Goal: Transaction & Acquisition: Book appointment/travel/reservation

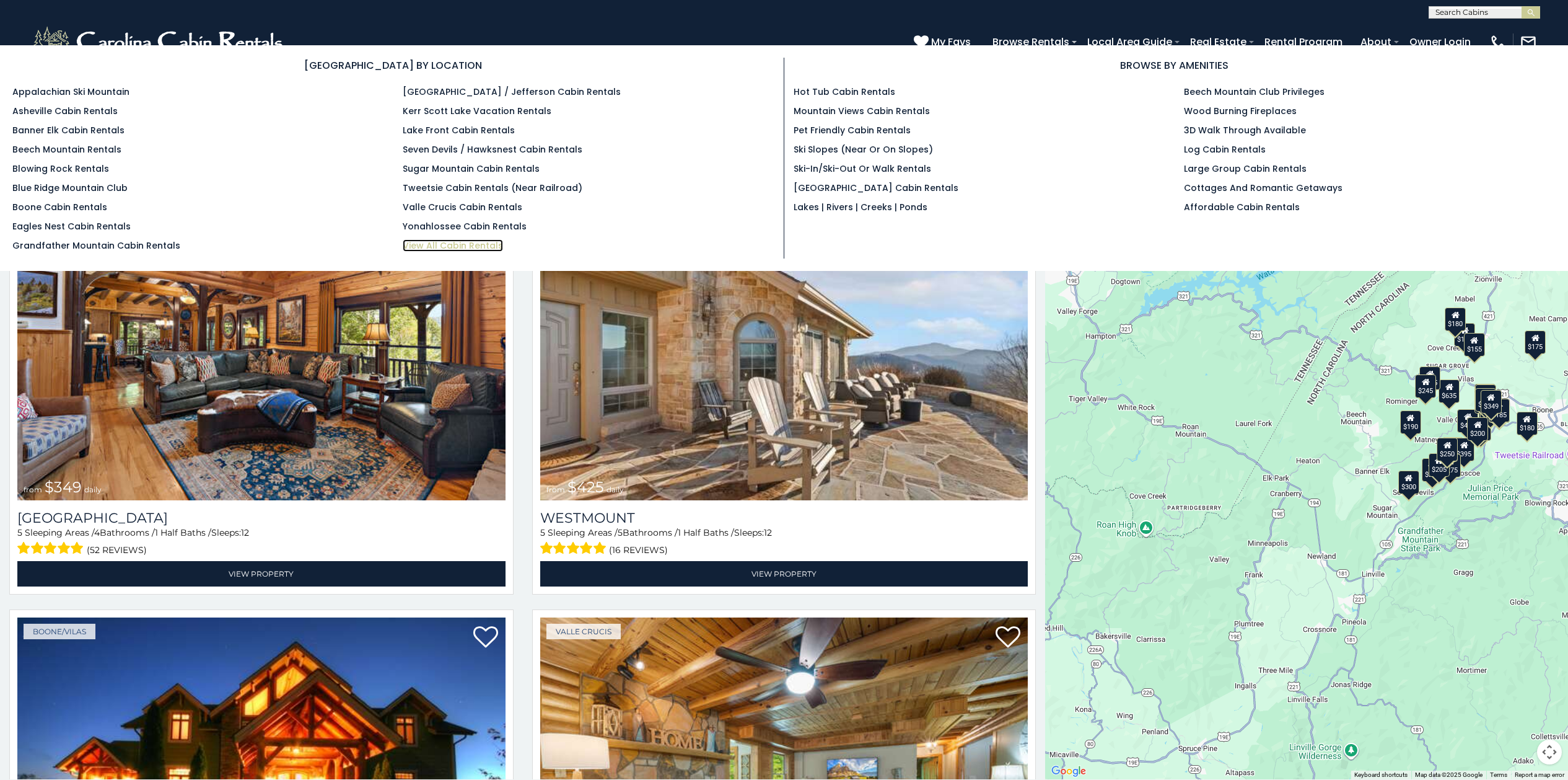
click at [448, 247] on link "View All Cabin Rentals" at bounding box center [453, 245] width 100 height 12
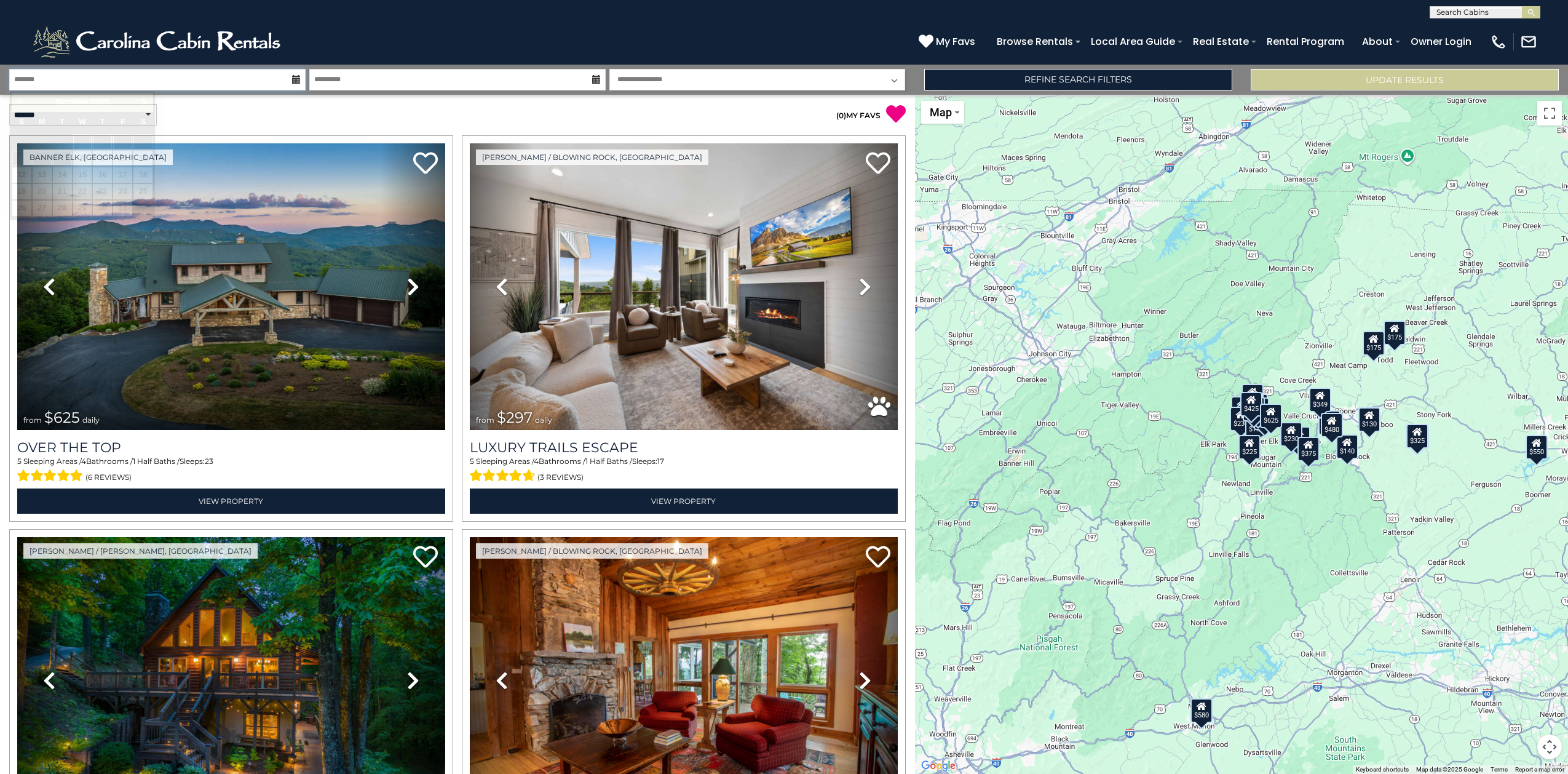
click at [202, 86] on input "text" at bounding box center [157, 80] width 297 height 22
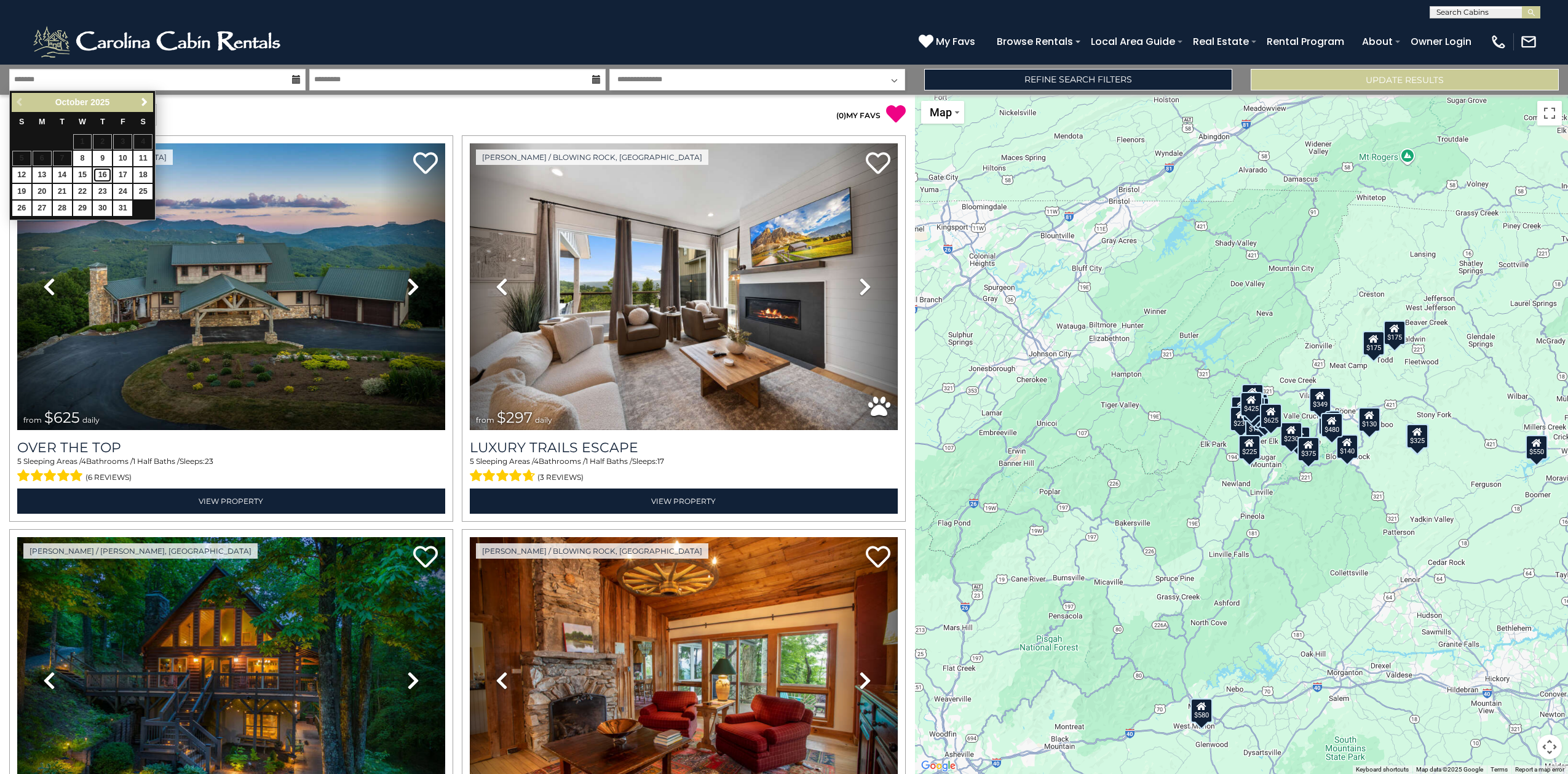
click at [99, 175] on link "16" at bounding box center [102, 175] width 19 height 15
type input "********"
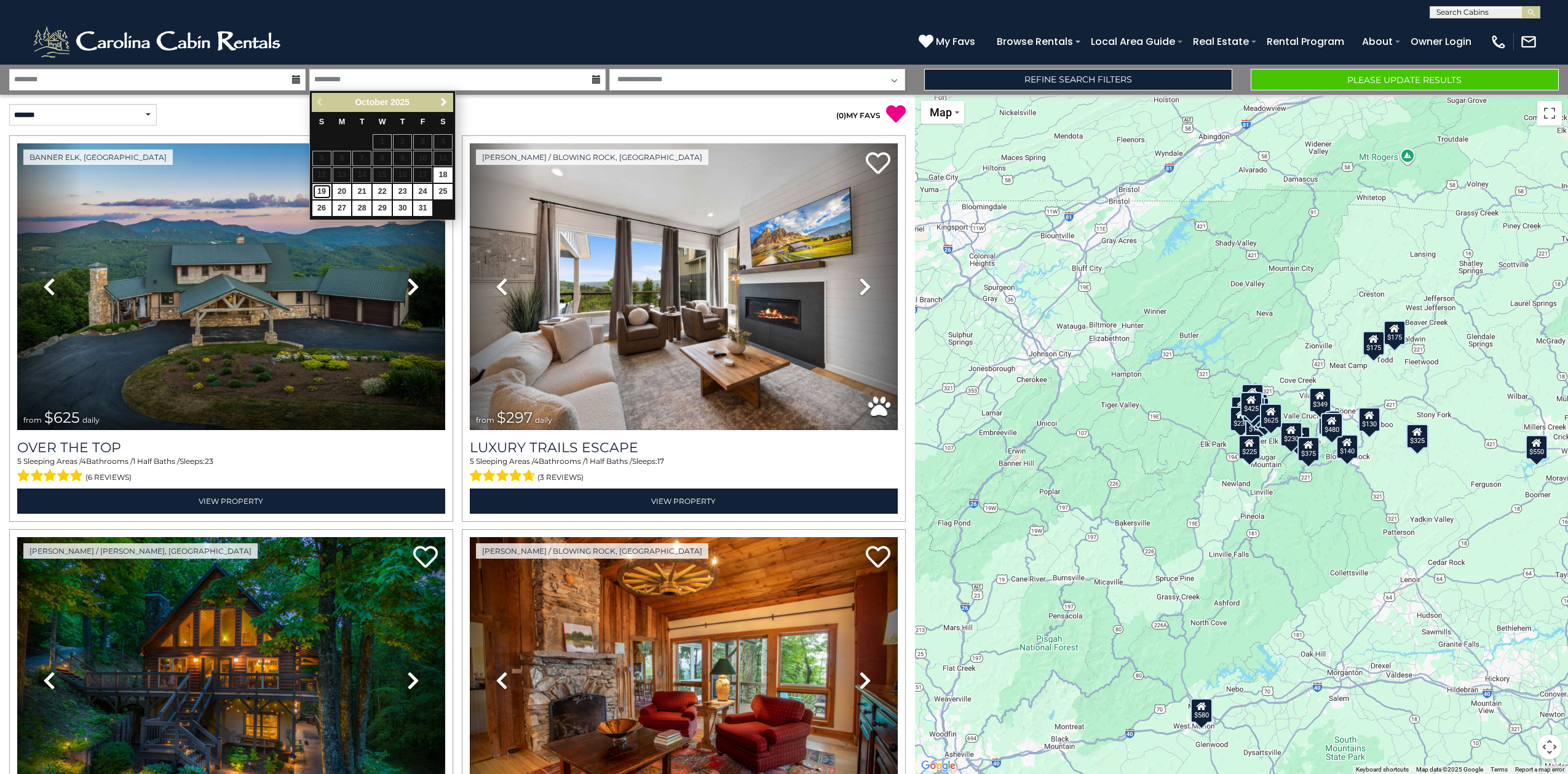
click at [323, 190] on link "19" at bounding box center [321, 192] width 19 height 15
type input "********"
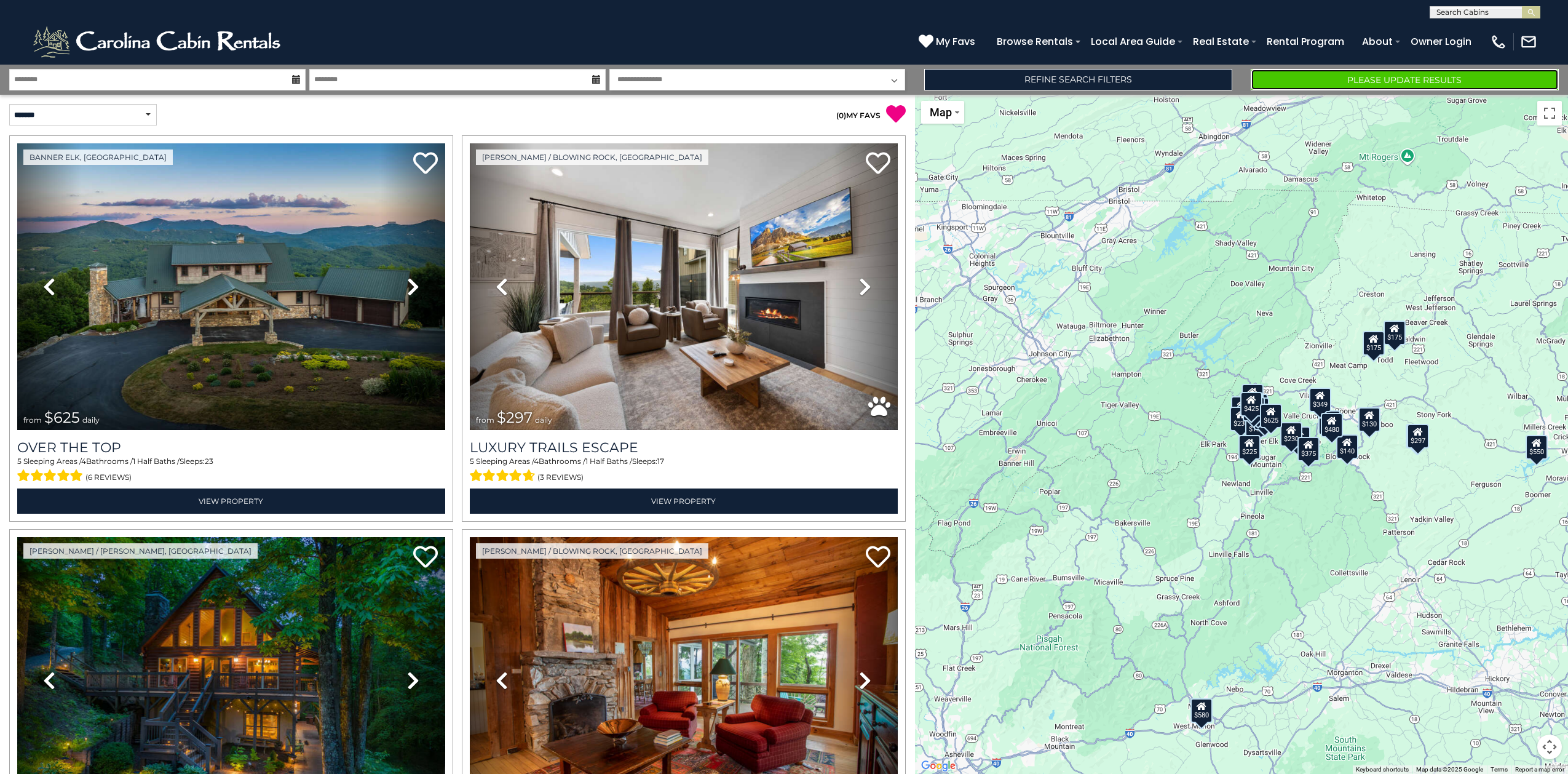
click at [1336, 78] on button "Please Update Results" at bounding box center [1404, 80] width 308 height 22
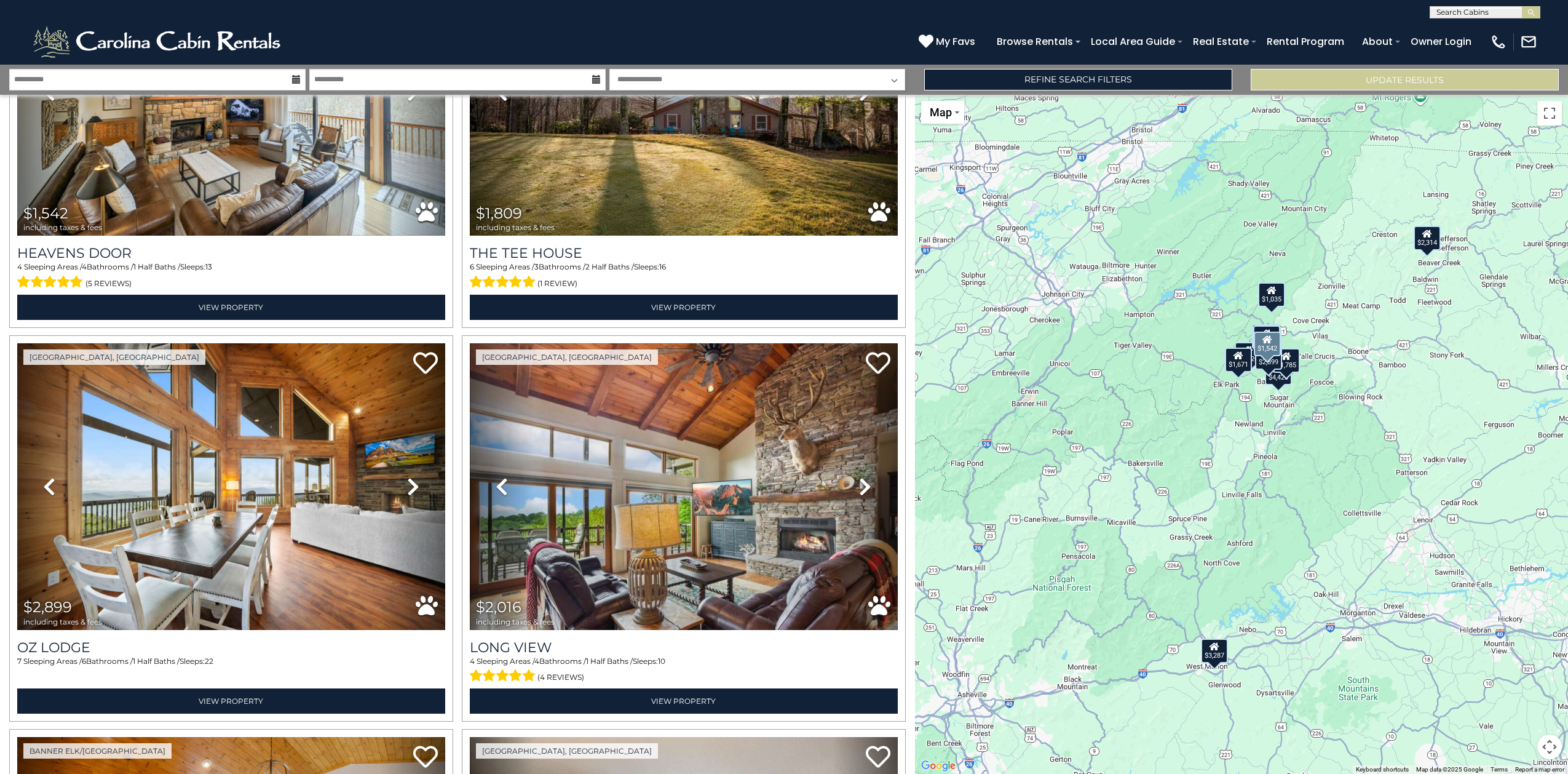
scroll to position [1384, 0]
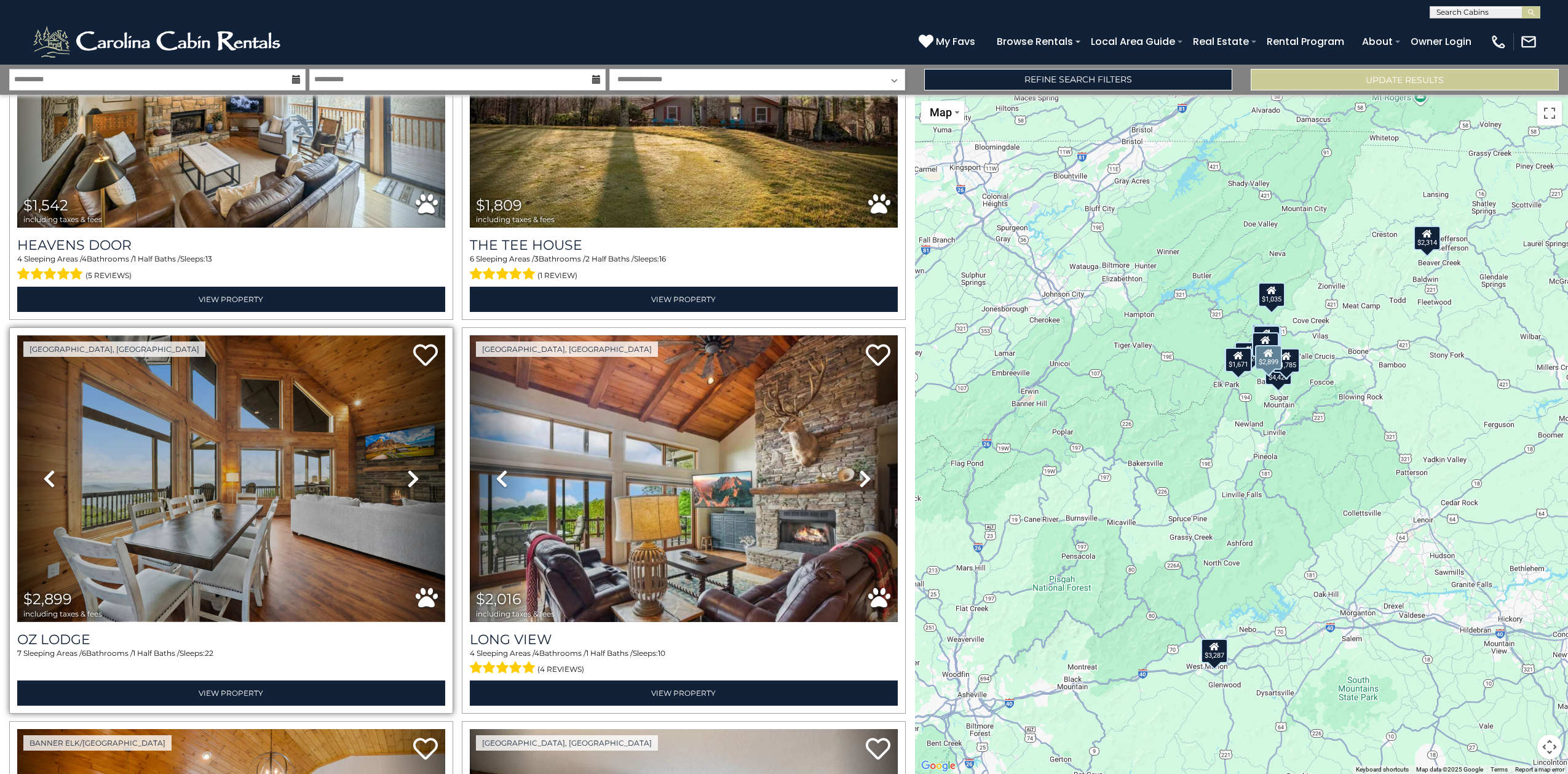
click at [301, 519] on img at bounding box center [230, 478] width 428 height 286
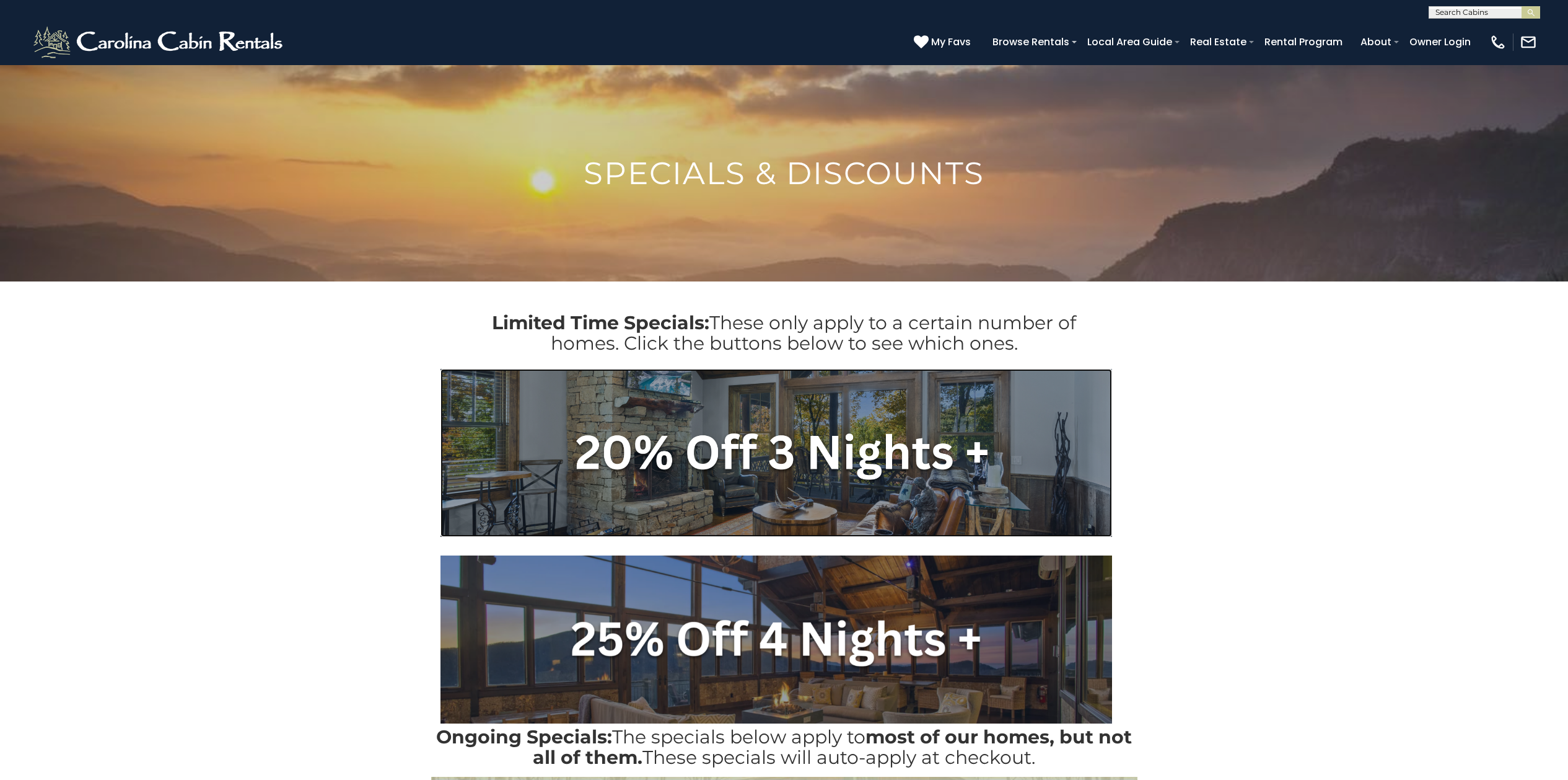
click at [765, 462] on img at bounding box center [776, 453] width 672 height 168
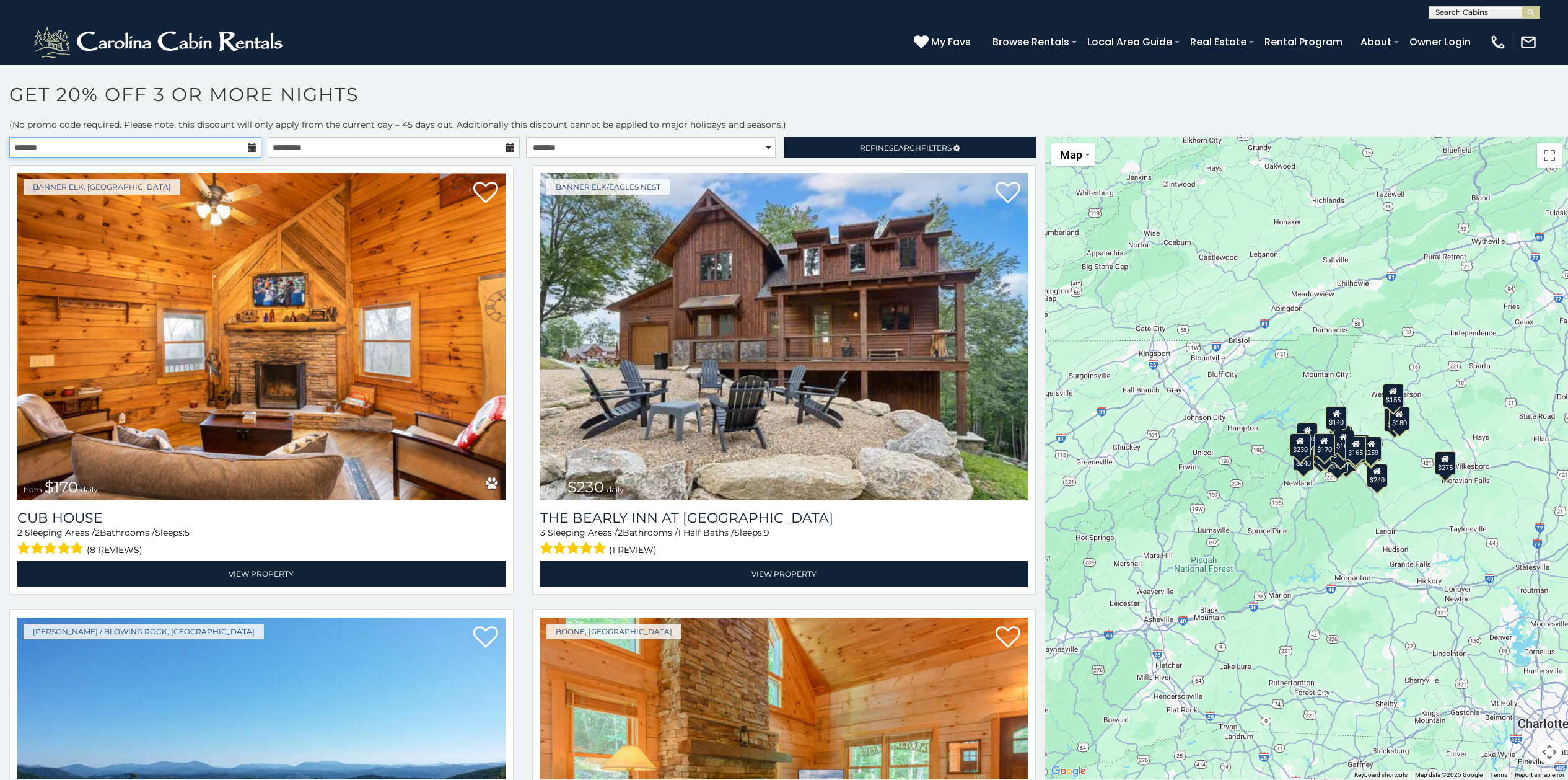
click at [132, 145] on input "text" at bounding box center [136, 147] width 252 height 21
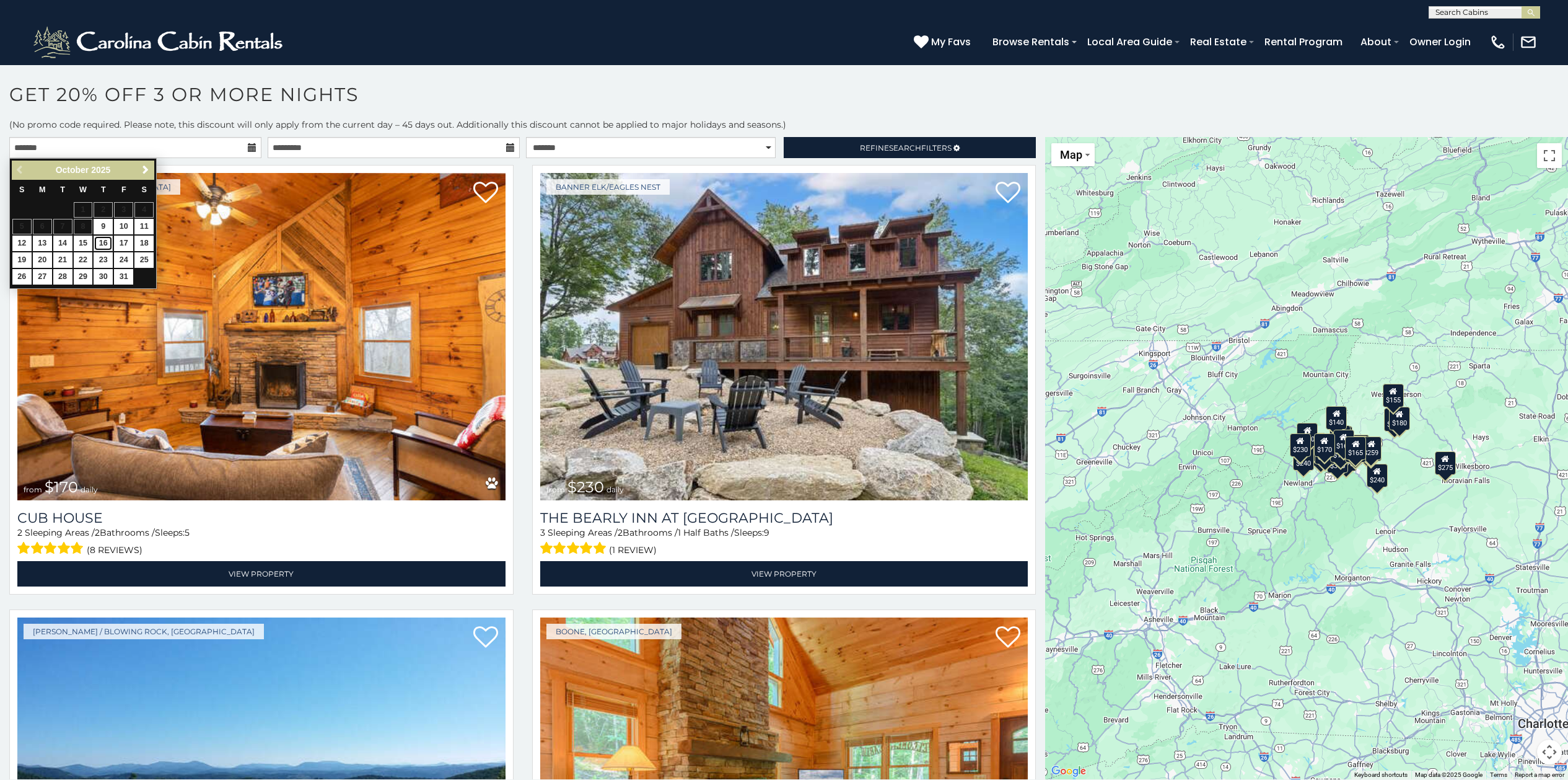
click at [105, 239] on link "16" at bounding box center [103, 243] width 19 height 15
type input "**********"
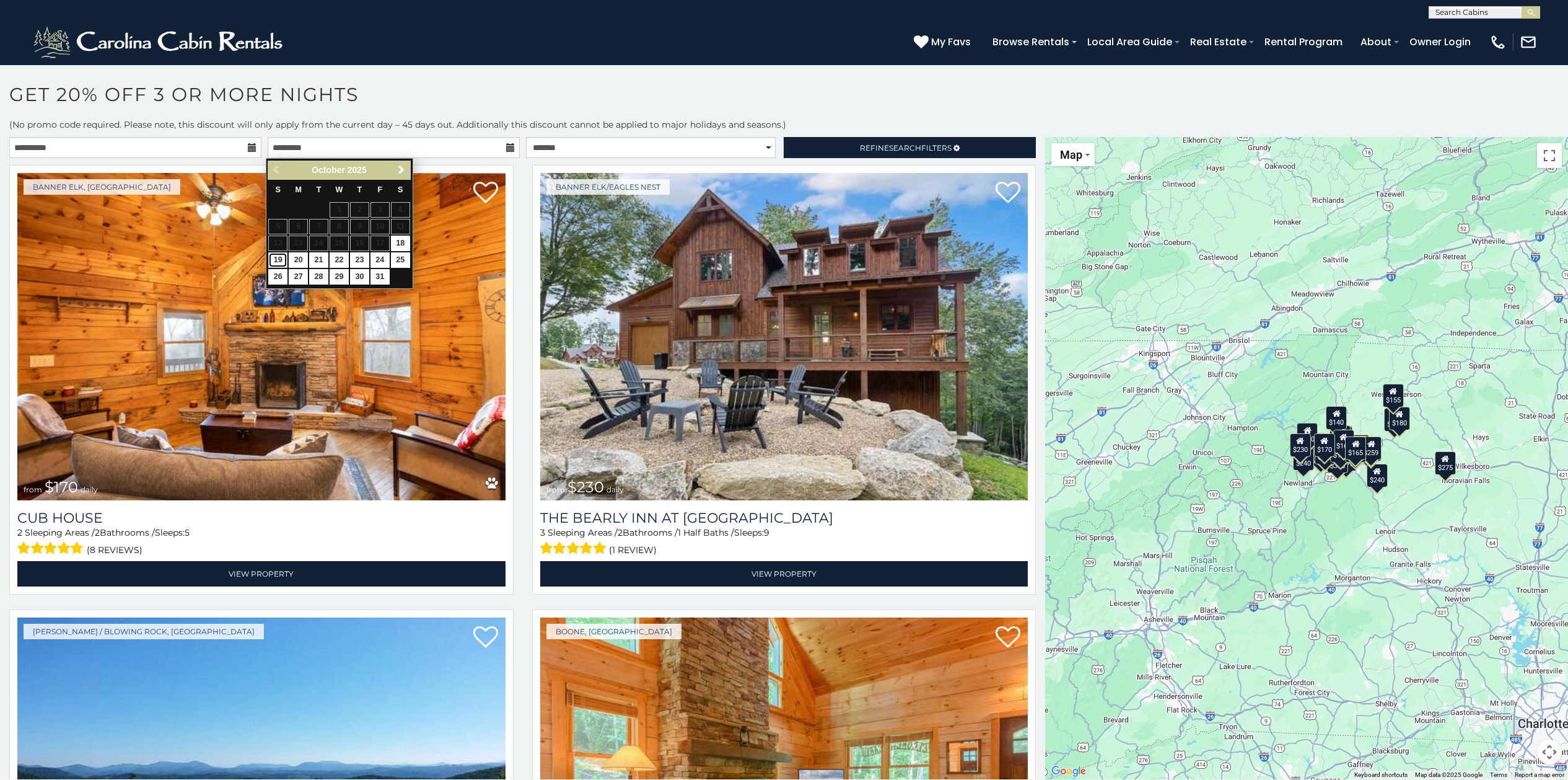
click at [276, 253] on link "19" at bounding box center [278, 260] width 19 height 15
type input "**********"
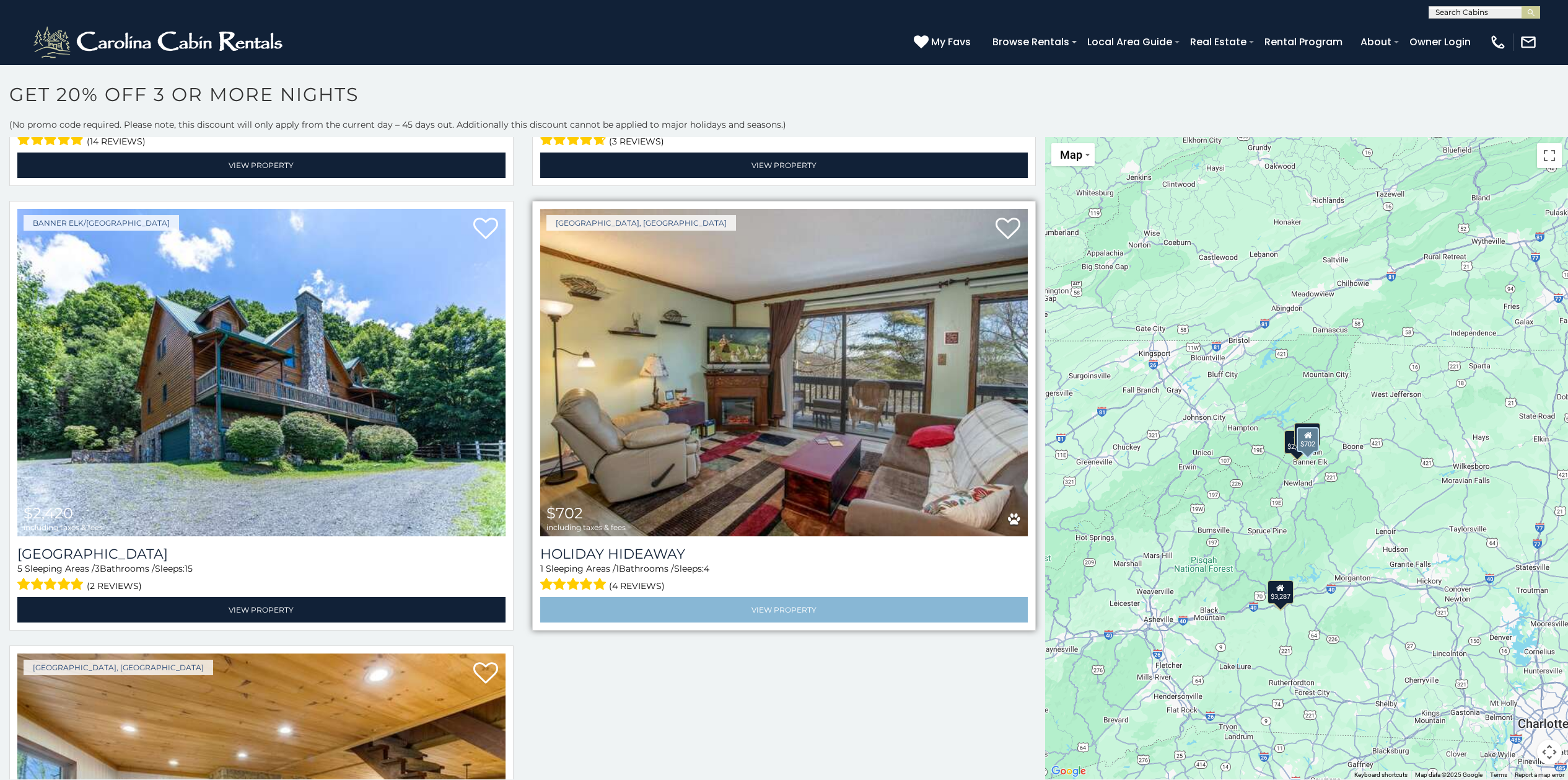
scroll to position [401, 0]
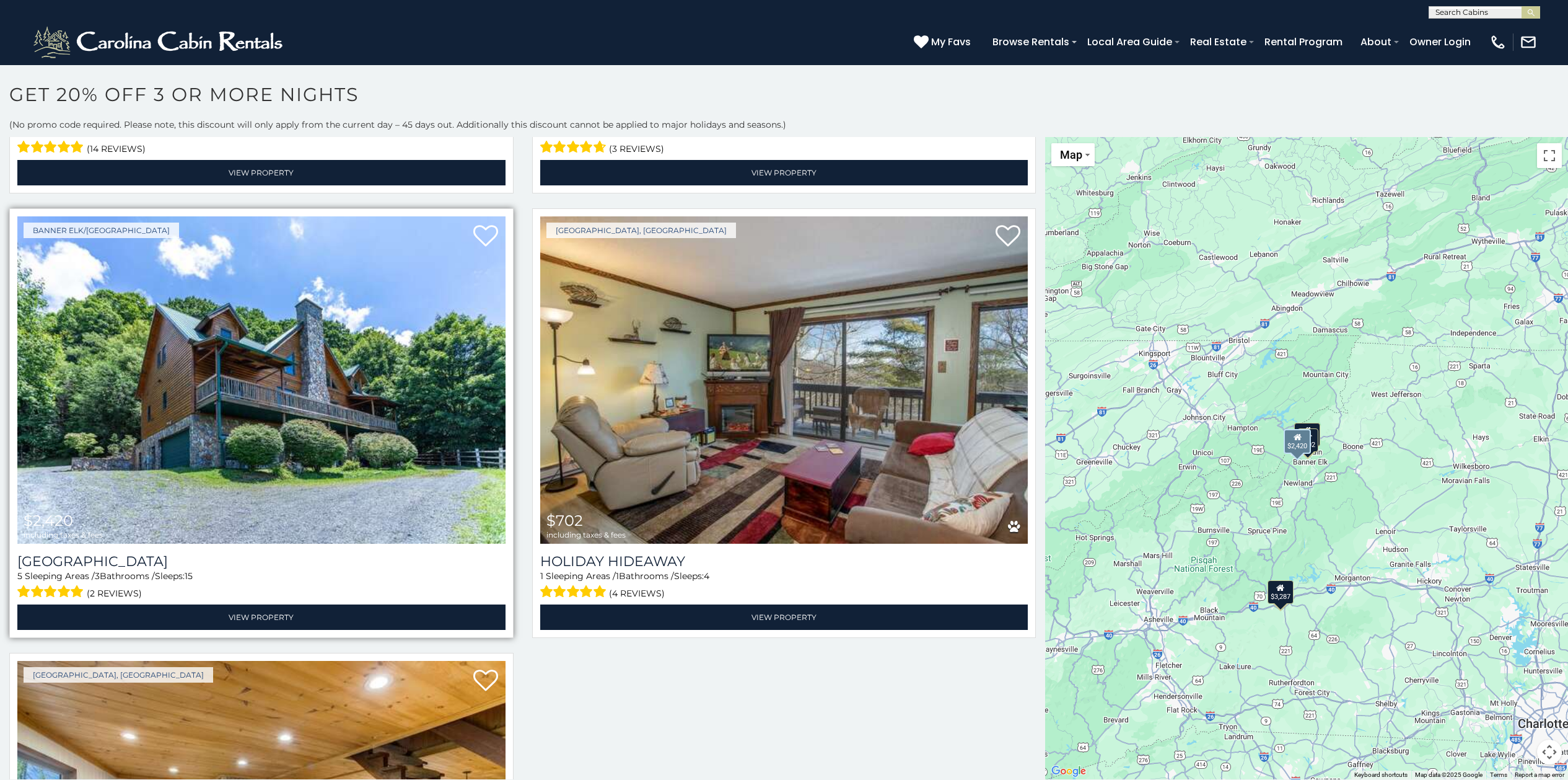
click at [228, 373] on img at bounding box center [261, 379] width 488 height 327
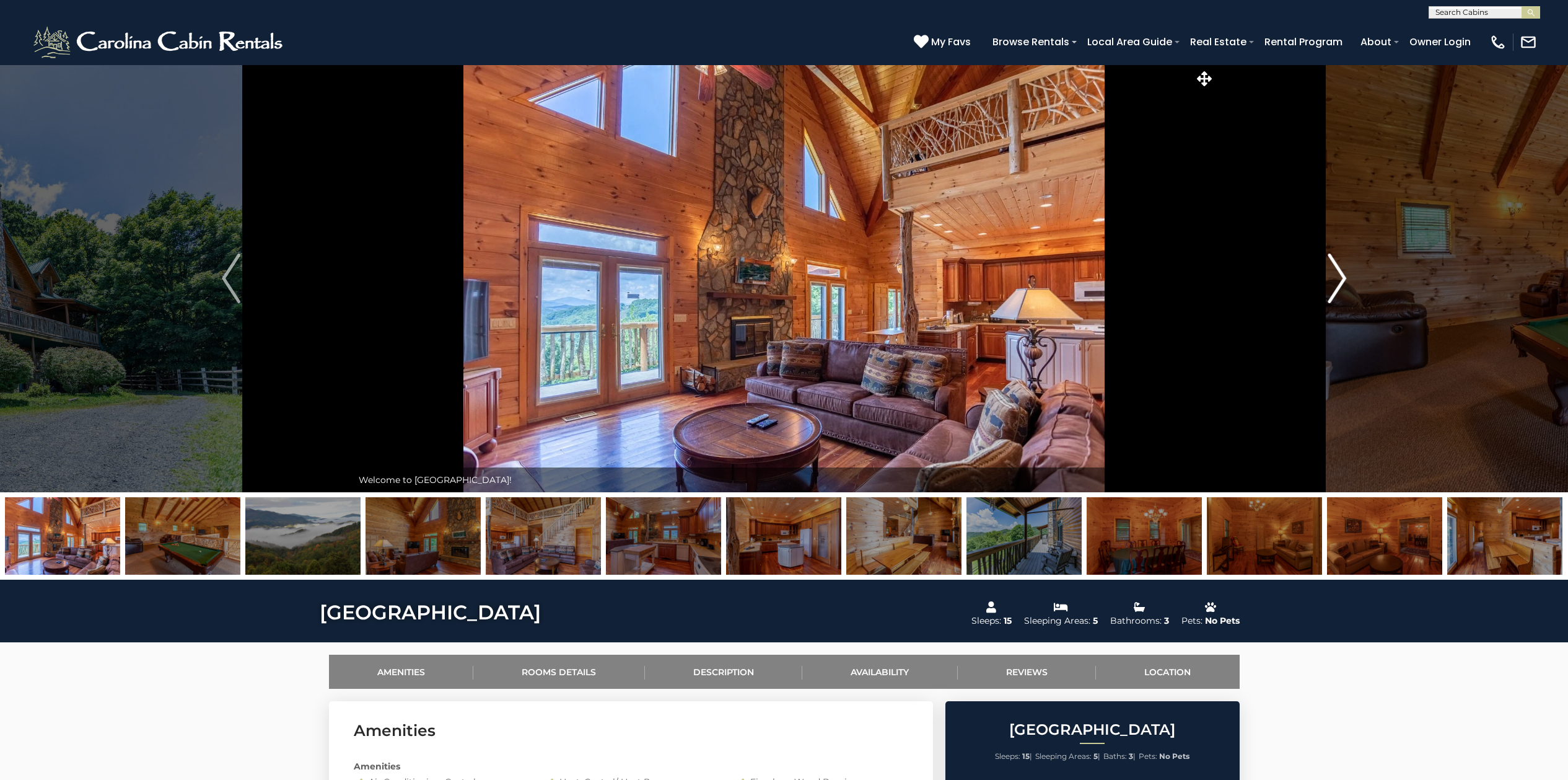
click at [1343, 280] on img "Next" at bounding box center [1337, 278] width 18 height 50
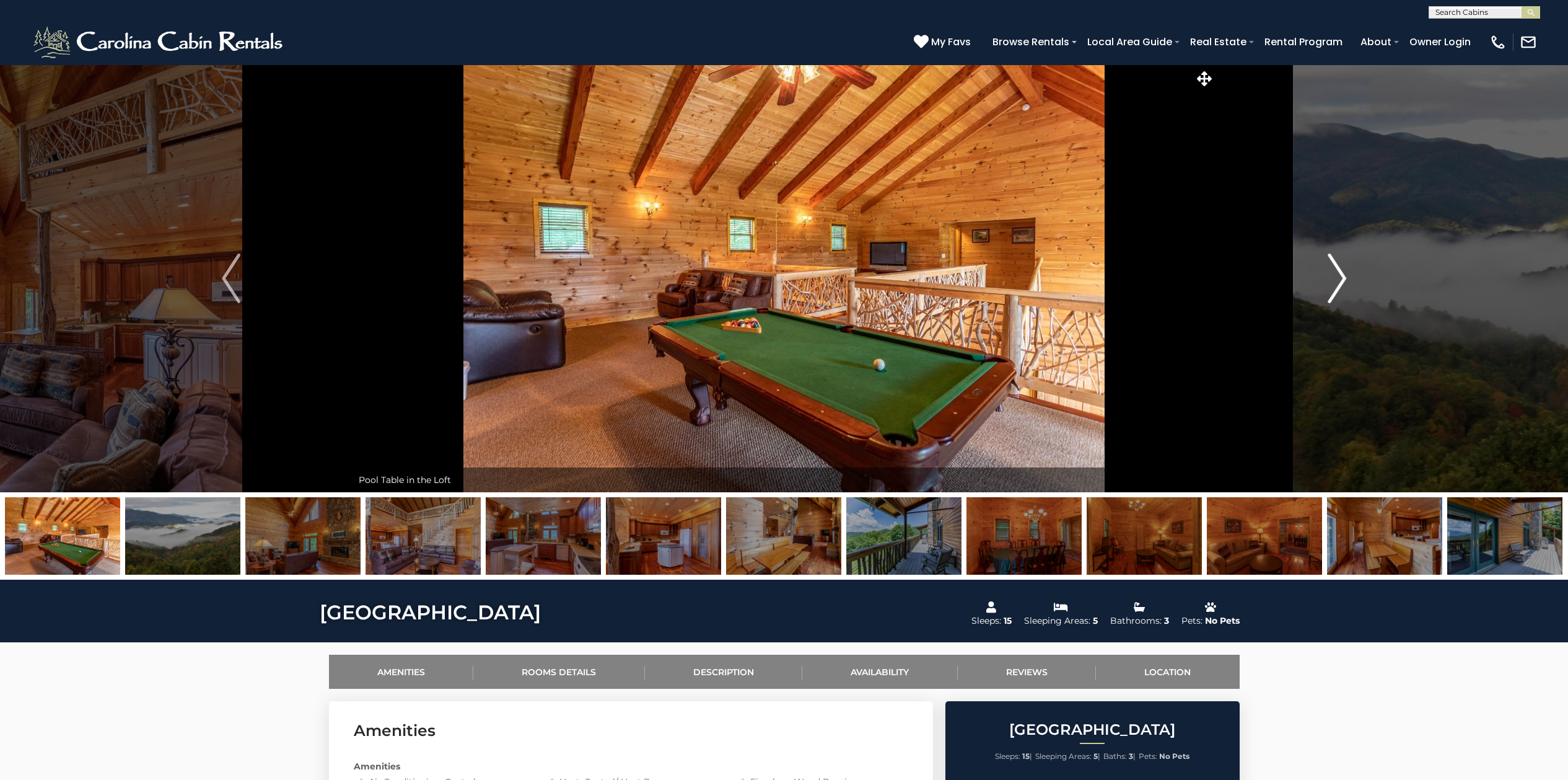
click at [1343, 280] on img "Next" at bounding box center [1337, 278] width 18 height 50
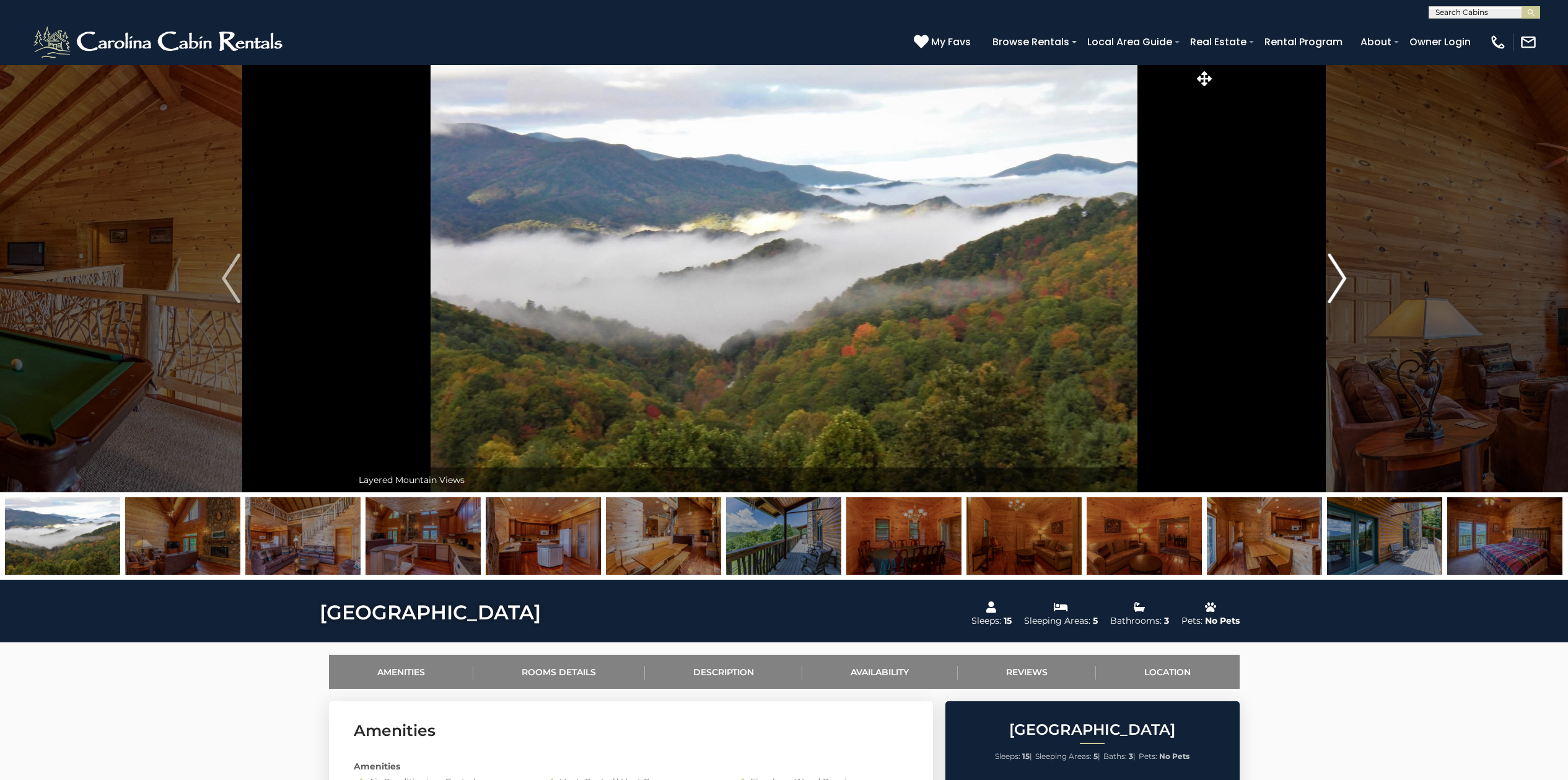
click at [1343, 280] on img "Next" at bounding box center [1337, 278] width 18 height 50
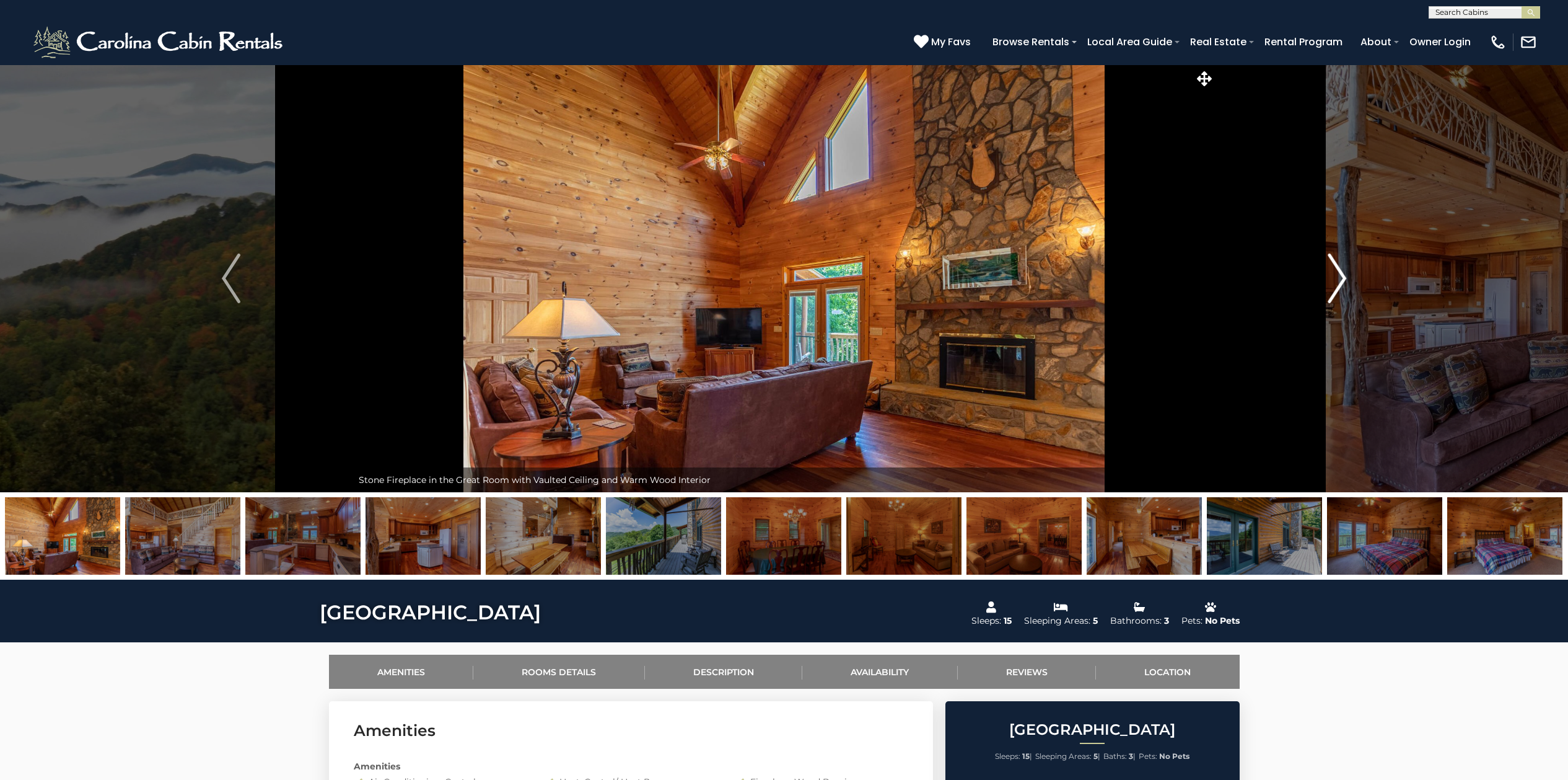
click at [1343, 280] on img "Next" at bounding box center [1337, 278] width 18 height 50
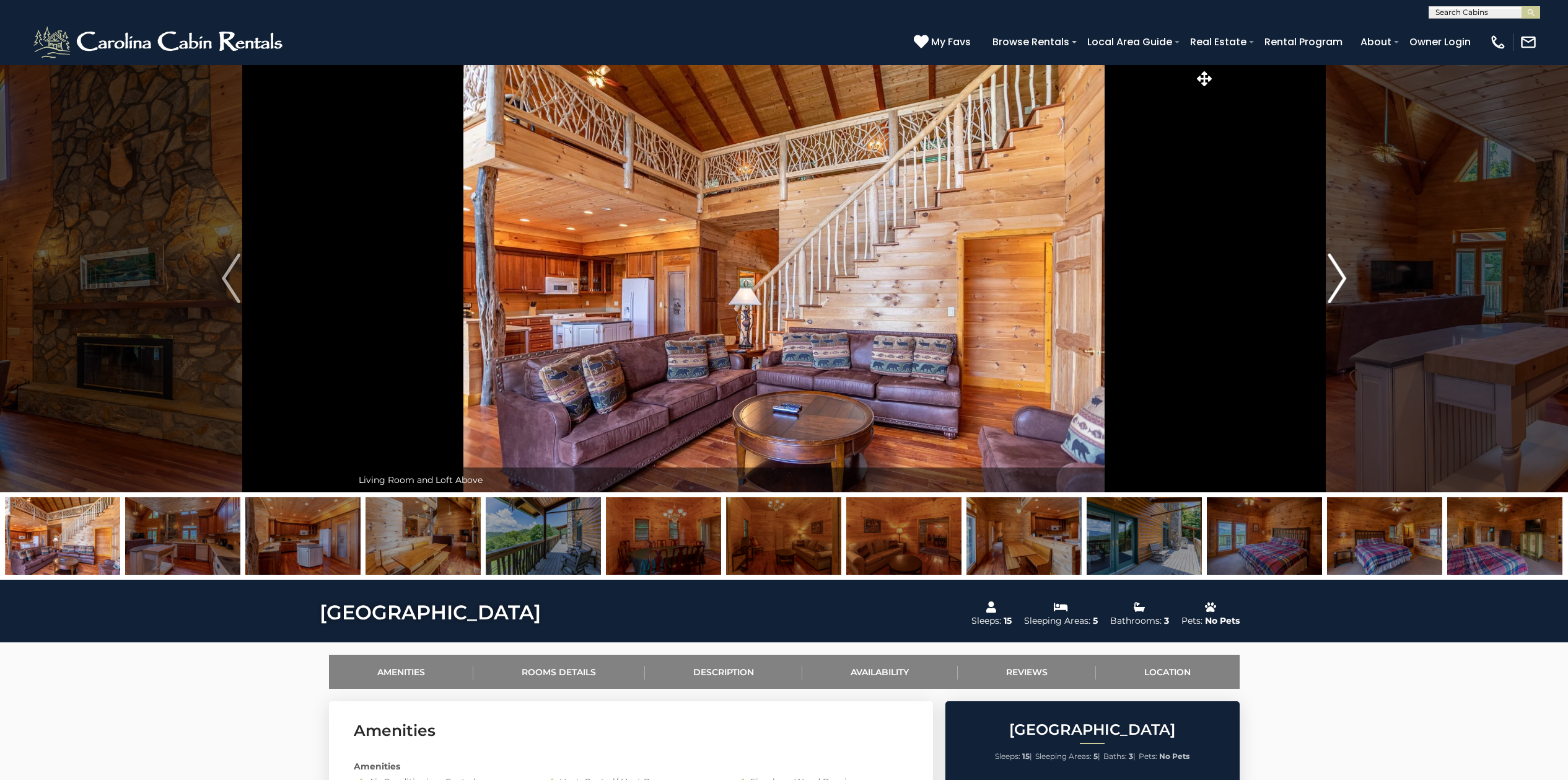
click at [1343, 280] on img "Next" at bounding box center [1337, 278] width 18 height 50
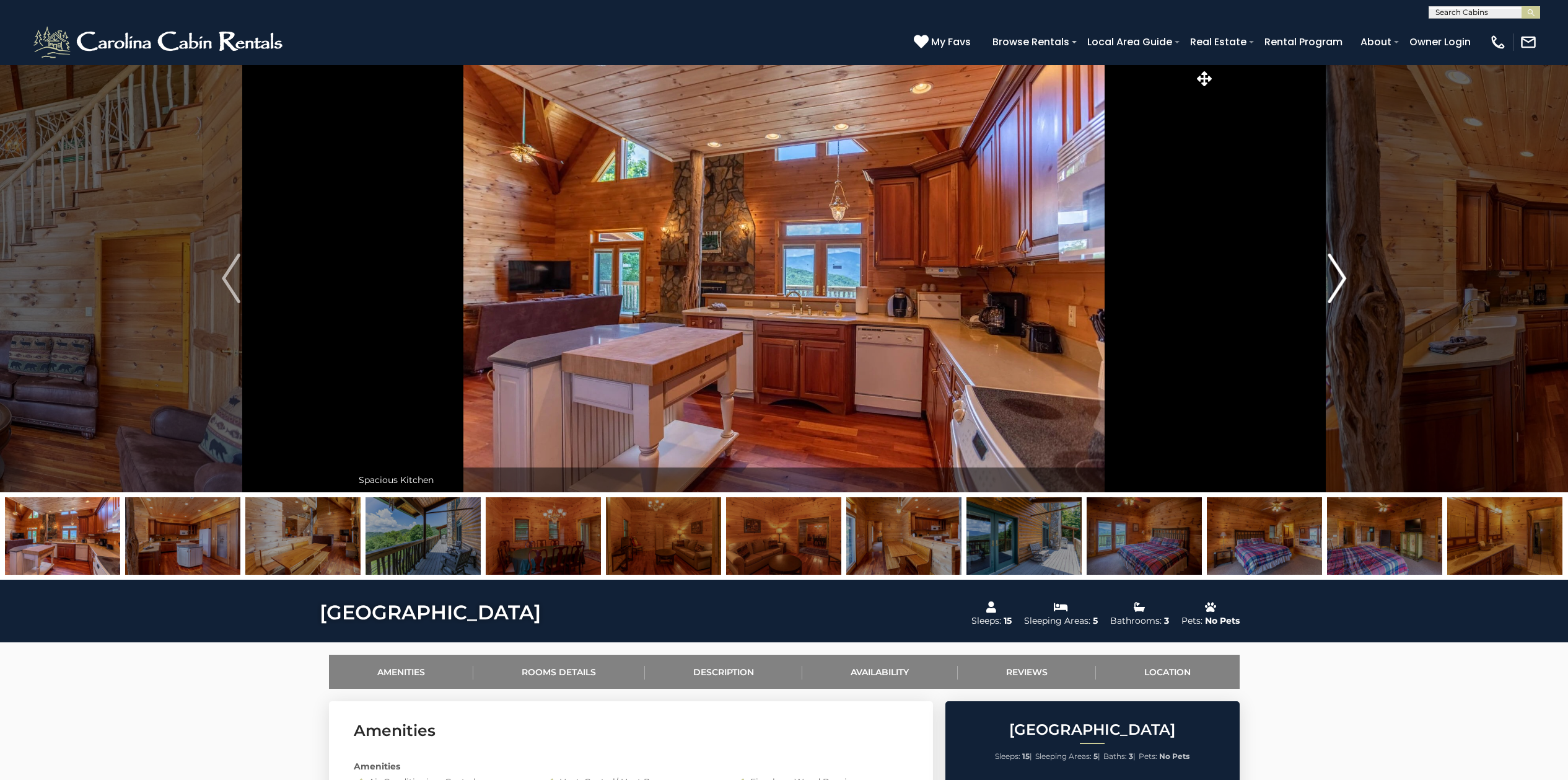
click at [1343, 280] on img "Next" at bounding box center [1337, 278] width 18 height 50
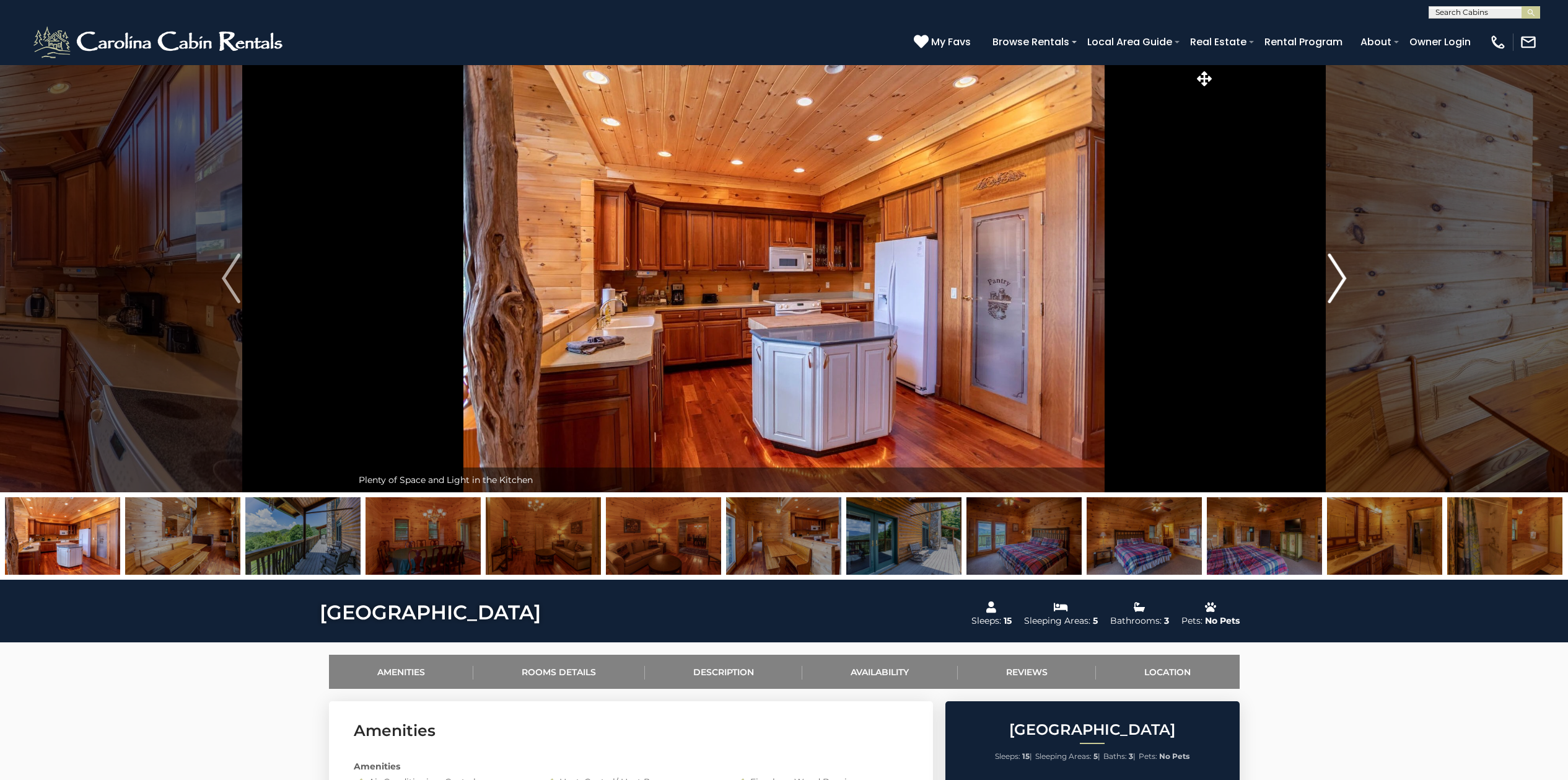
click at [1343, 280] on img "Next" at bounding box center [1337, 278] width 18 height 50
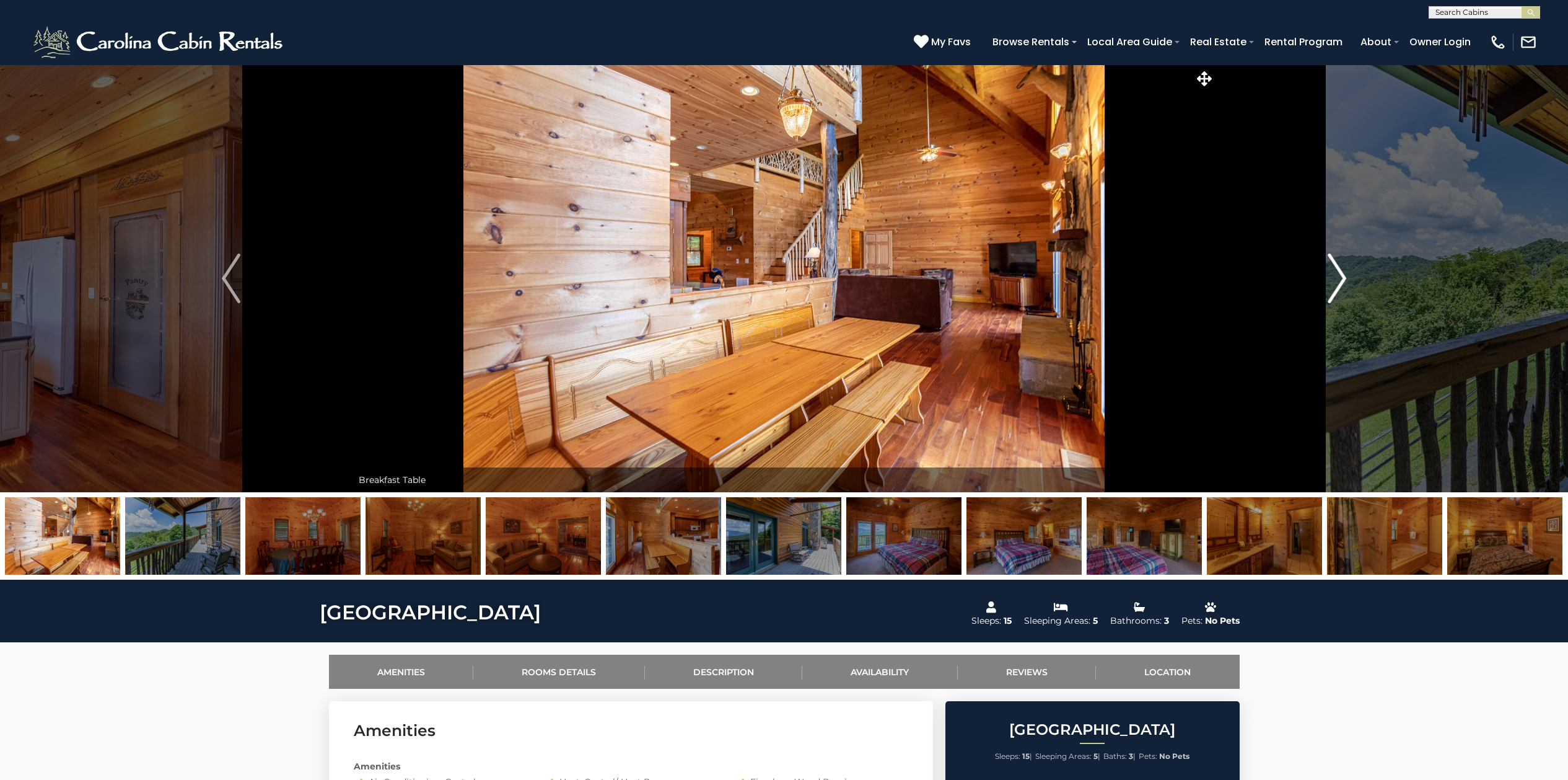
click at [1343, 280] on img "Next" at bounding box center [1337, 278] width 18 height 50
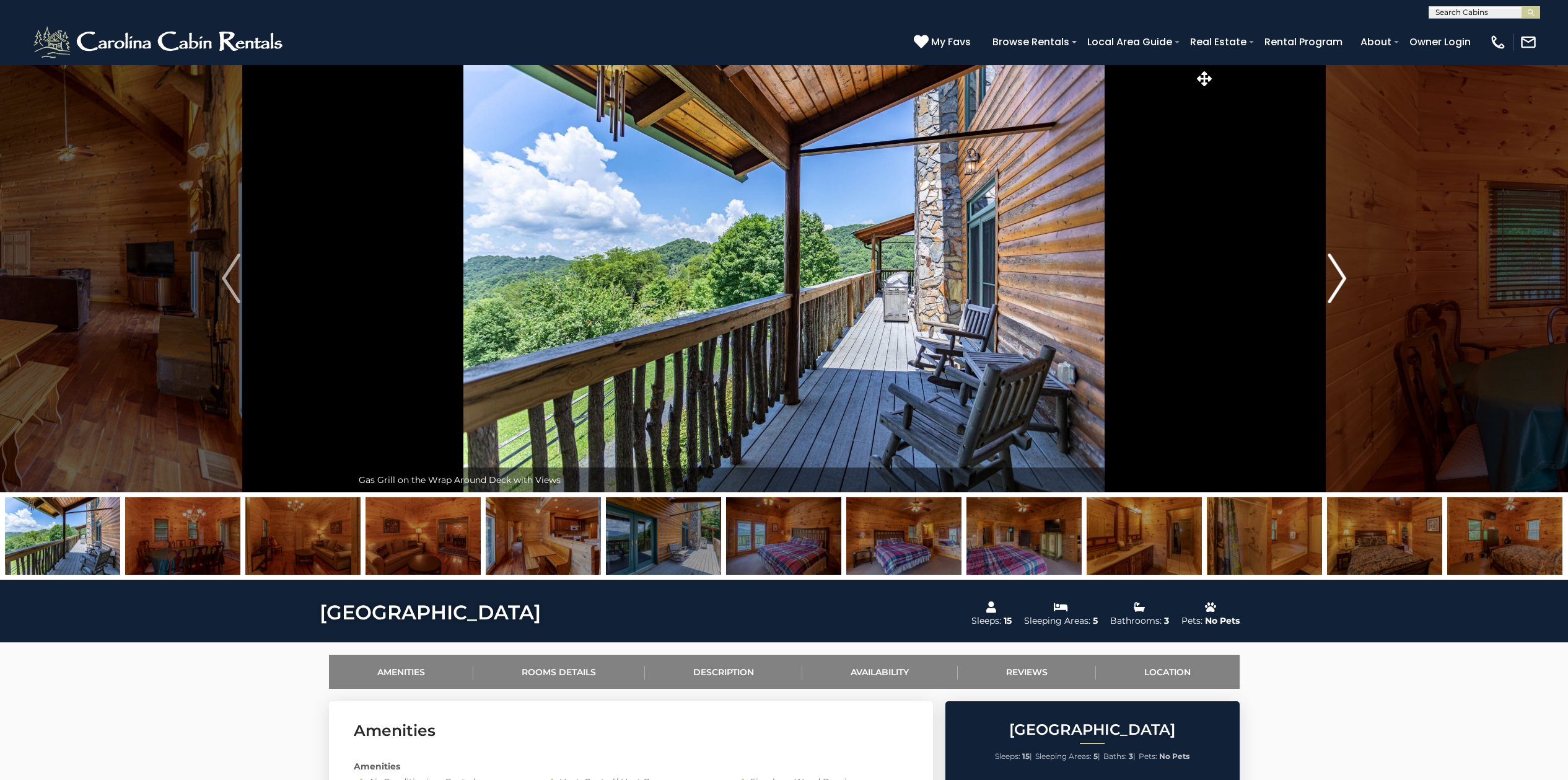
click at [1343, 280] on img "Next" at bounding box center [1337, 278] width 18 height 50
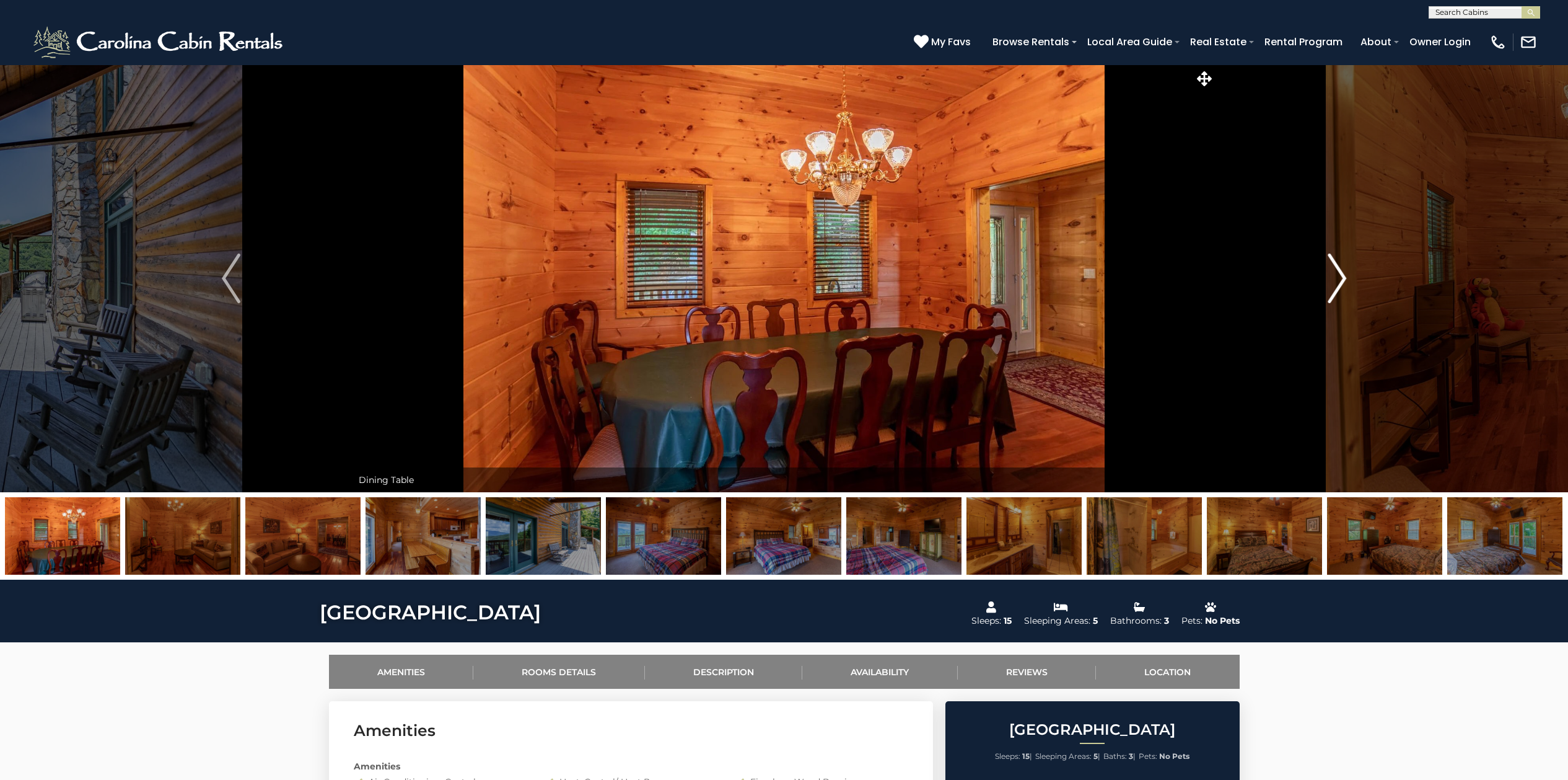
click at [1343, 280] on img "Next" at bounding box center [1337, 278] width 18 height 50
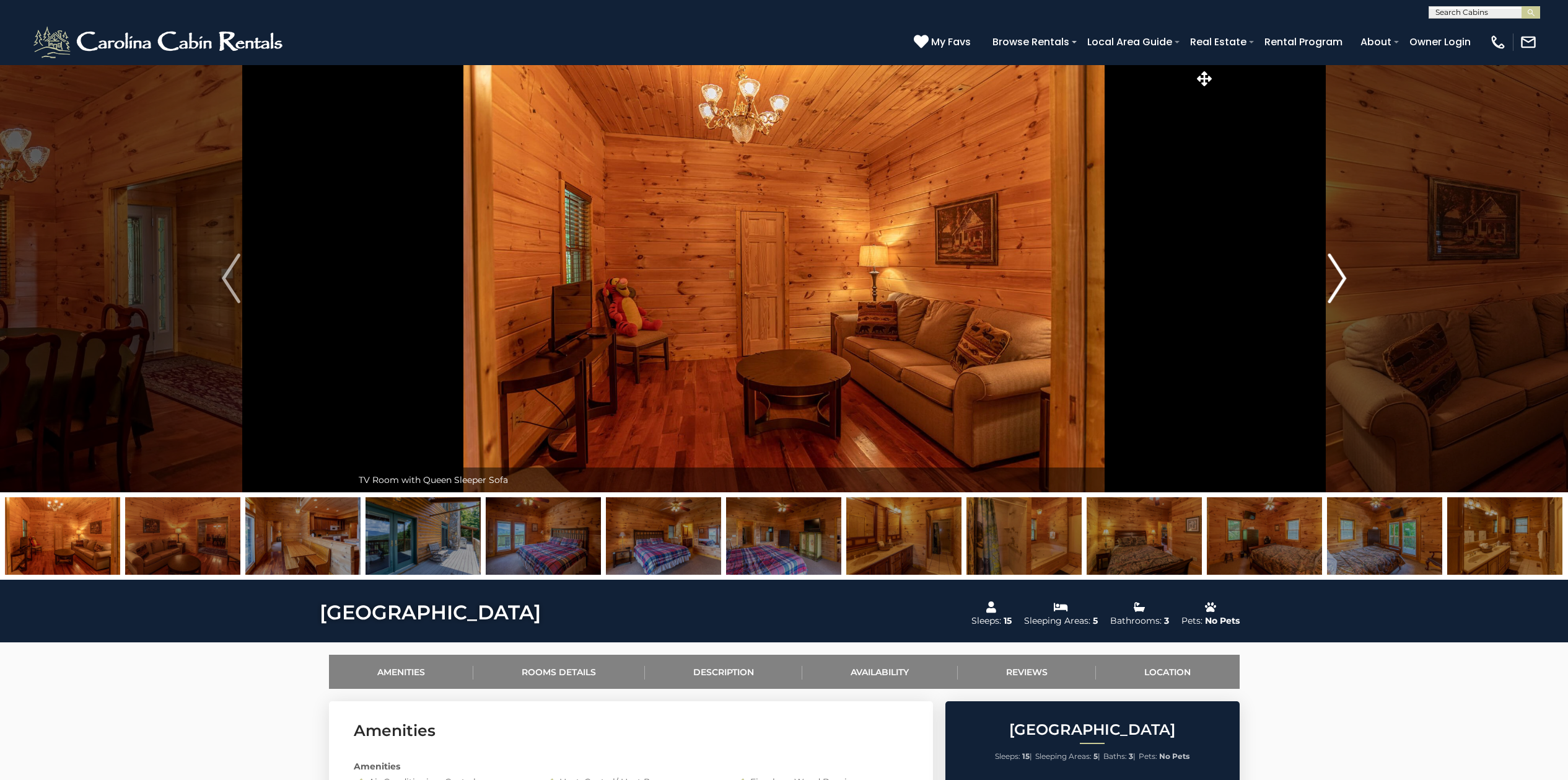
click at [1343, 280] on img "Next" at bounding box center [1337, 278] width 18 height 50
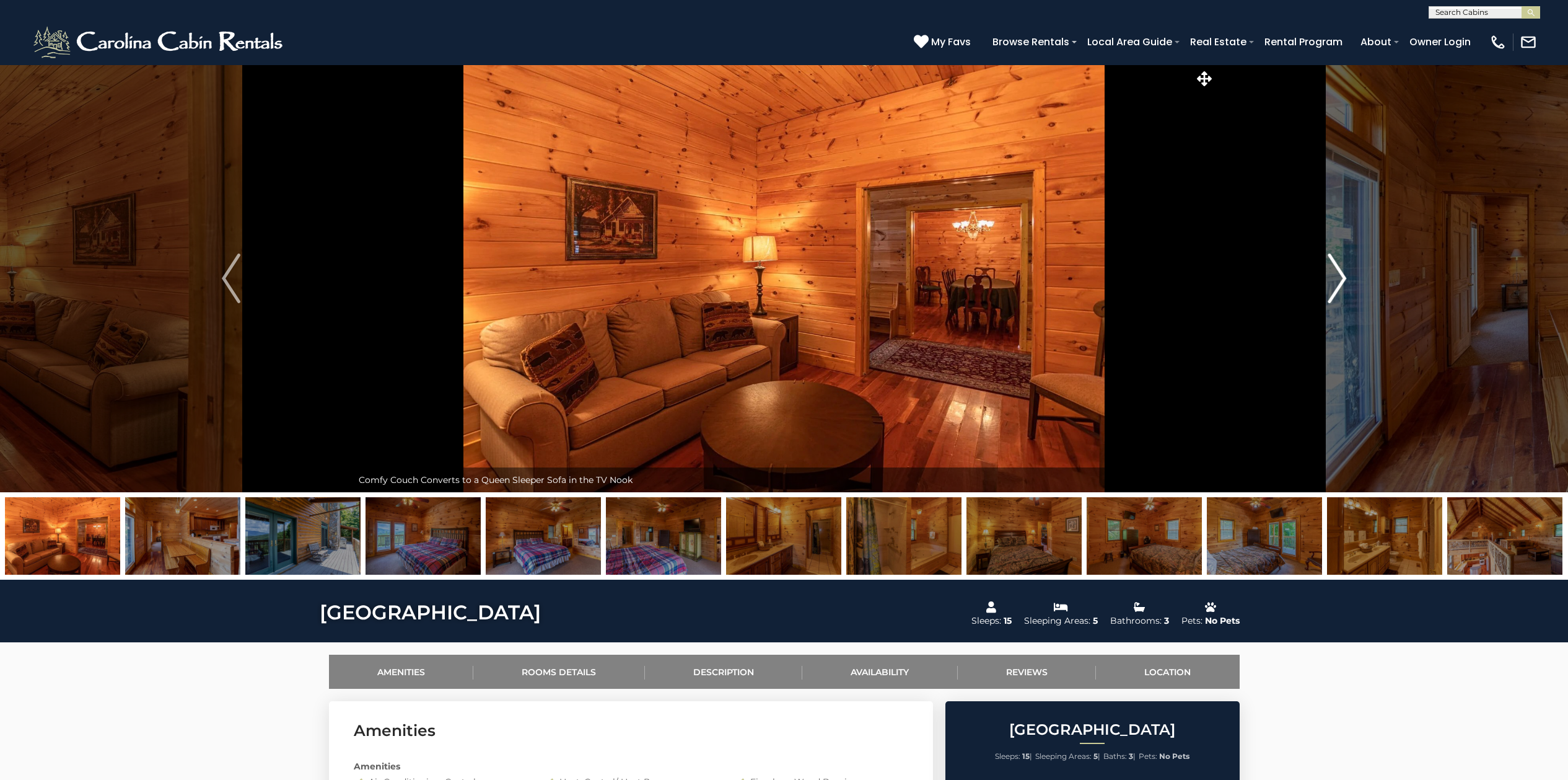
click at [1343, 280] on img "Next" at bounding box center [1337, 278] width 18 height 50
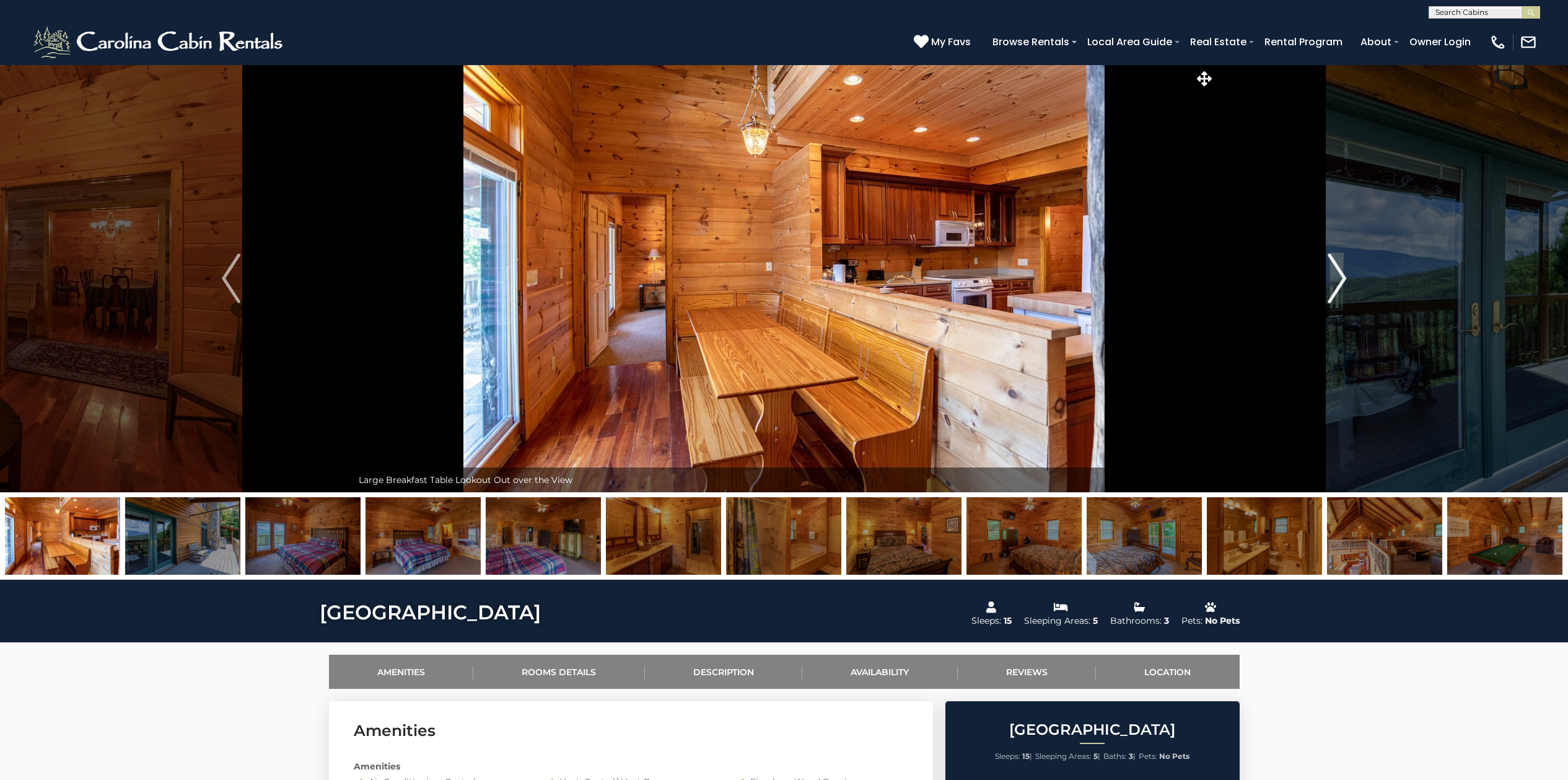
click at [1343, 280] on img "Next" at bounding box center [1337, 278] width 18 height 50
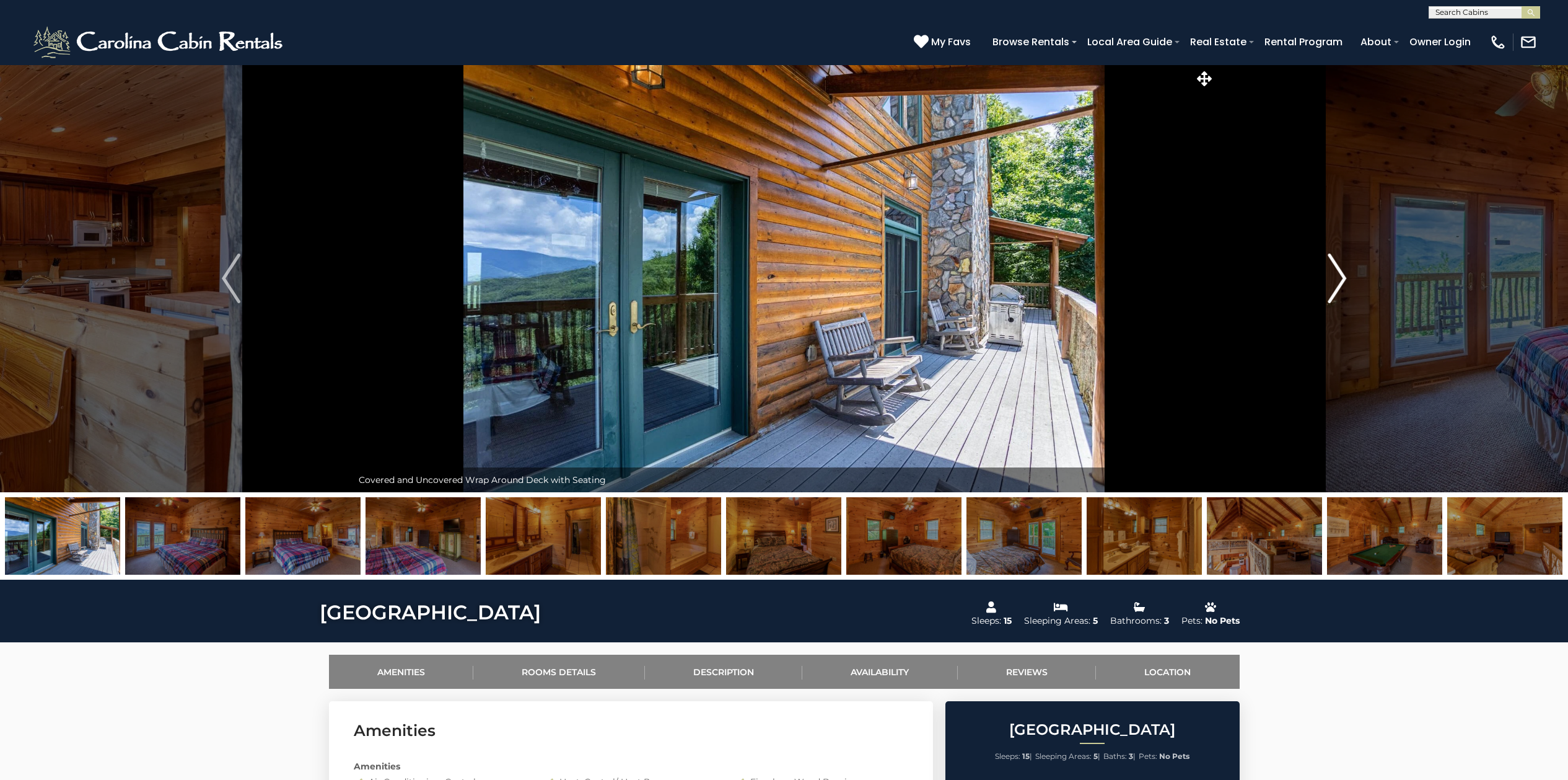
click at [1343, 280] on img "Next" at bounding box center [1337, 278] width 18 height 50
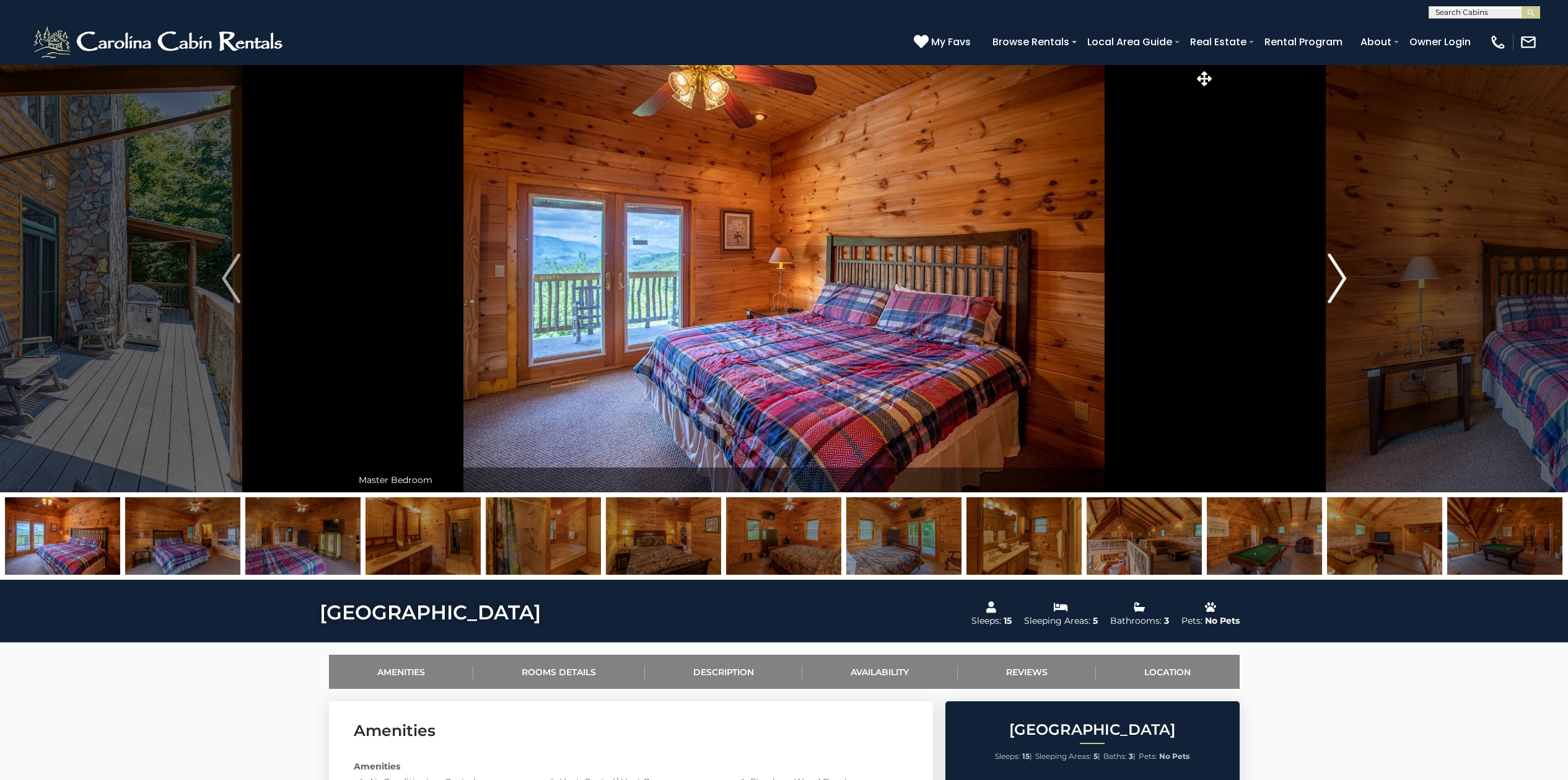
click at [1343, 280] on img "Next" at bounding box center [1337, 278] width 18 height 50
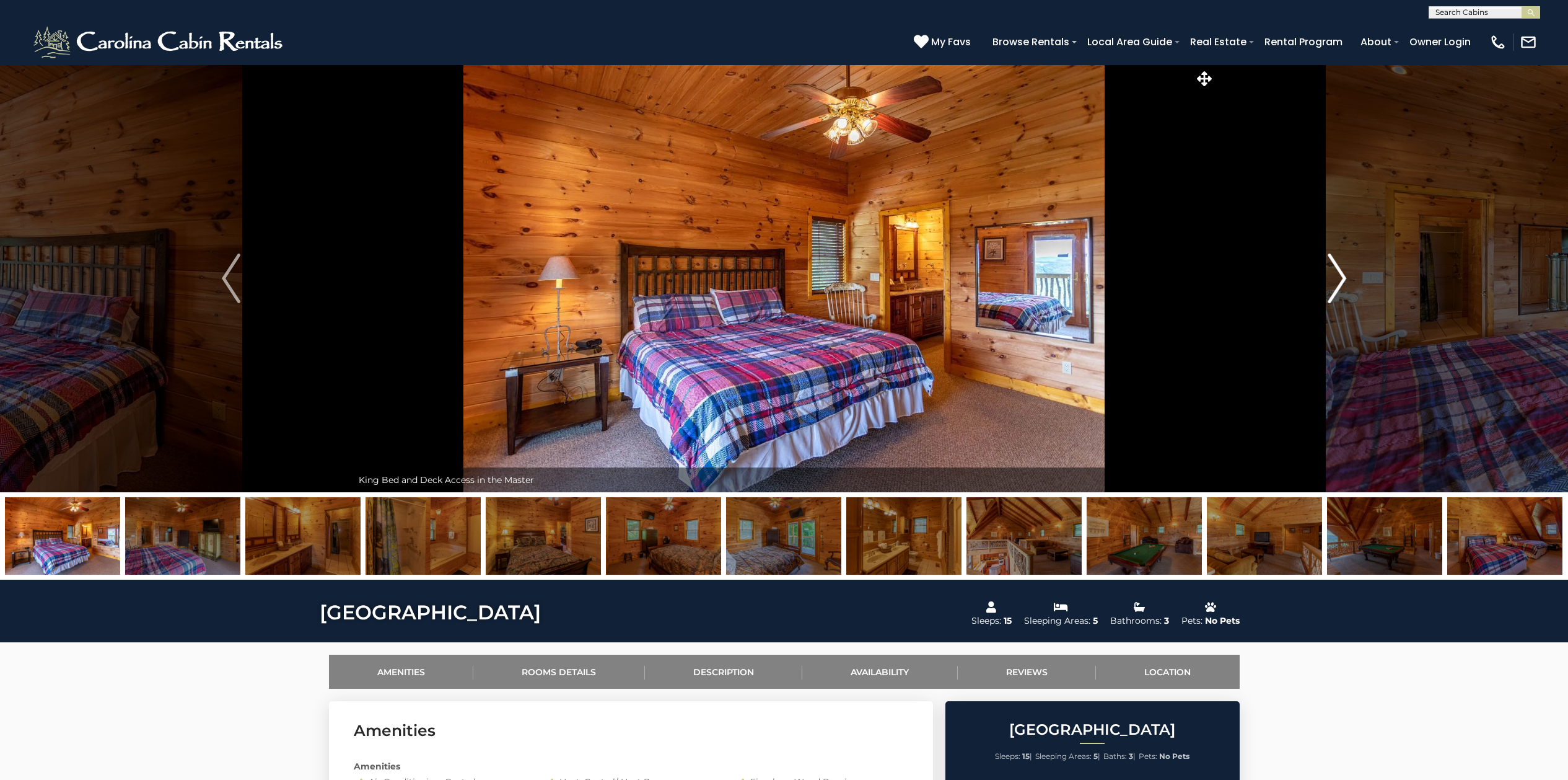
click at [1343, 280] on img "Next" at bounding box center [1337, 278] width 18 height 50
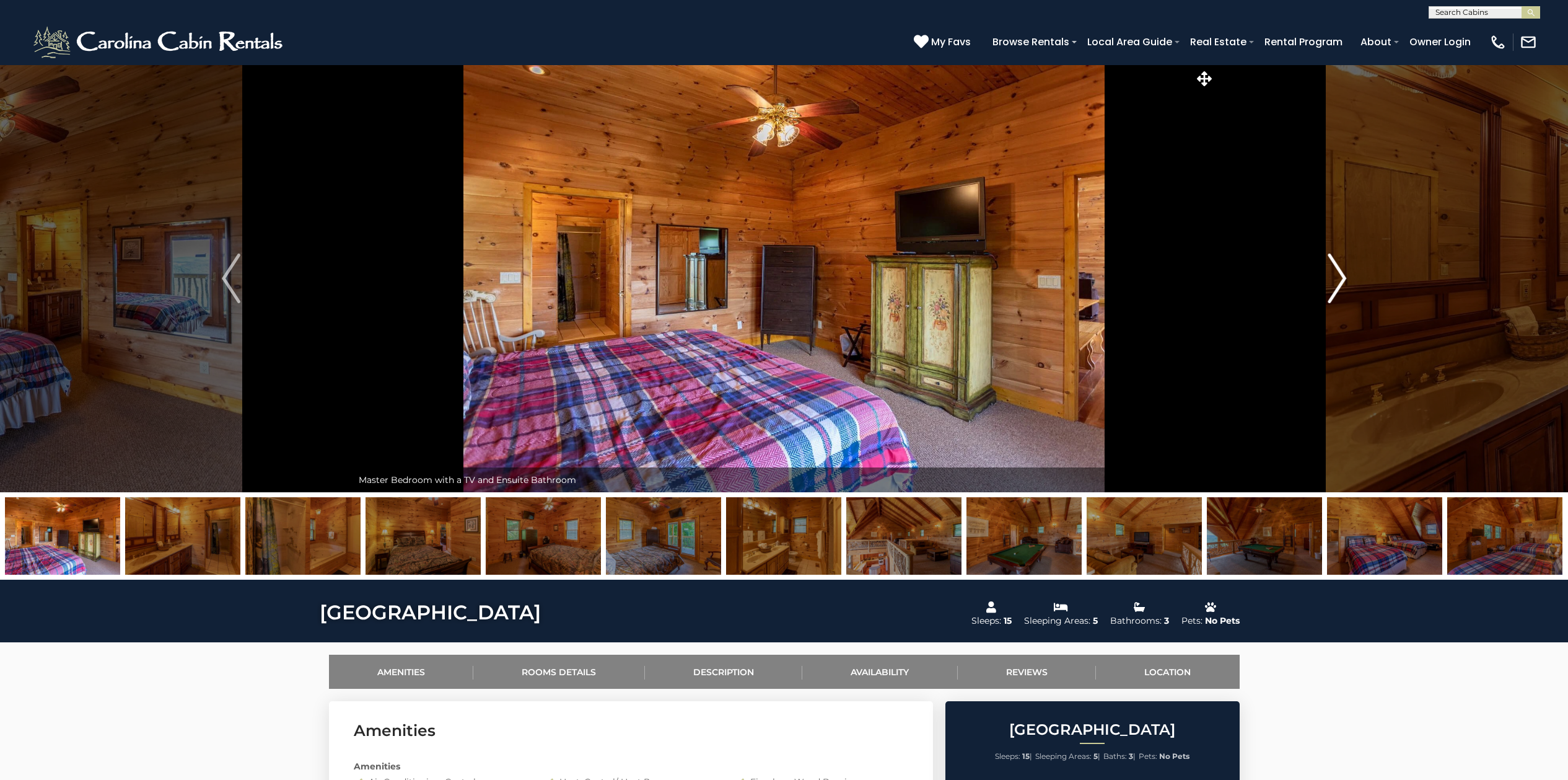
click at [1343, 280] on img "Next" at bounding box center [1337, 278] width 18 height 50
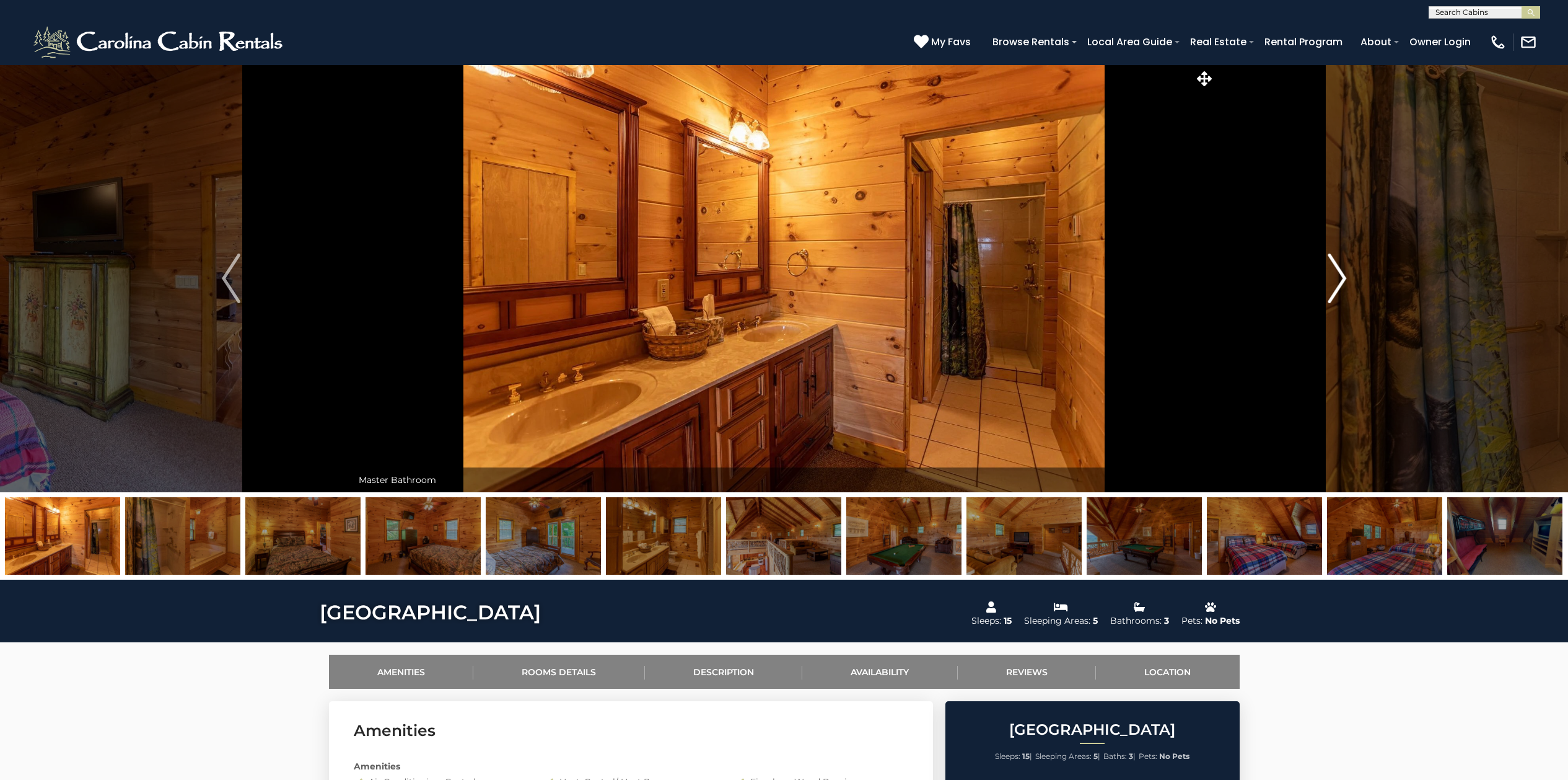
click at [1343, 280] on img "Next" at bounding box center [1337, 278] width 18 height 50
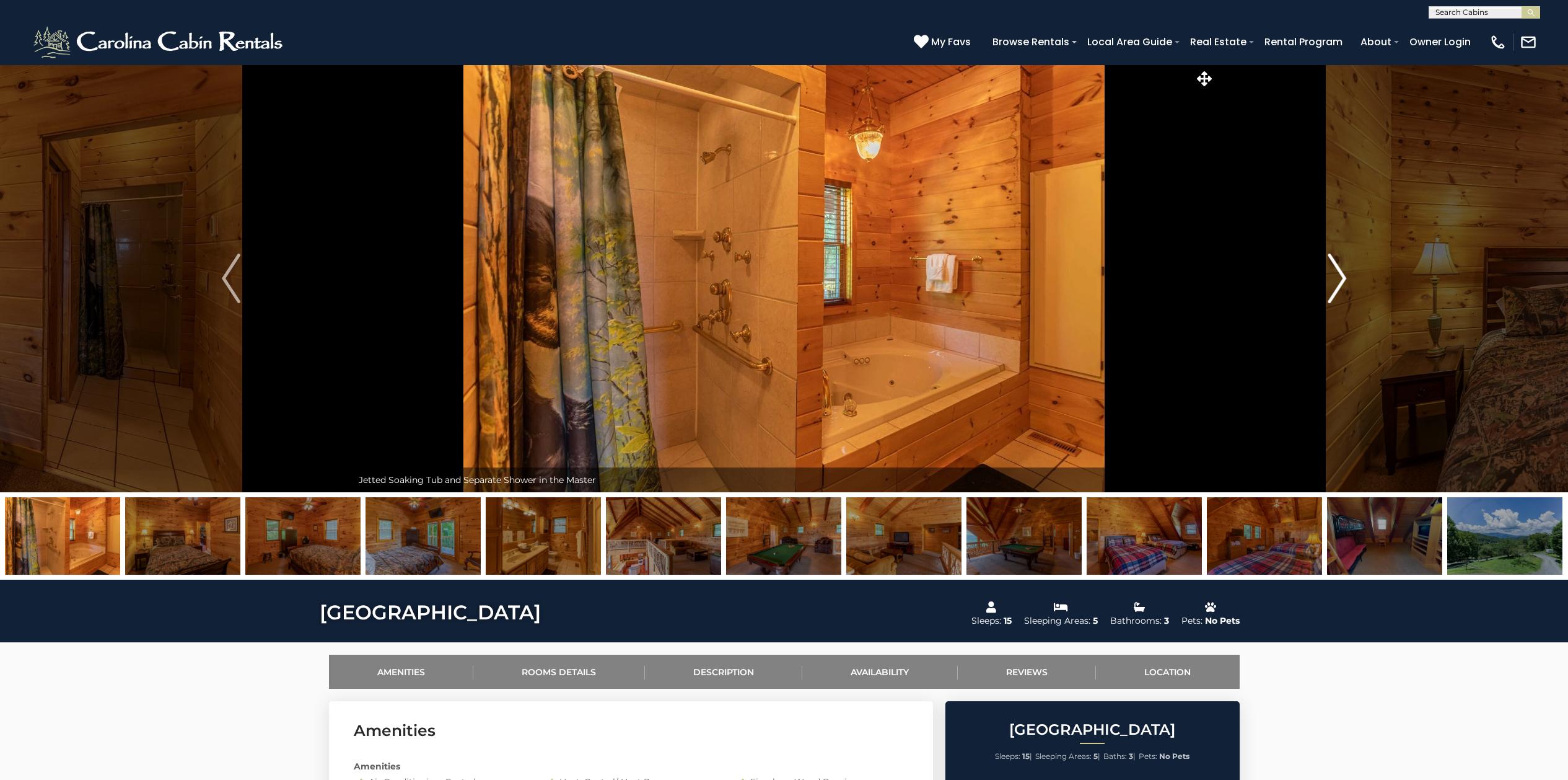
click at [1343, 280] on img "Next" at bounding box center [1337, 278] width 18 height 50
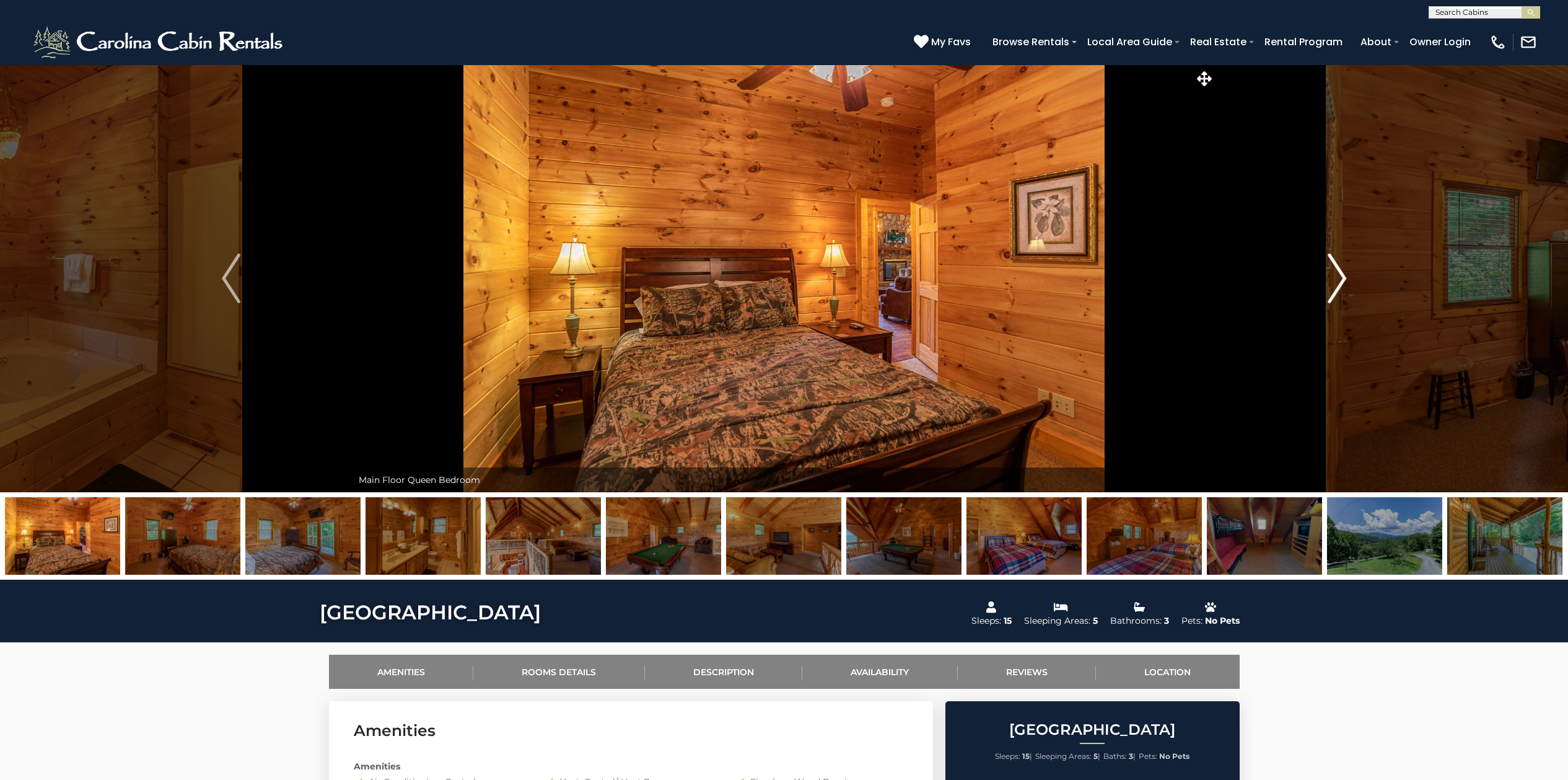
click at [1343, 280] on img "Next" at bounding box center [1337, 278] width 18 height 50
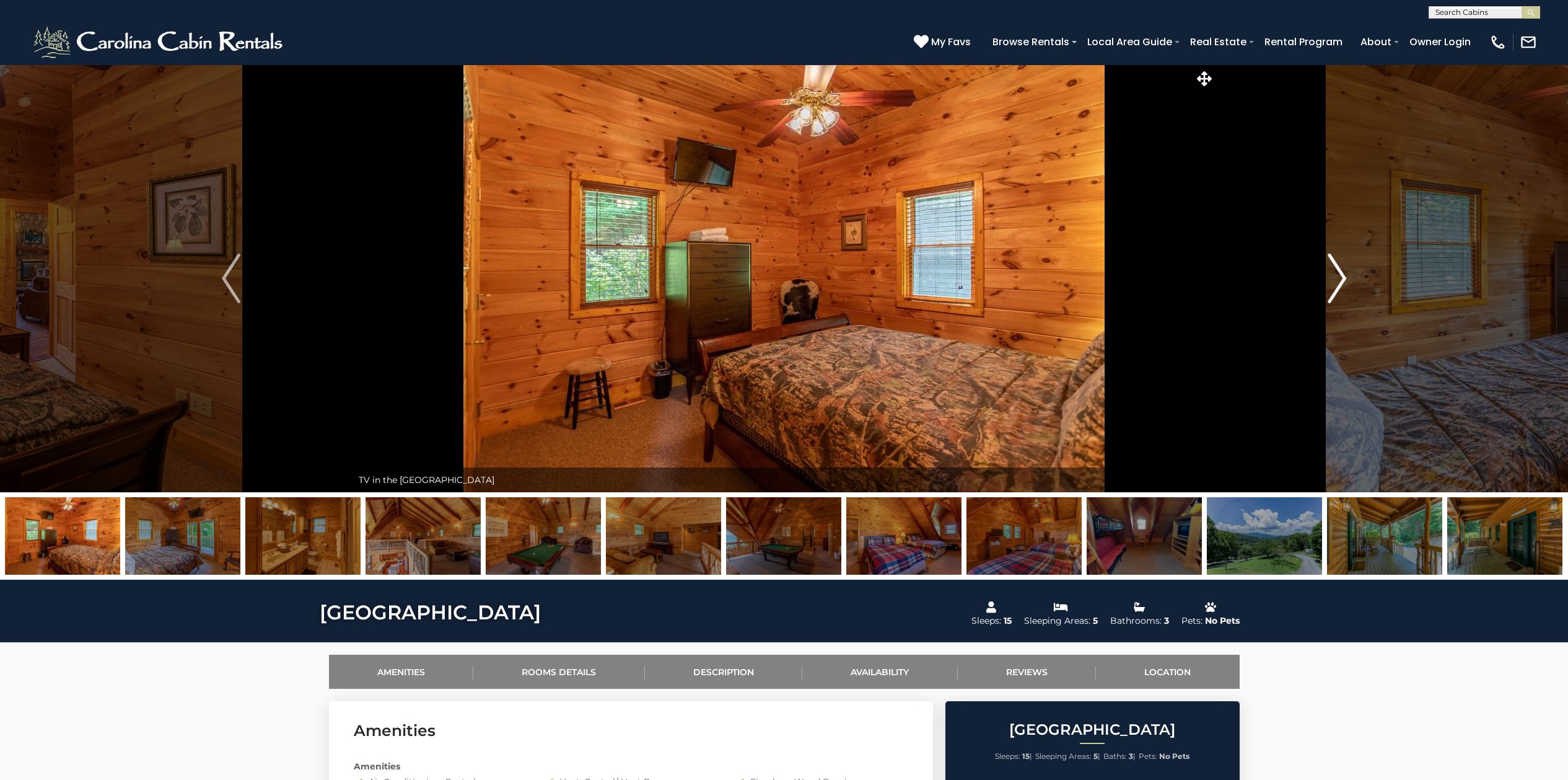
click at [1343, 280] on img "Next" at bounding box center [1337, 278] width 18 height 50
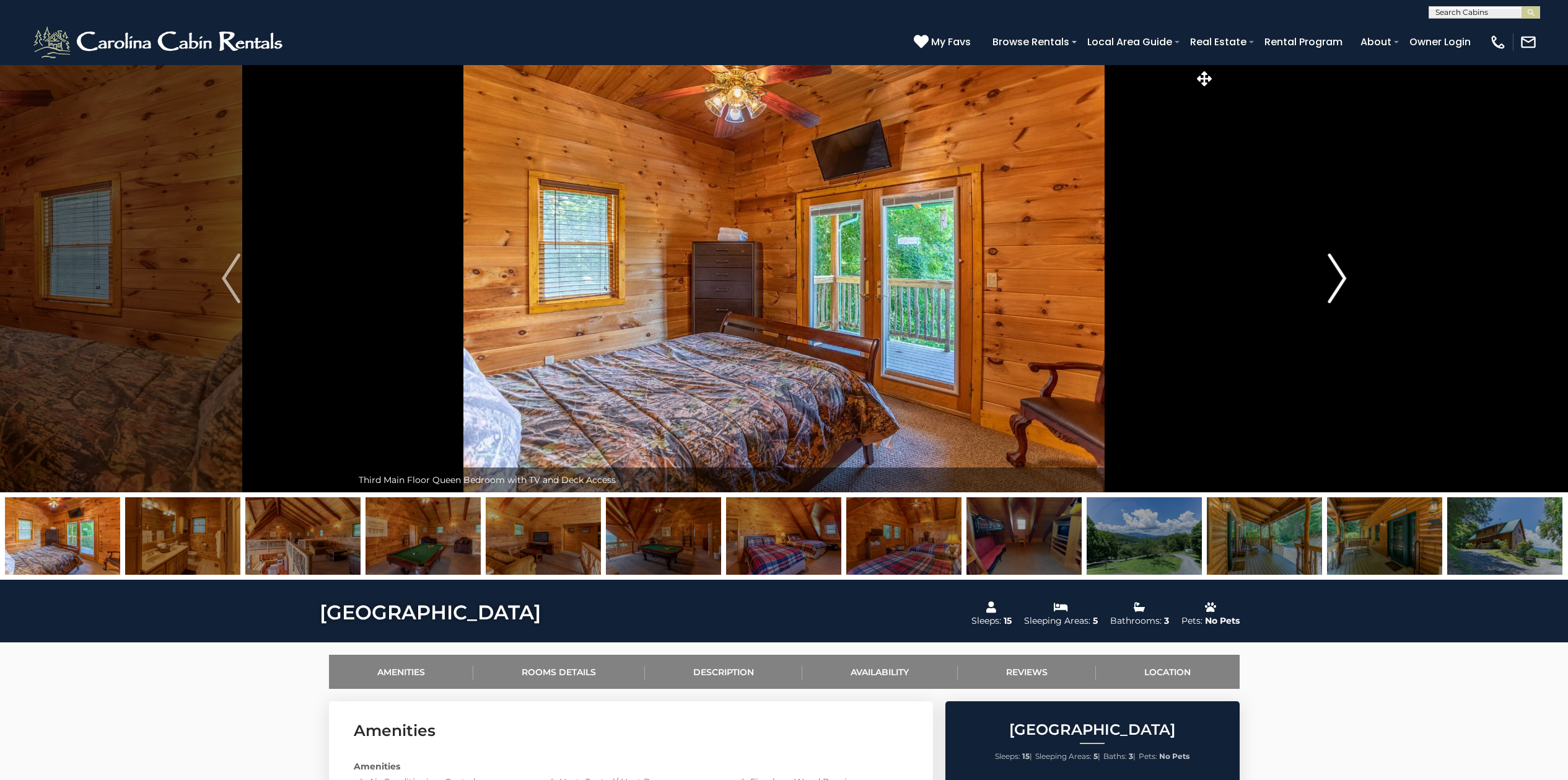
click at [1343, 280] on img "Next" at bounding box center [1337, 278] width 18 height 50
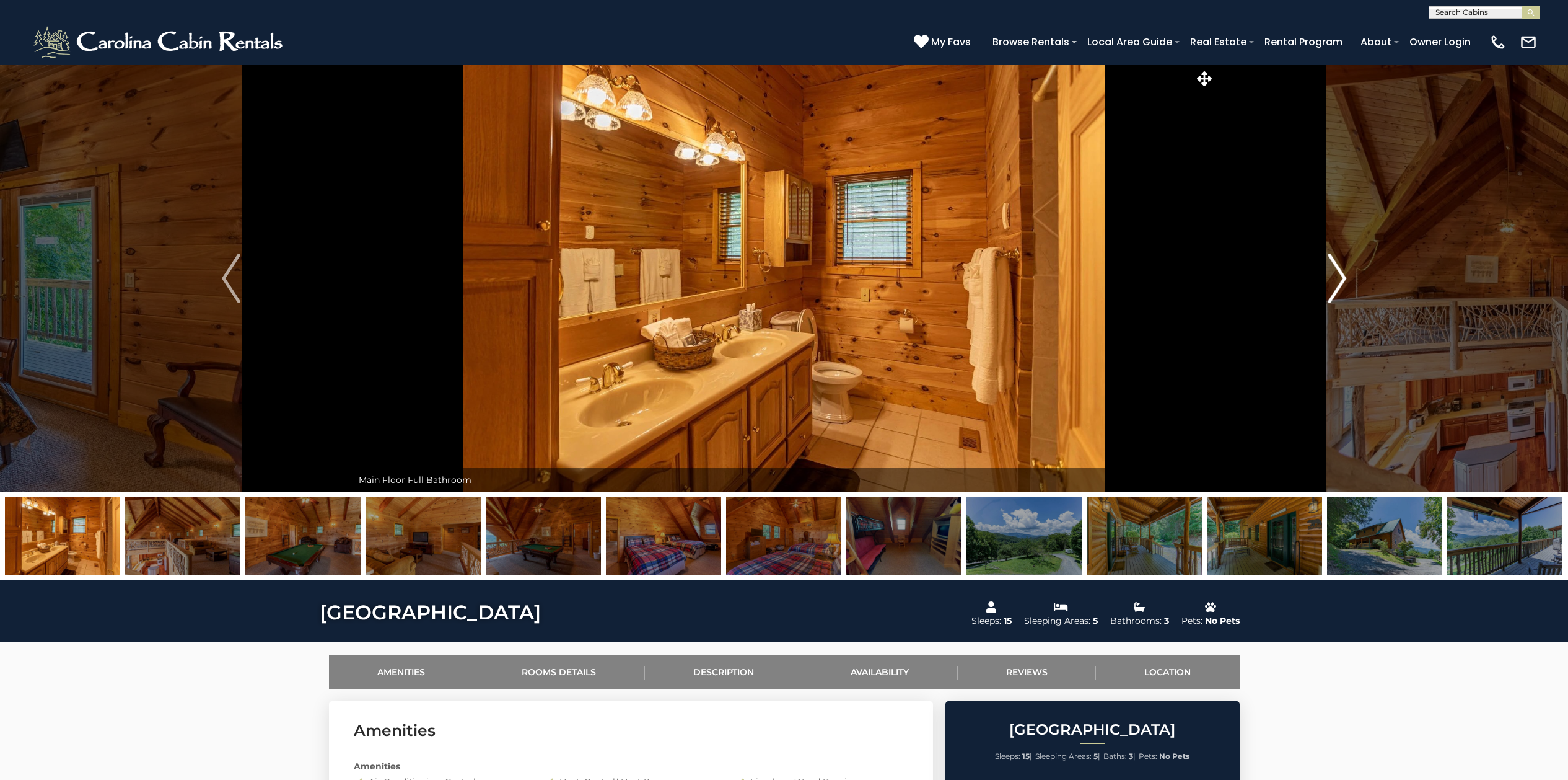
click at [1343, 280] on img "Next" at bounding box center [1337, 278] width 18 height 50
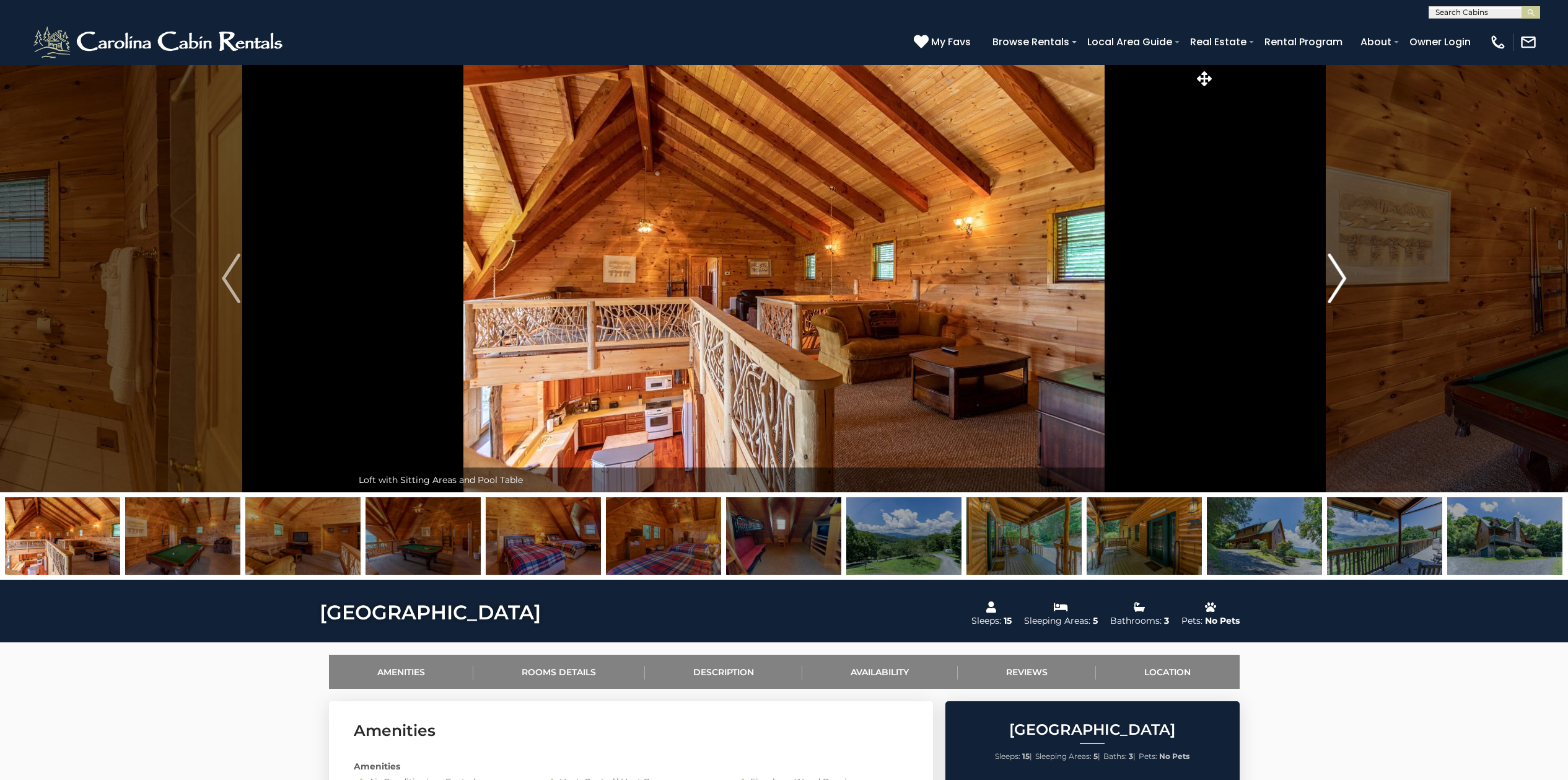
click at [1343, 280] on img "Next" at bounding box center [1337, 278] width 18 height 50
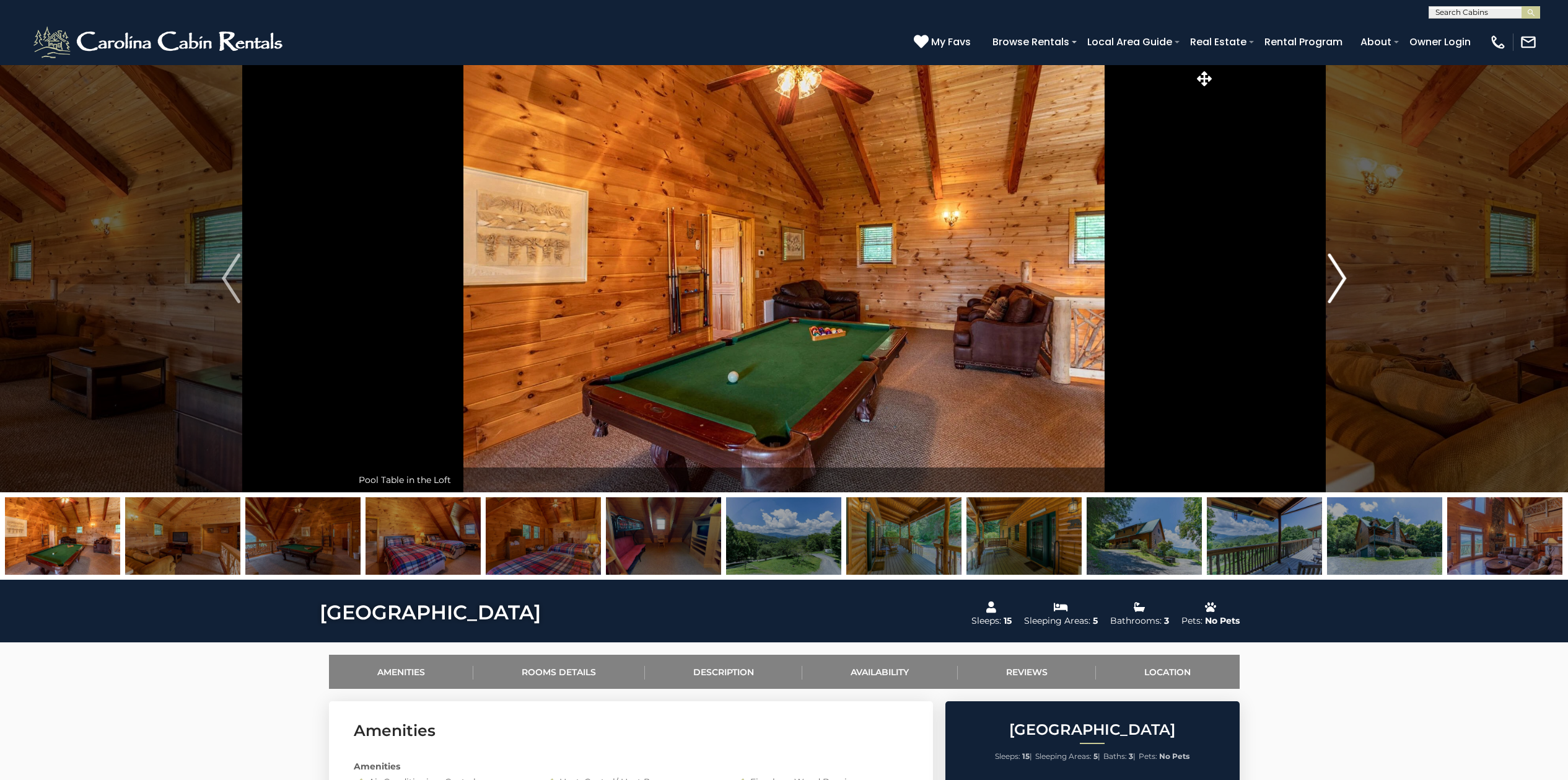
click at [1343, 280] on img "Next" at bounding box center [1337, 278] width 18 height 50
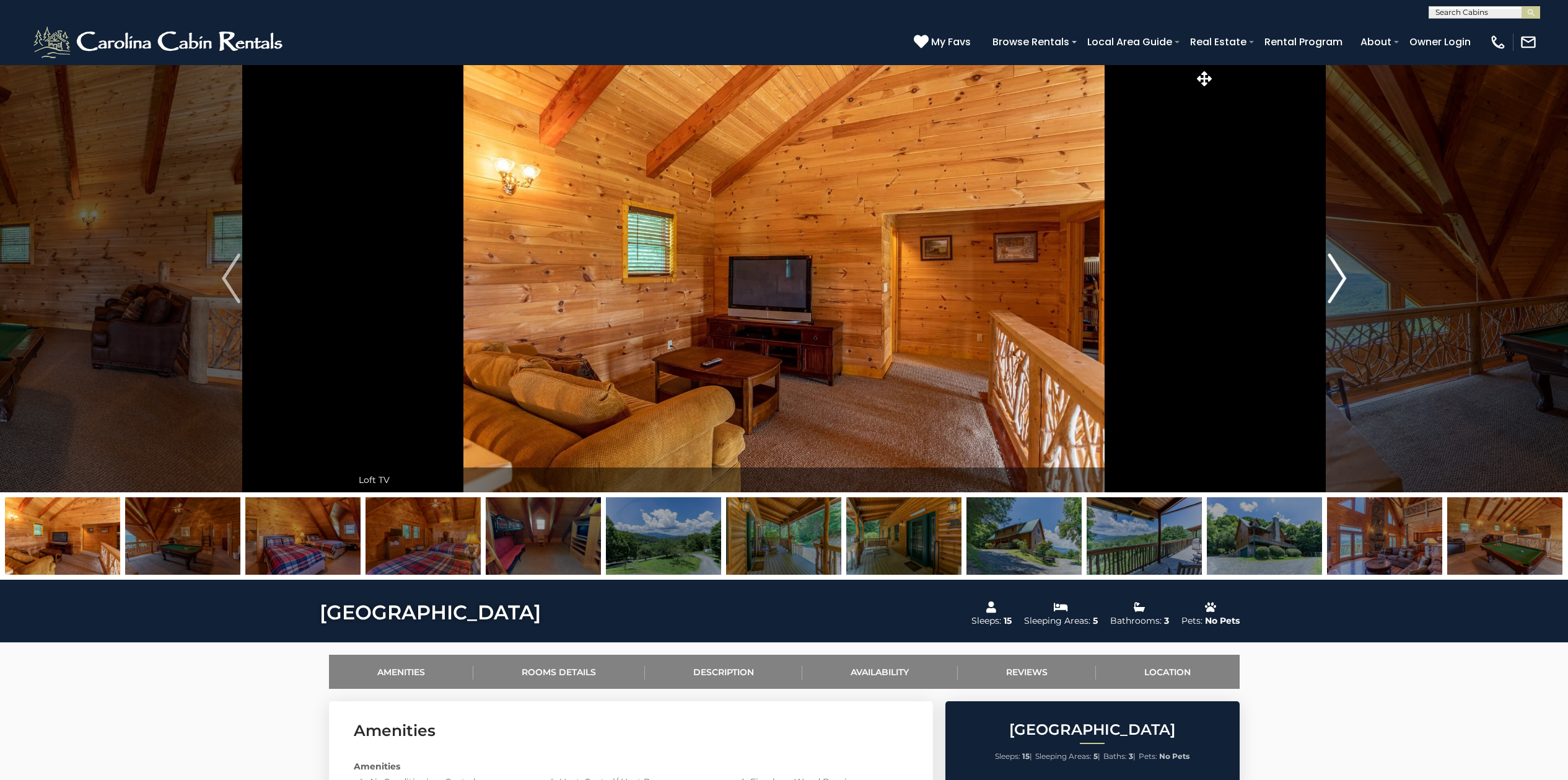
click at [1343, 280] on img "Next" at bounding box center [1337, 278] width 18 height 50
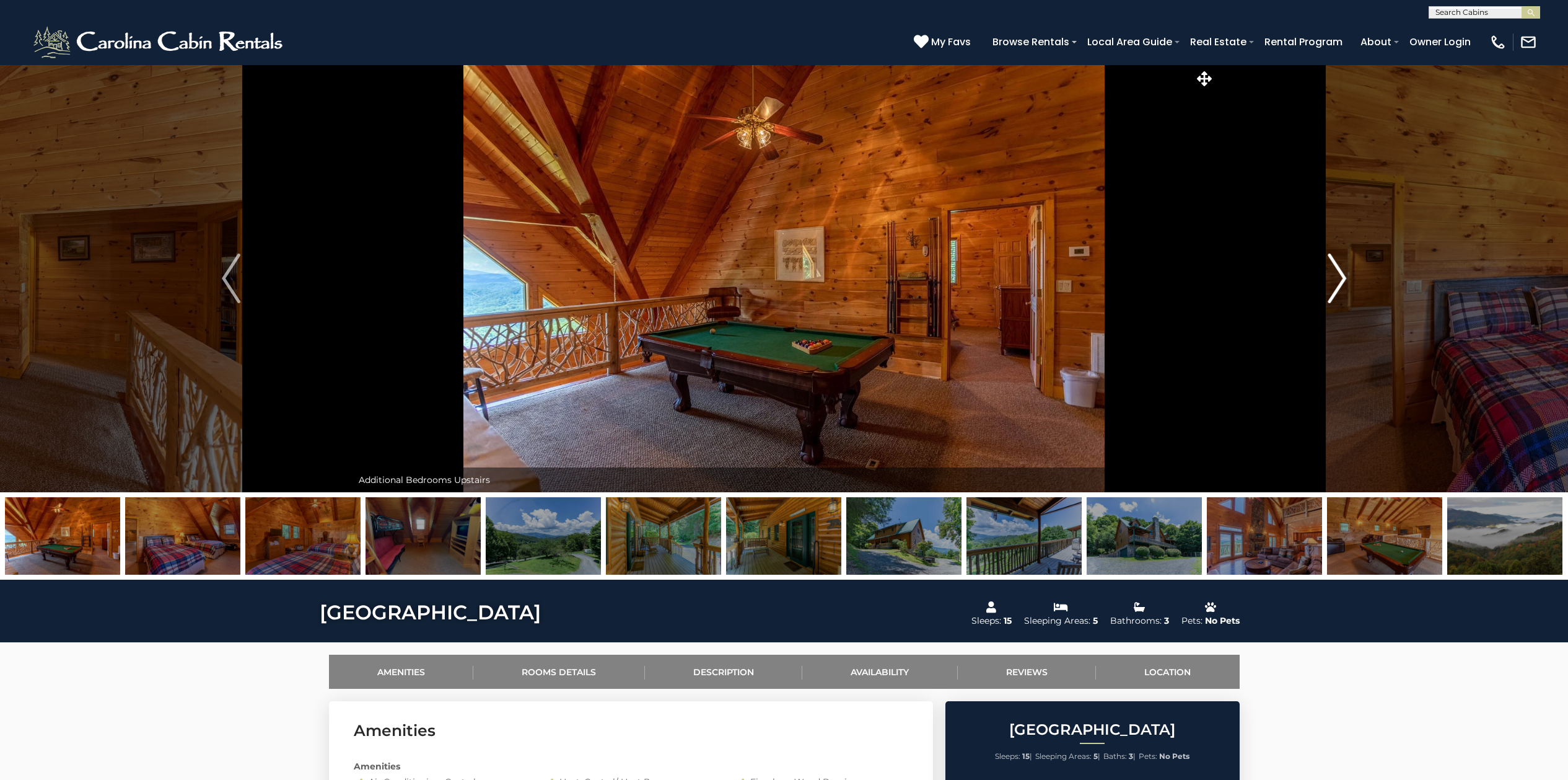
click at [1343, 280] on img "Next" at bounding box center [1337, 278] width 18 height 50
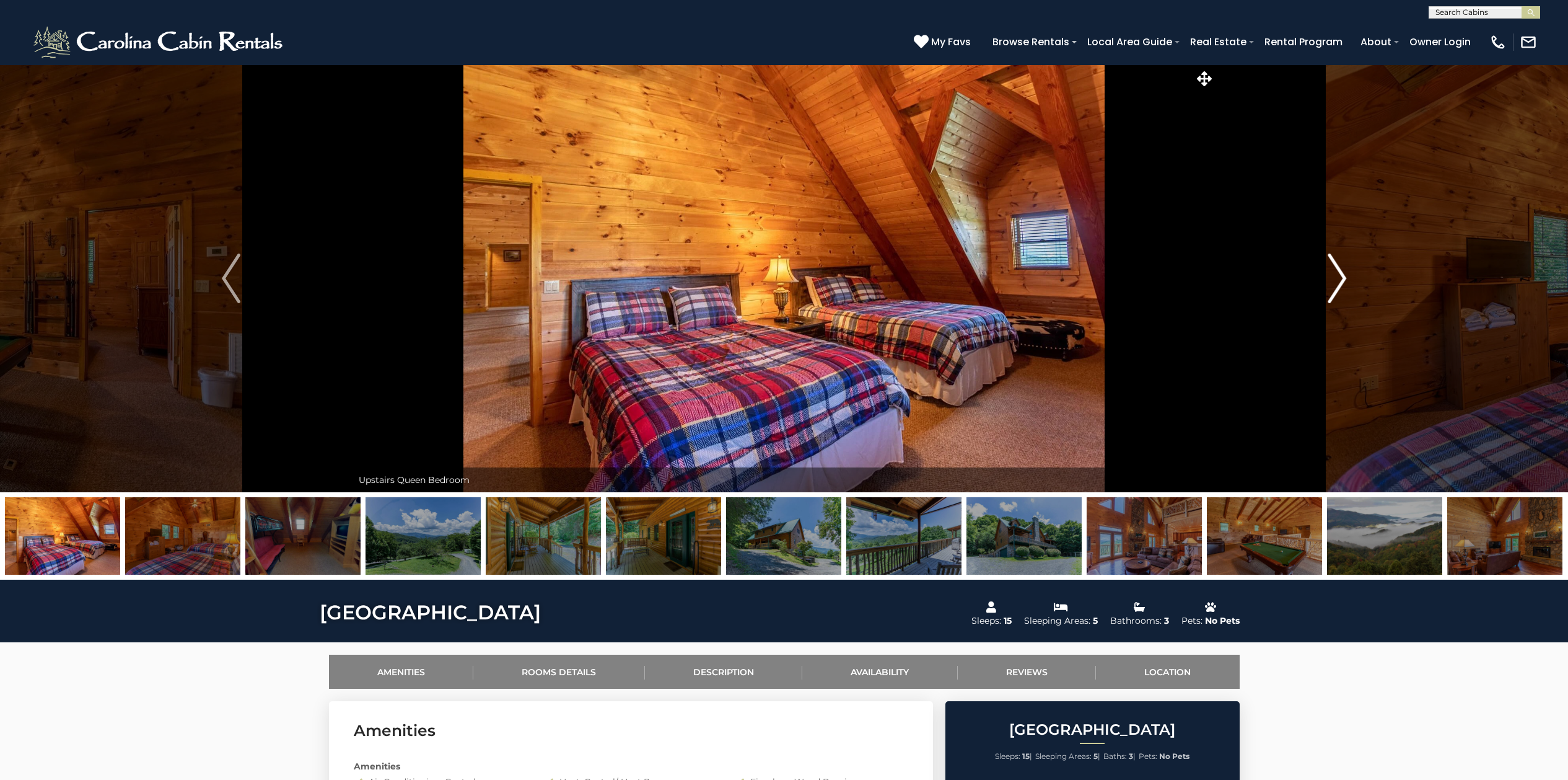
click at [1343, 280] on img "Next" at bounding box center [1337, 278] width 18 height 50
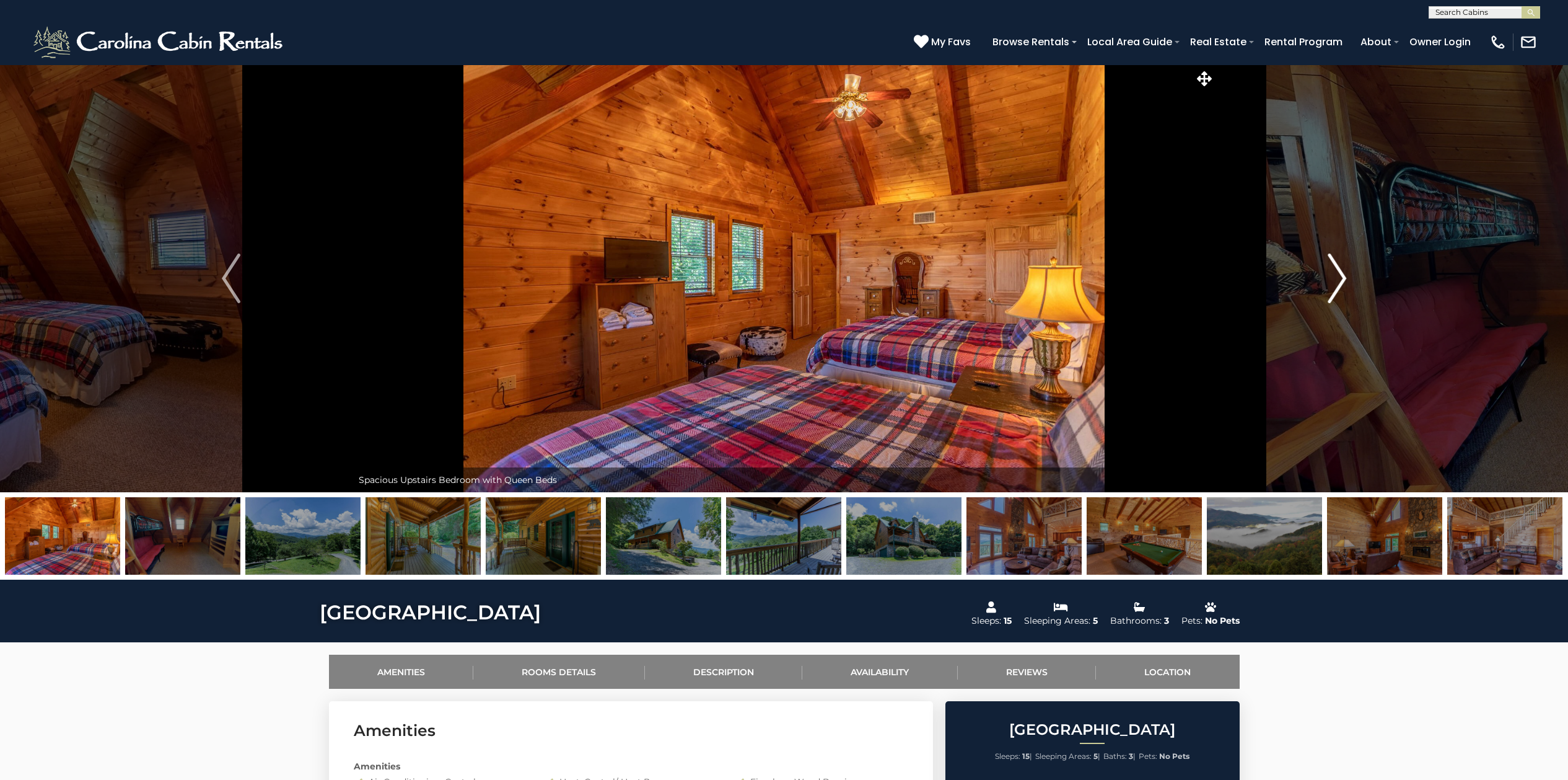
click at [1343, 280] on img "Next" at bounding box center [1337, 278] width 18 height 50
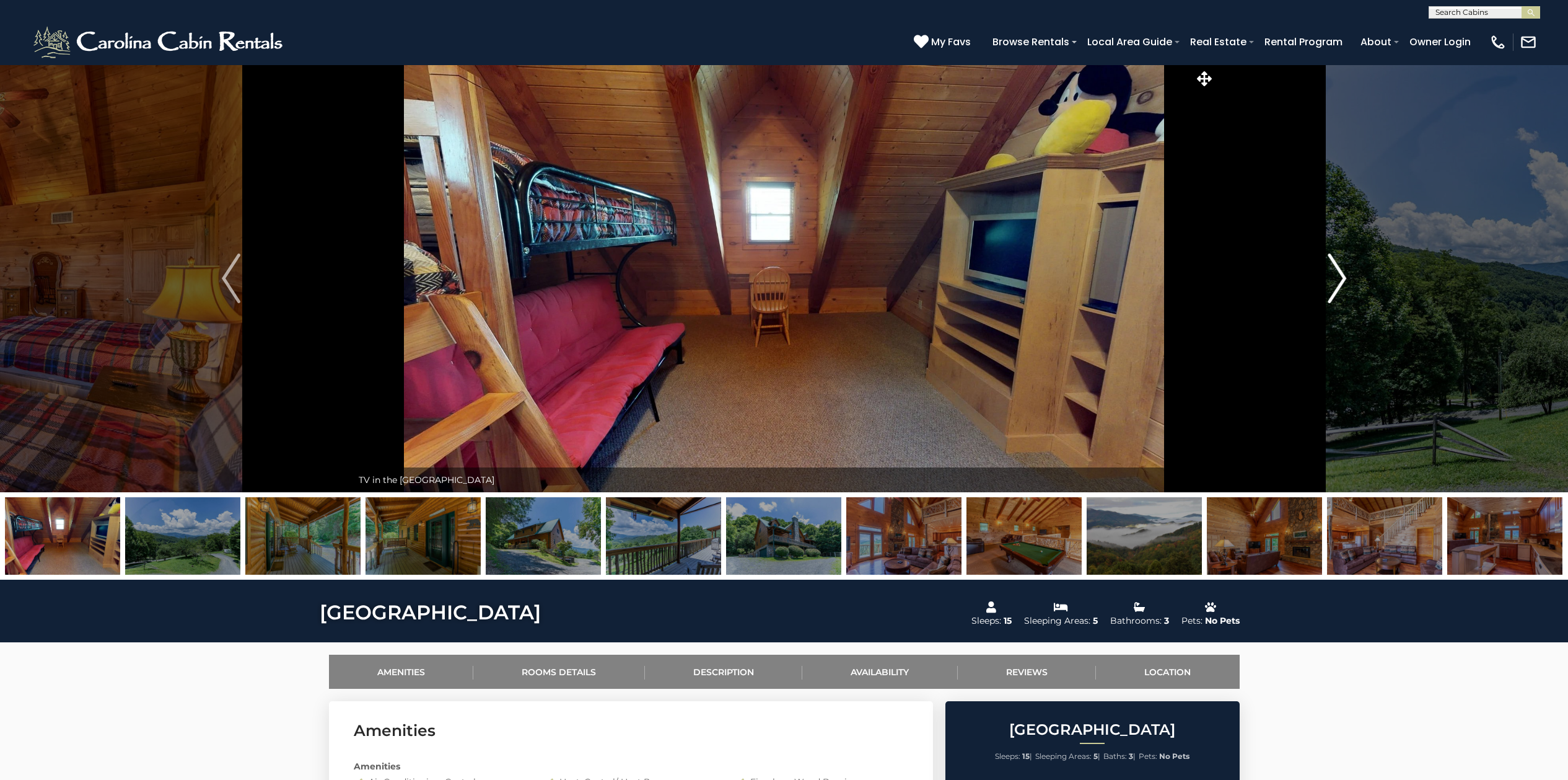
click at [1343, 280] on img "Next" at bounding box center [1337, 278] width 18 height 50
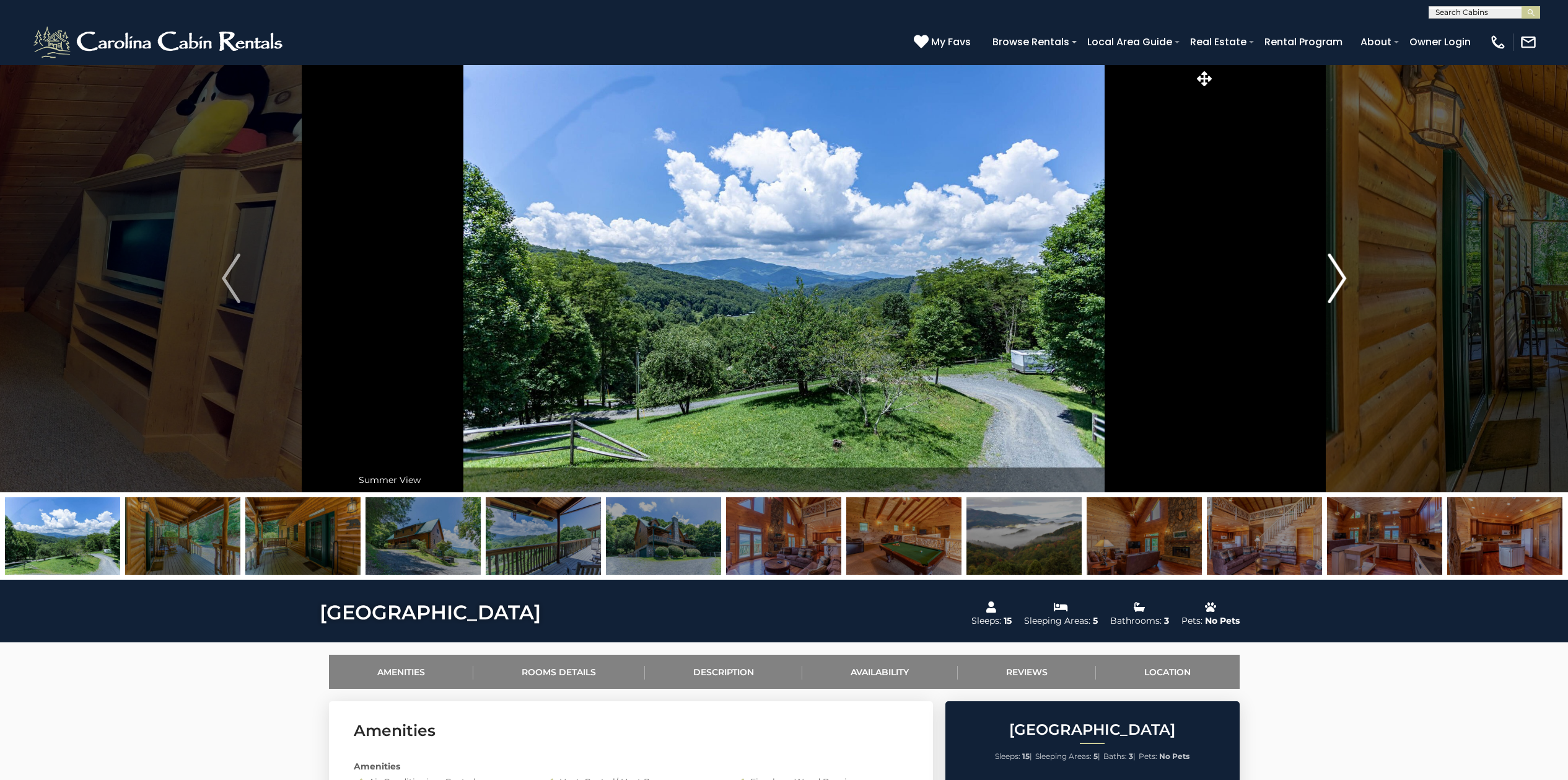
click at [1343, 280] on img "Next" at bounding box center [1337, 278] width 18 height 50
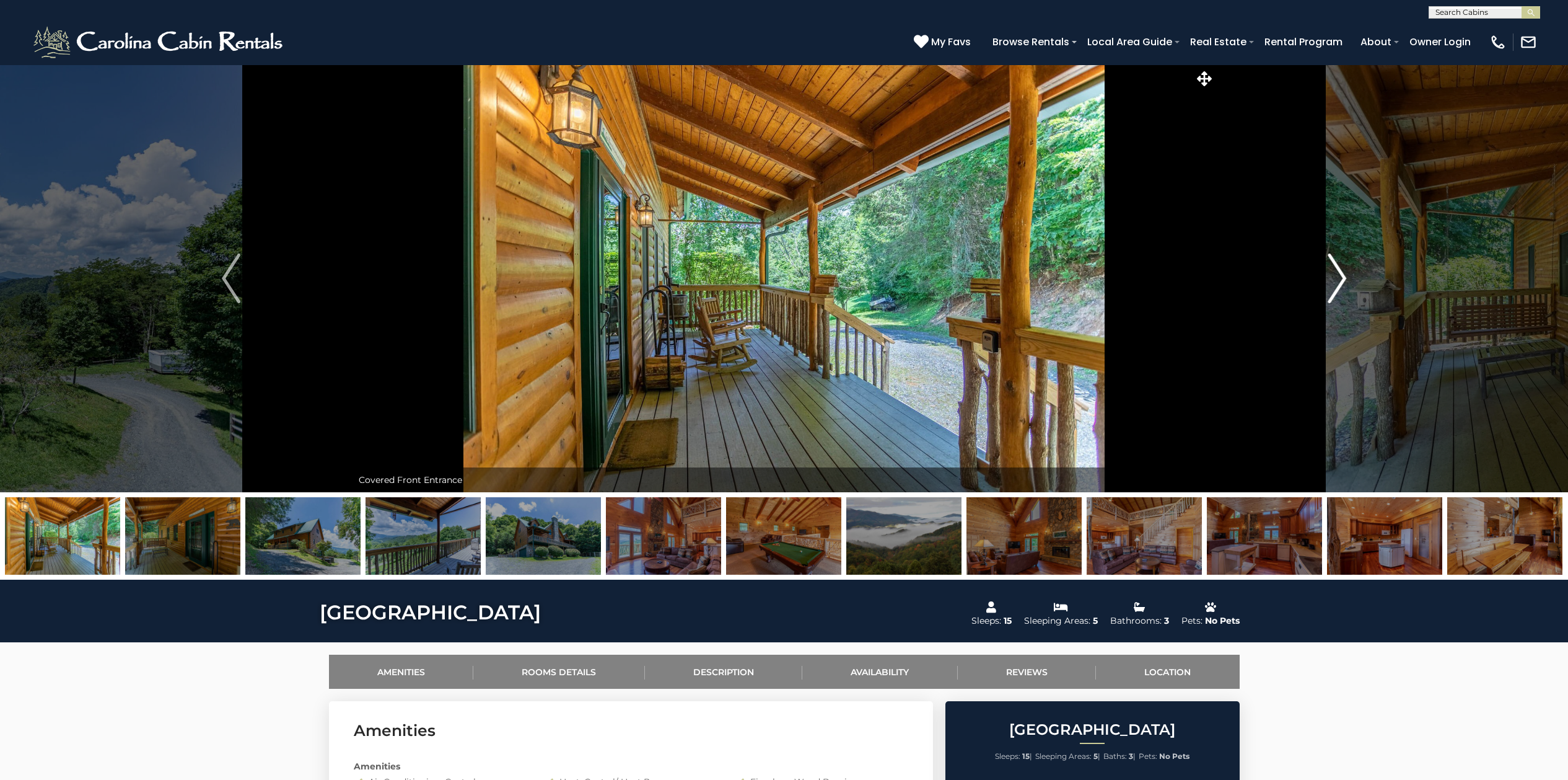
click at [1343, 280] on img "Next" at bounding box center [1337, 278] width 18 height 50
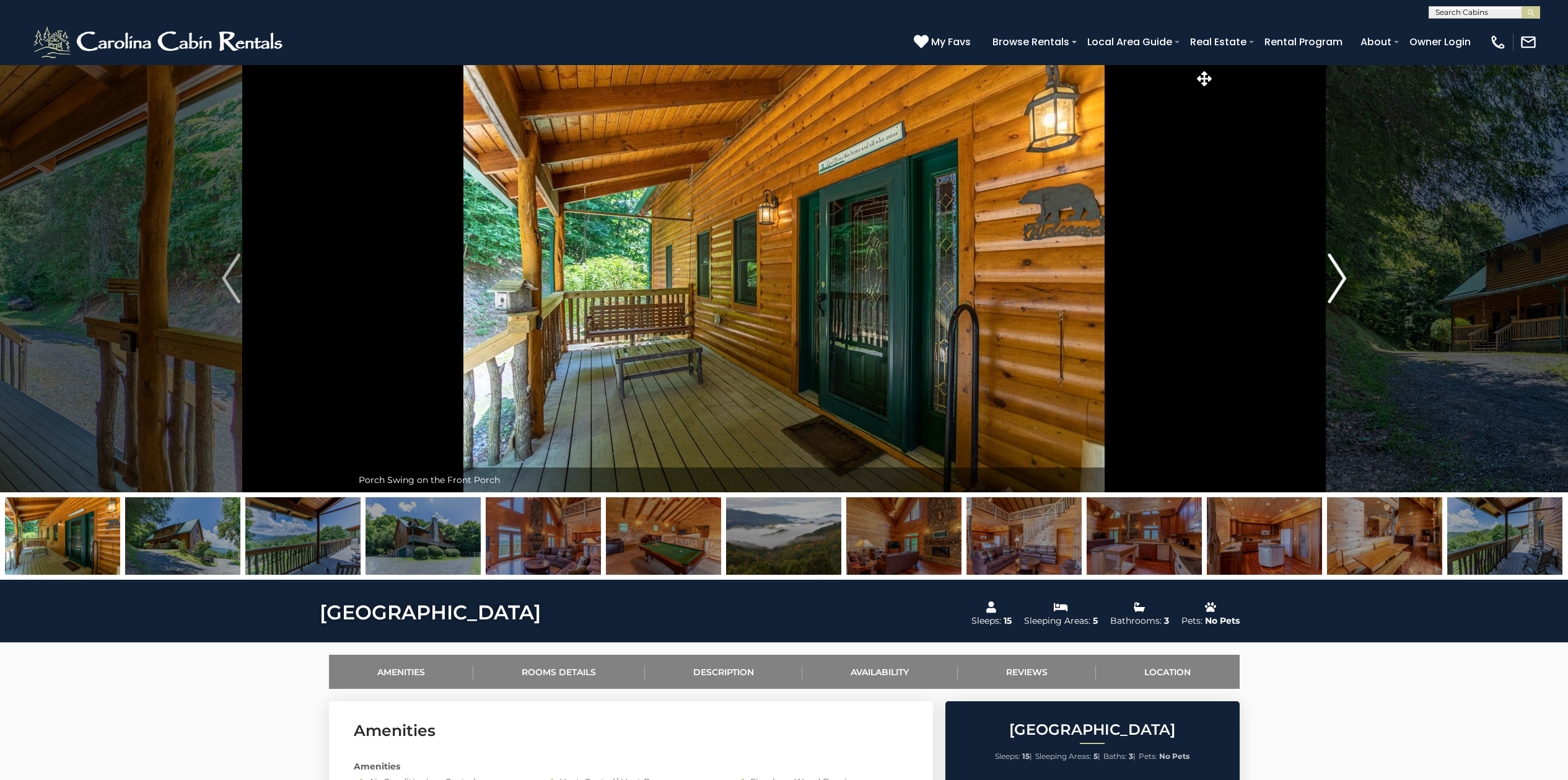
click at [1343, 280] on img "Next" at bounding box center [1337, 278] width 18 height 50
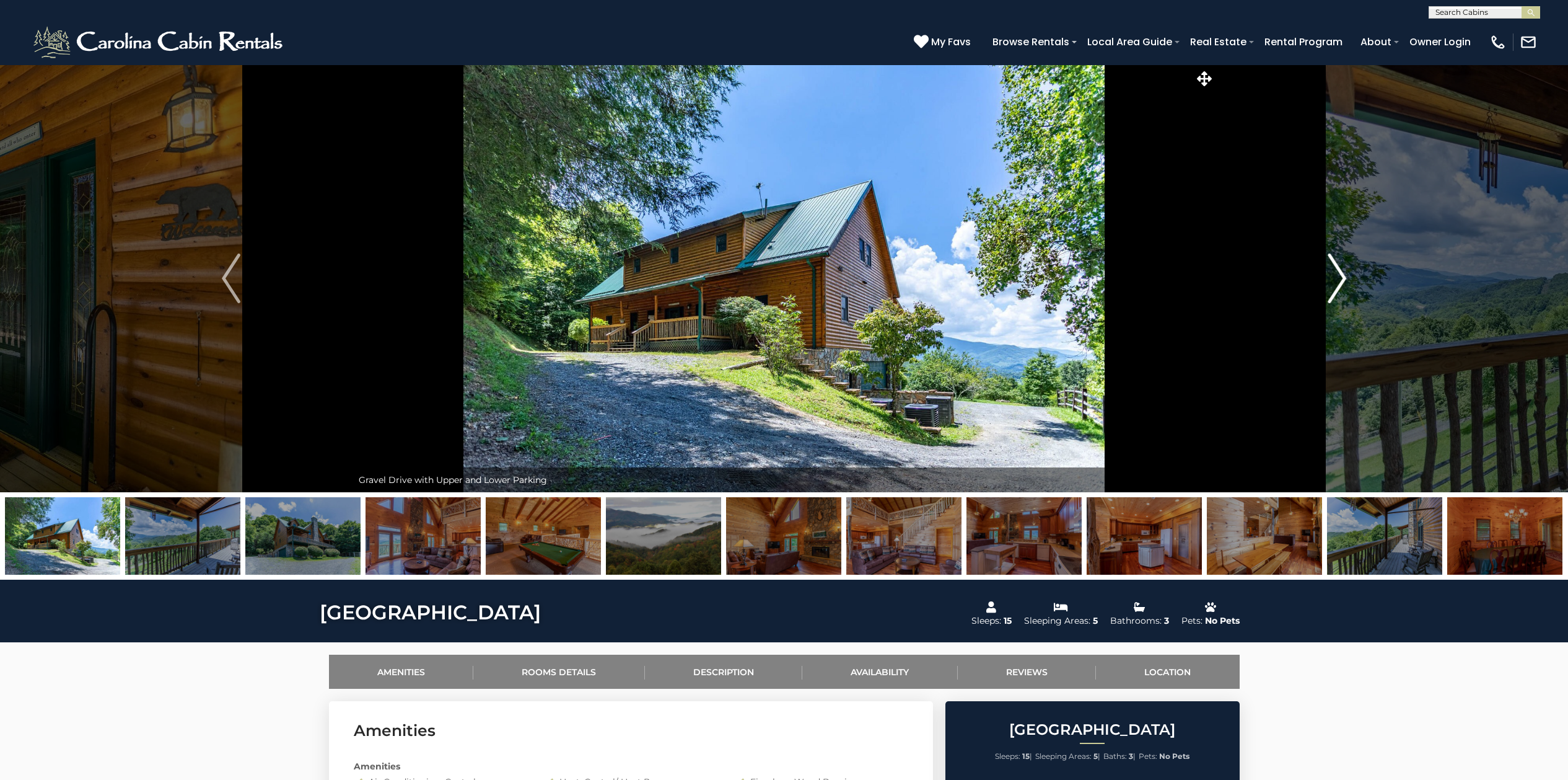
click at [1343, 280] on img "Next" at bounding box center [1337, 278] width 18 height 50
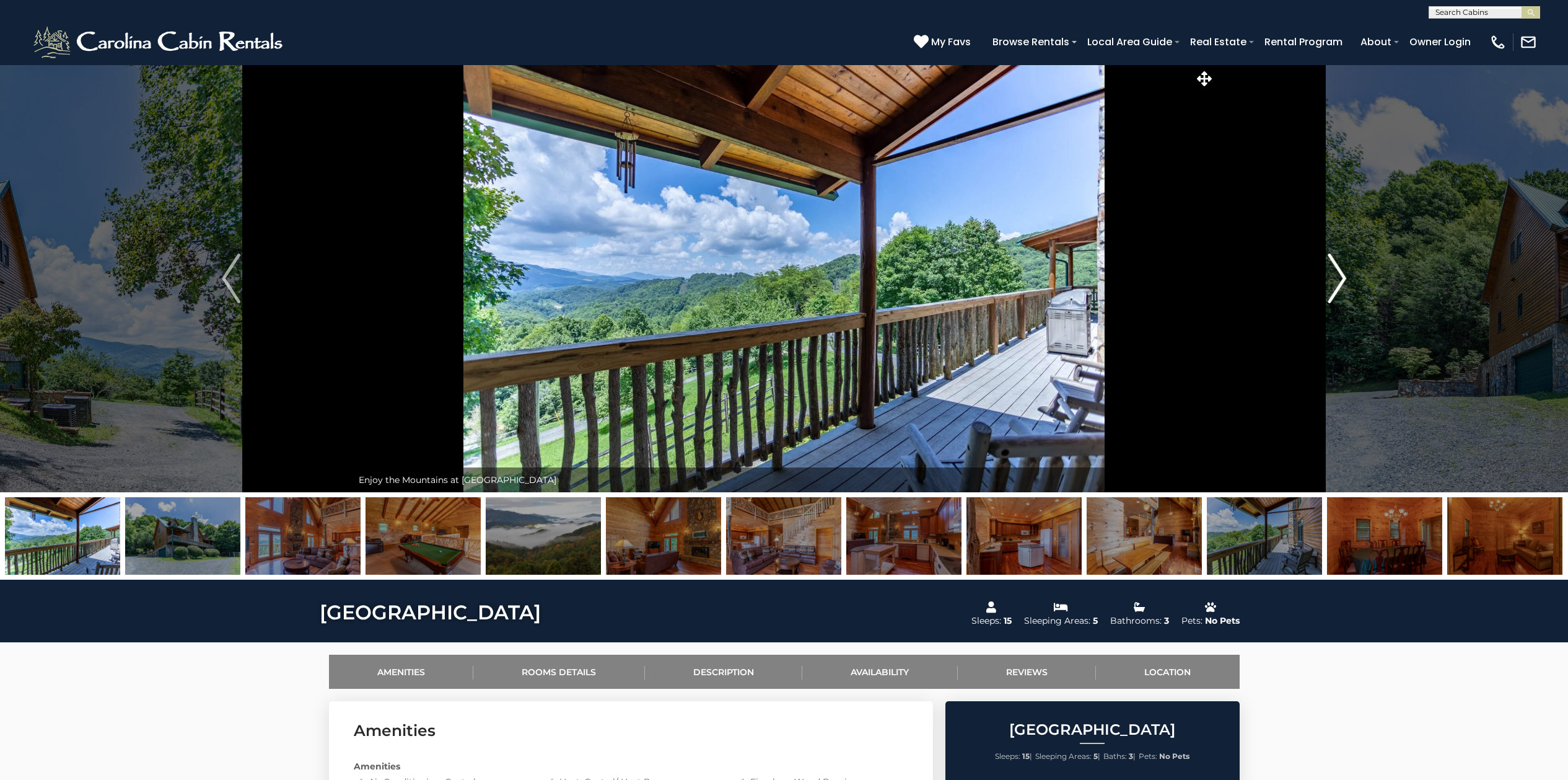
click at [1343, 280] on img "Next" at bounding box center [1337, 278] width 18 height 50
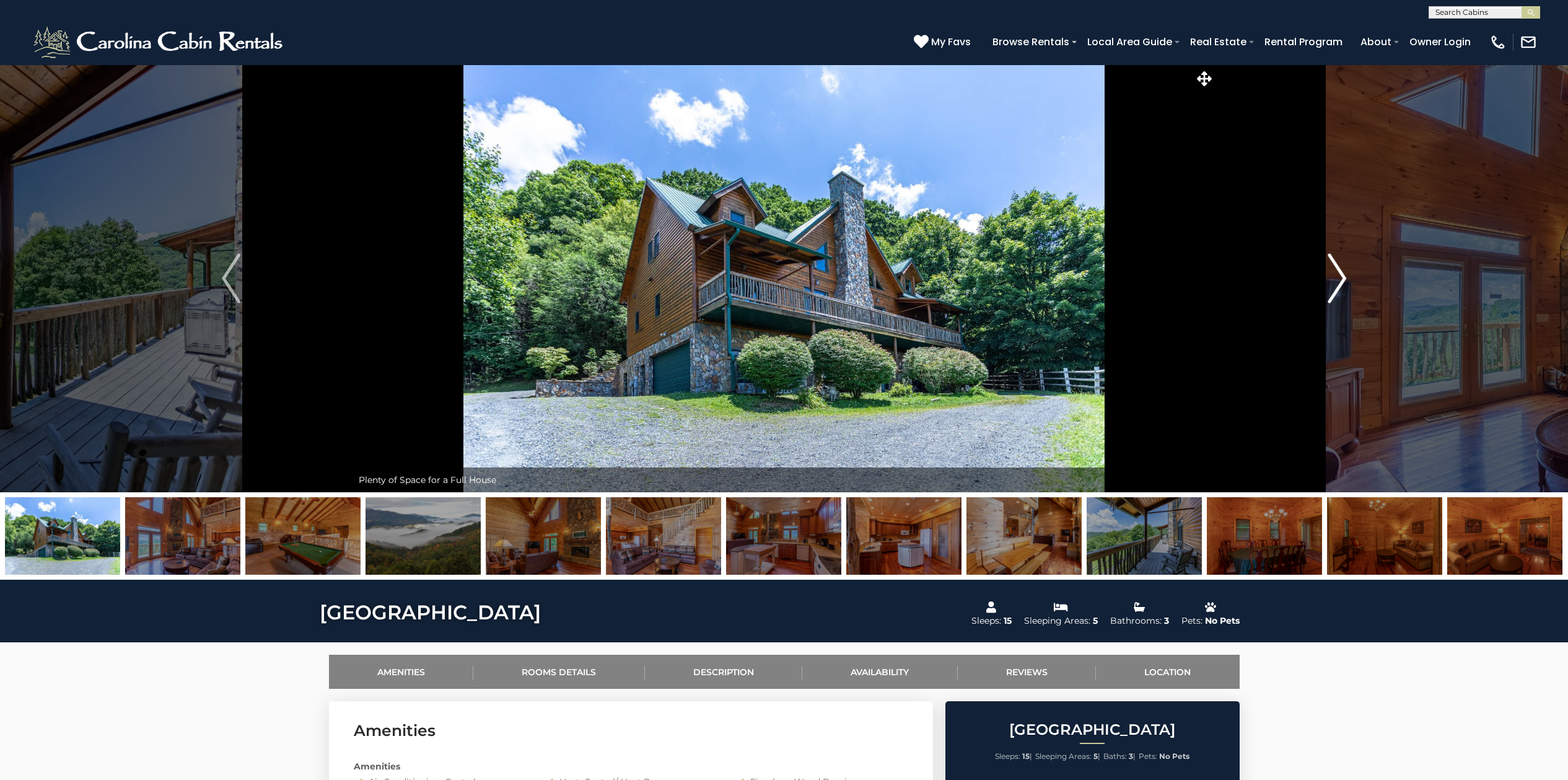
click at [1343, 280] on img "Next" at bounding box center [1337, 278] width 18 height 50
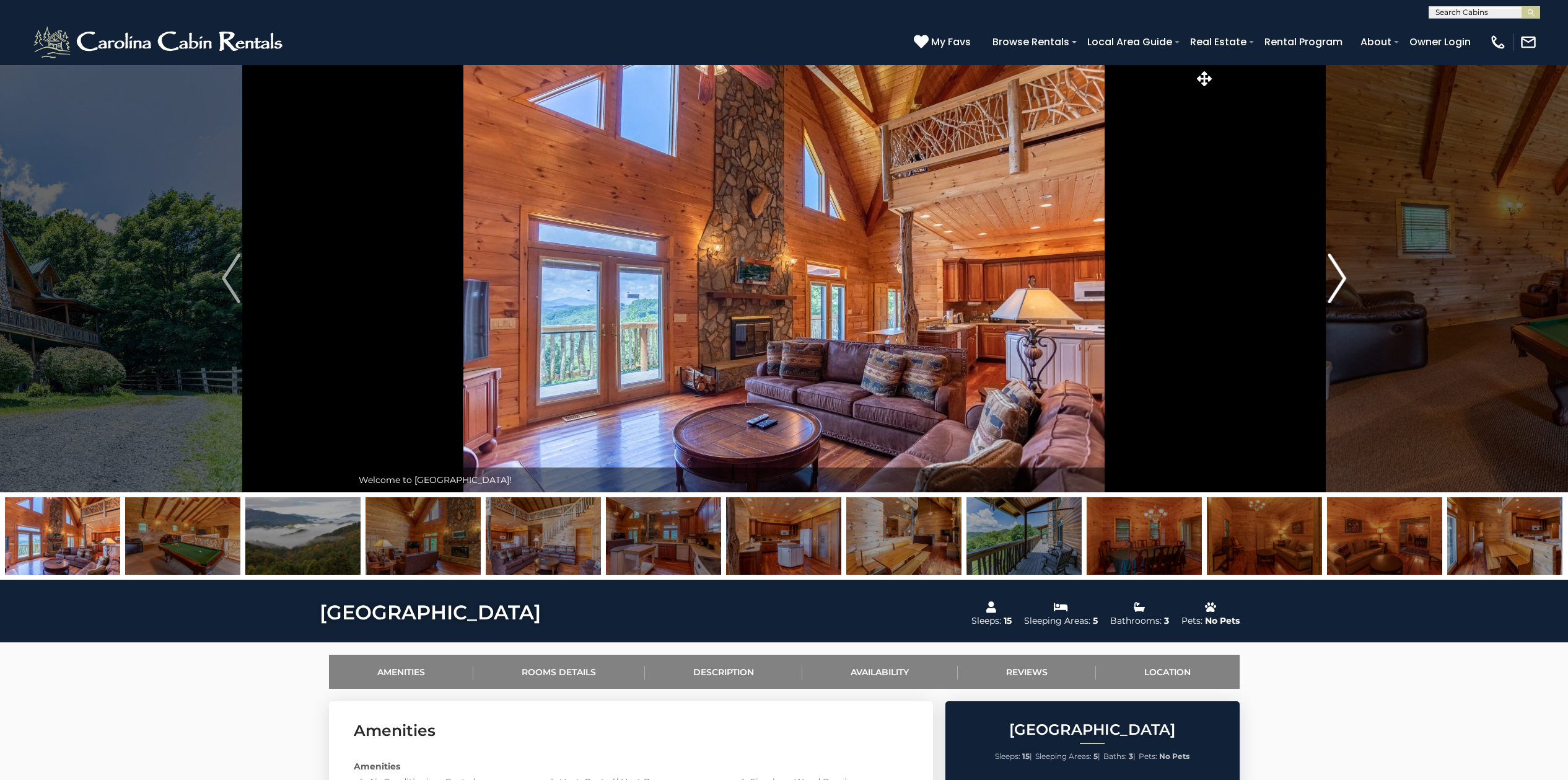
click at [1343, 280] on img "Next" at bounding box center [1337, 278] width 18 height 50
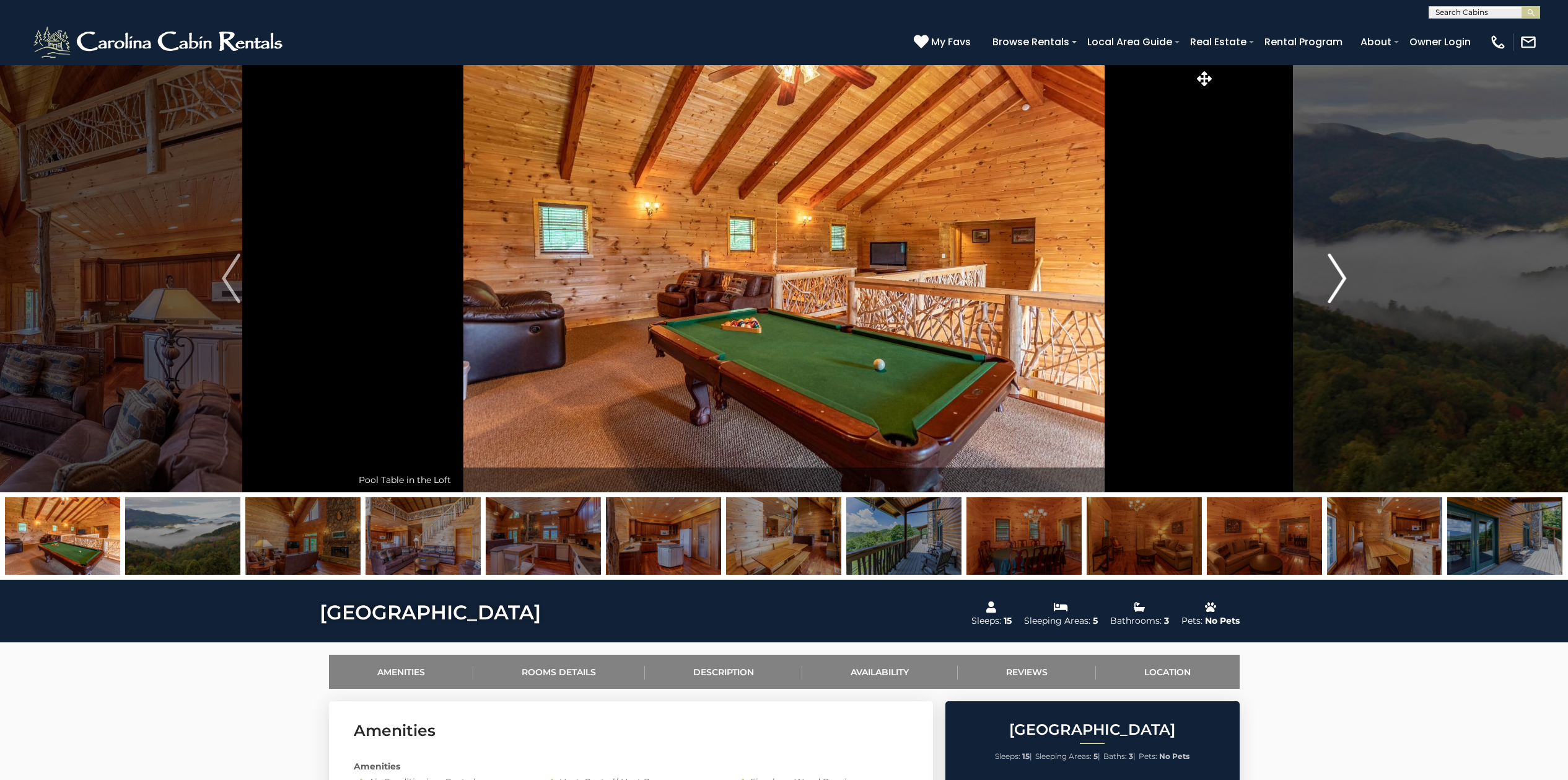
click at [1343, 280] on img "Next" at bounding box center [1337, 278] width 18 height 50
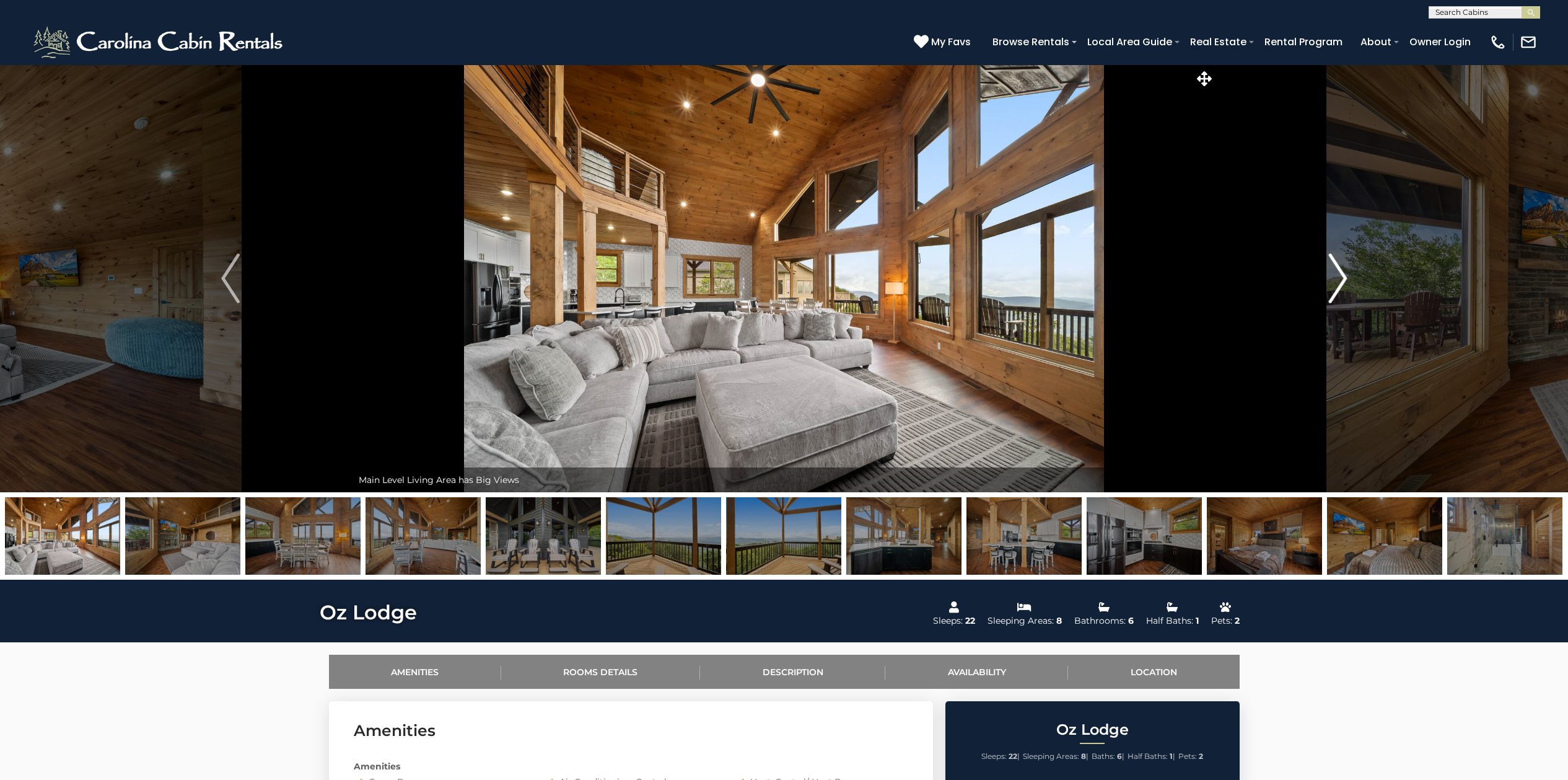
click at [1345, 278] on img "Next" at bounding box center [1337, 278] width 18 height 50
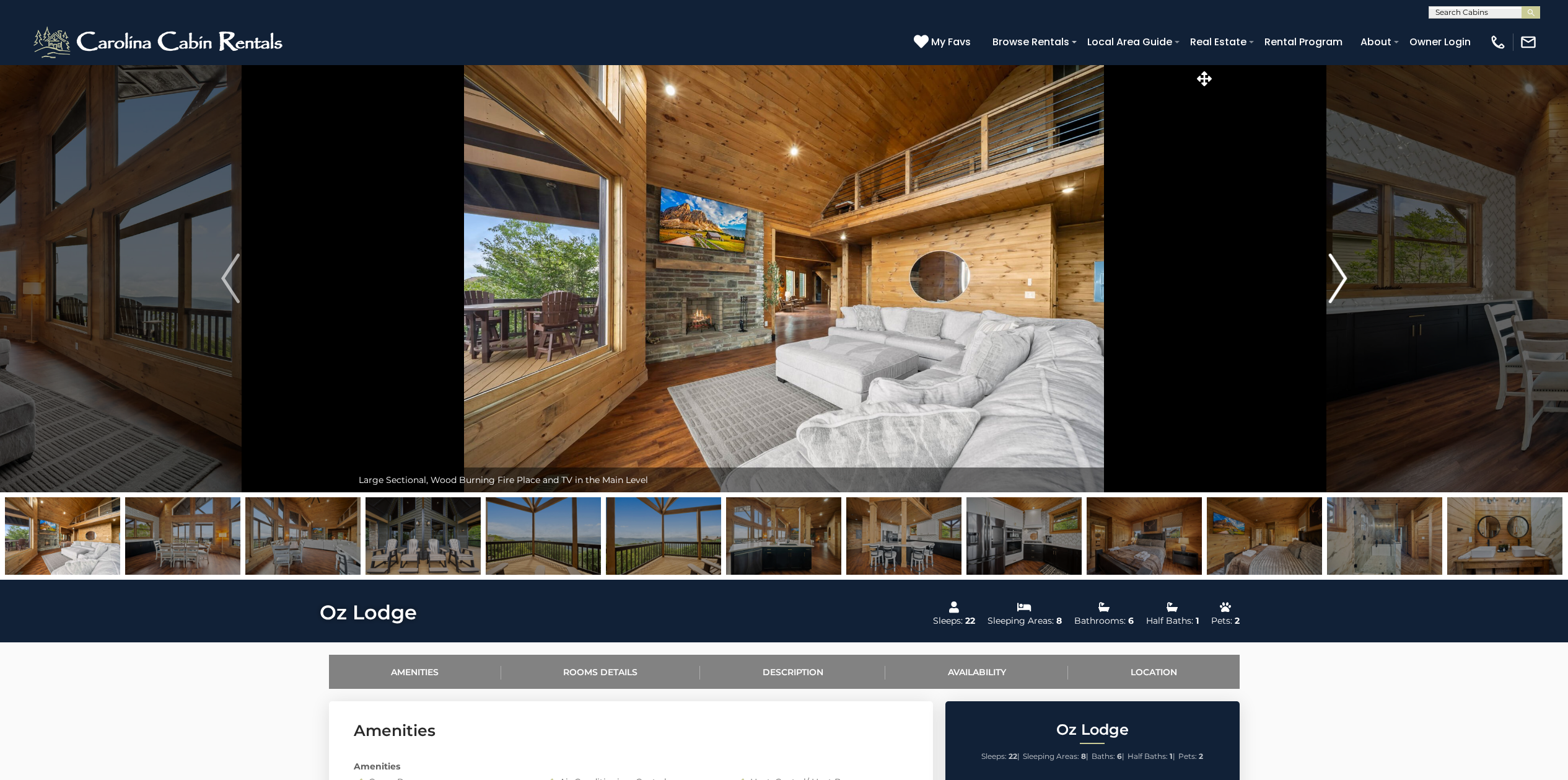
click at [1345, 278] on img "Next" at bounding box center [1337, 278] width 18 height 50
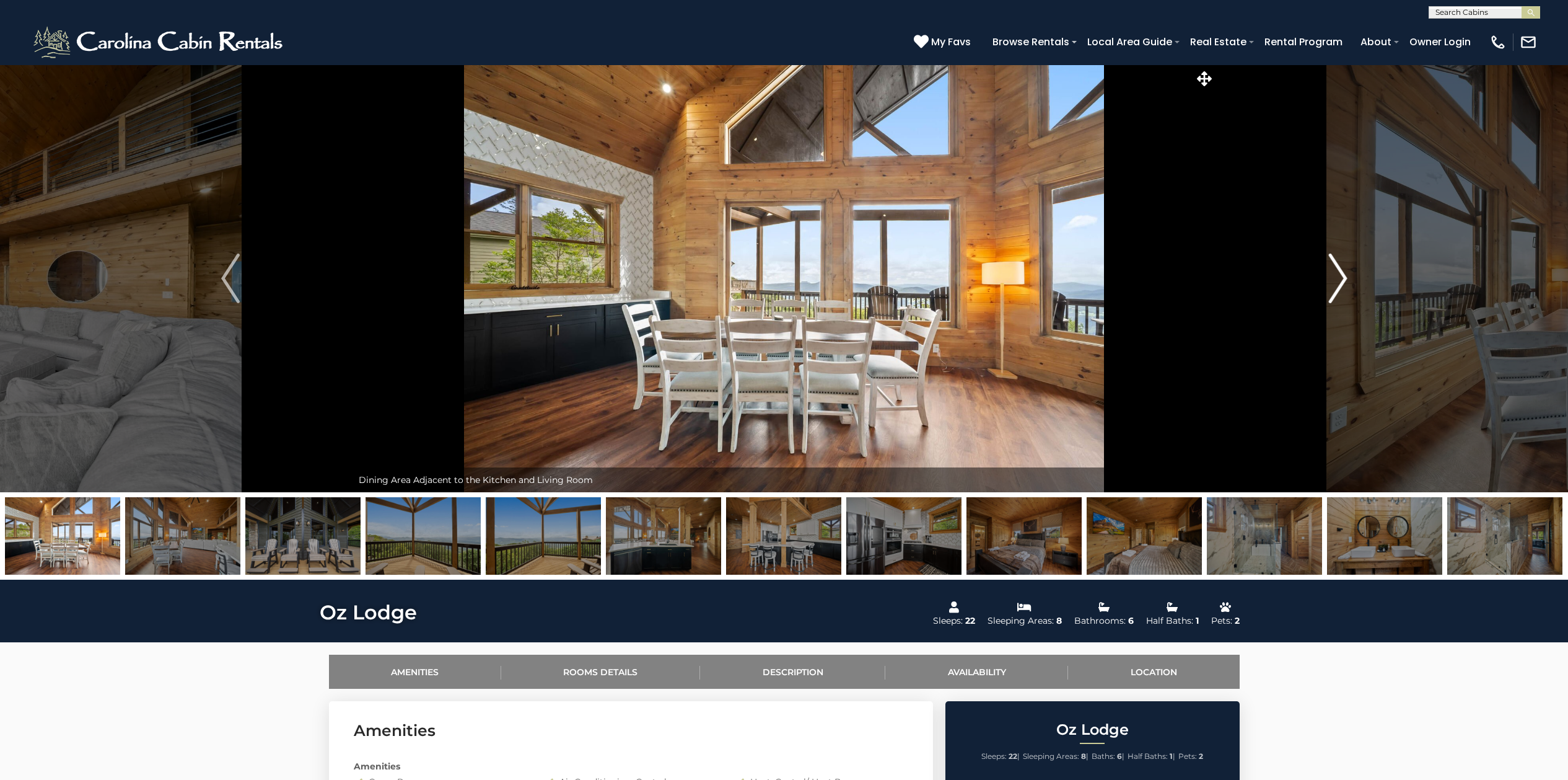
click at [1345, 279] on img "Next" at bounding box center [1337, 278] width 18 height 50
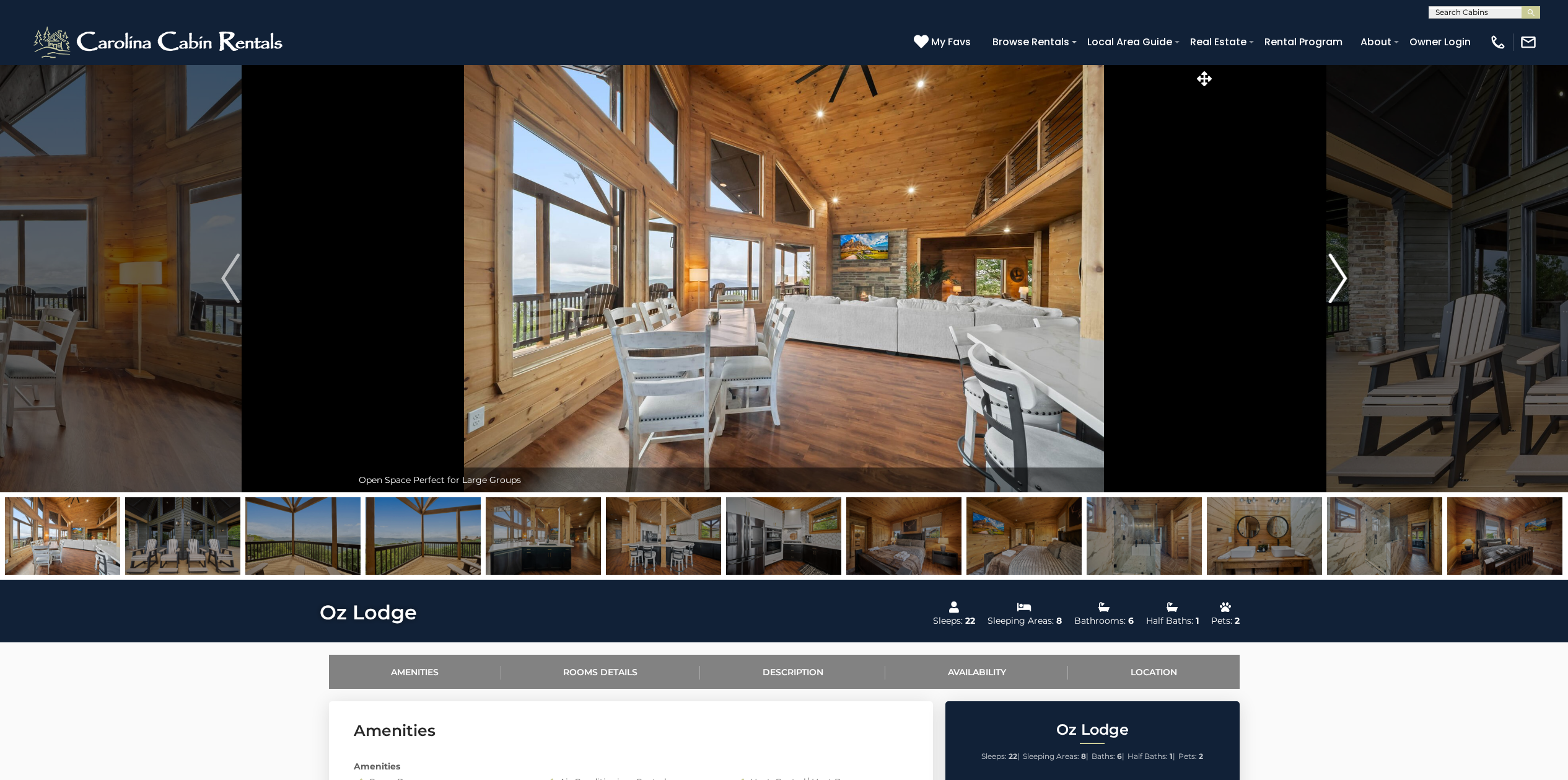
click at [1347, 279] on img "Next" at bounding box center [1337, 278] width 18 height 50
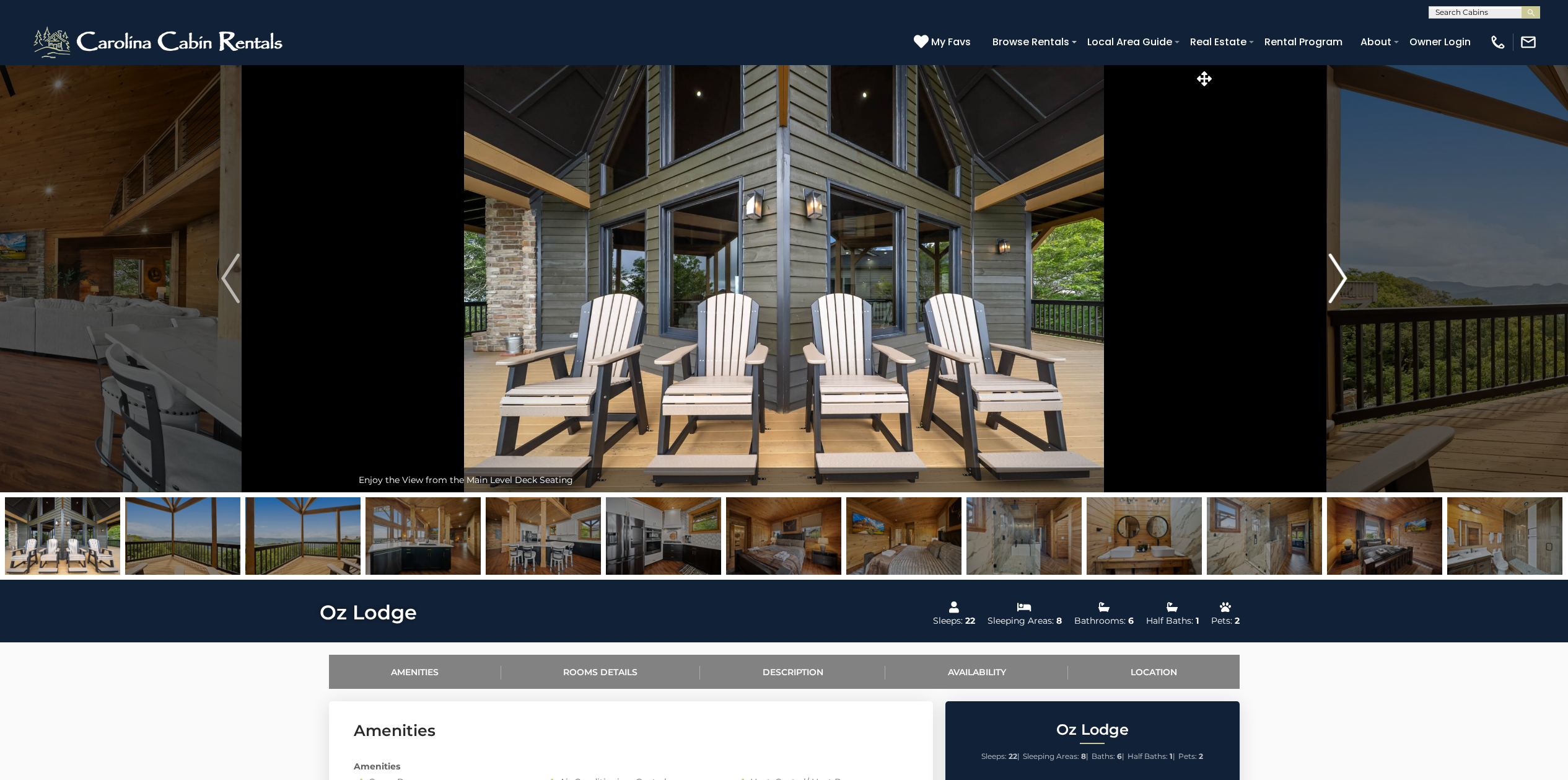
click at [1347, 279] on img "Next" at bounding box center [1337, 278] width 18 height 50
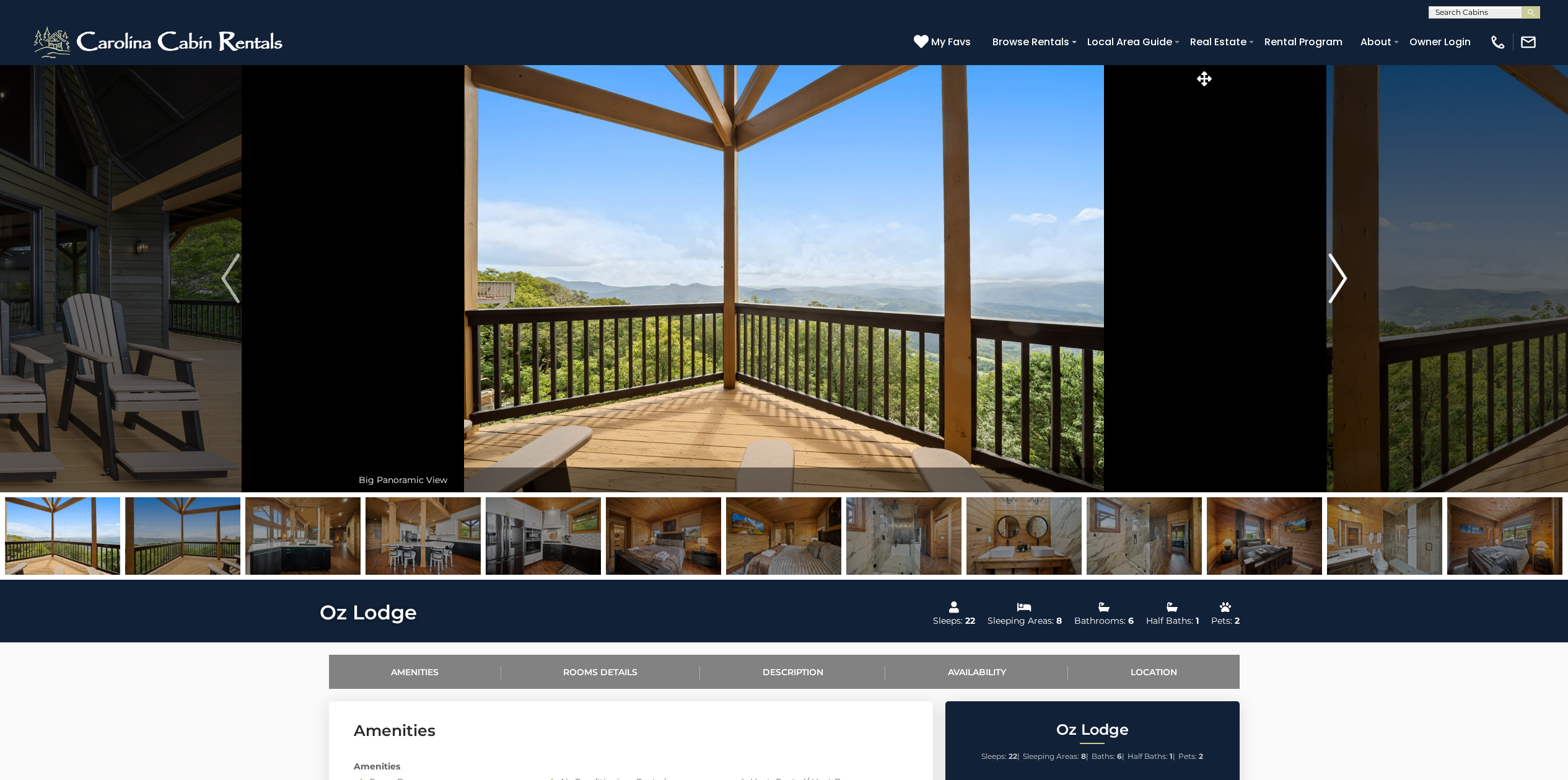
click at [1347, 279] on img "Next" at bounding box center [1337, 278] width 18 height 50
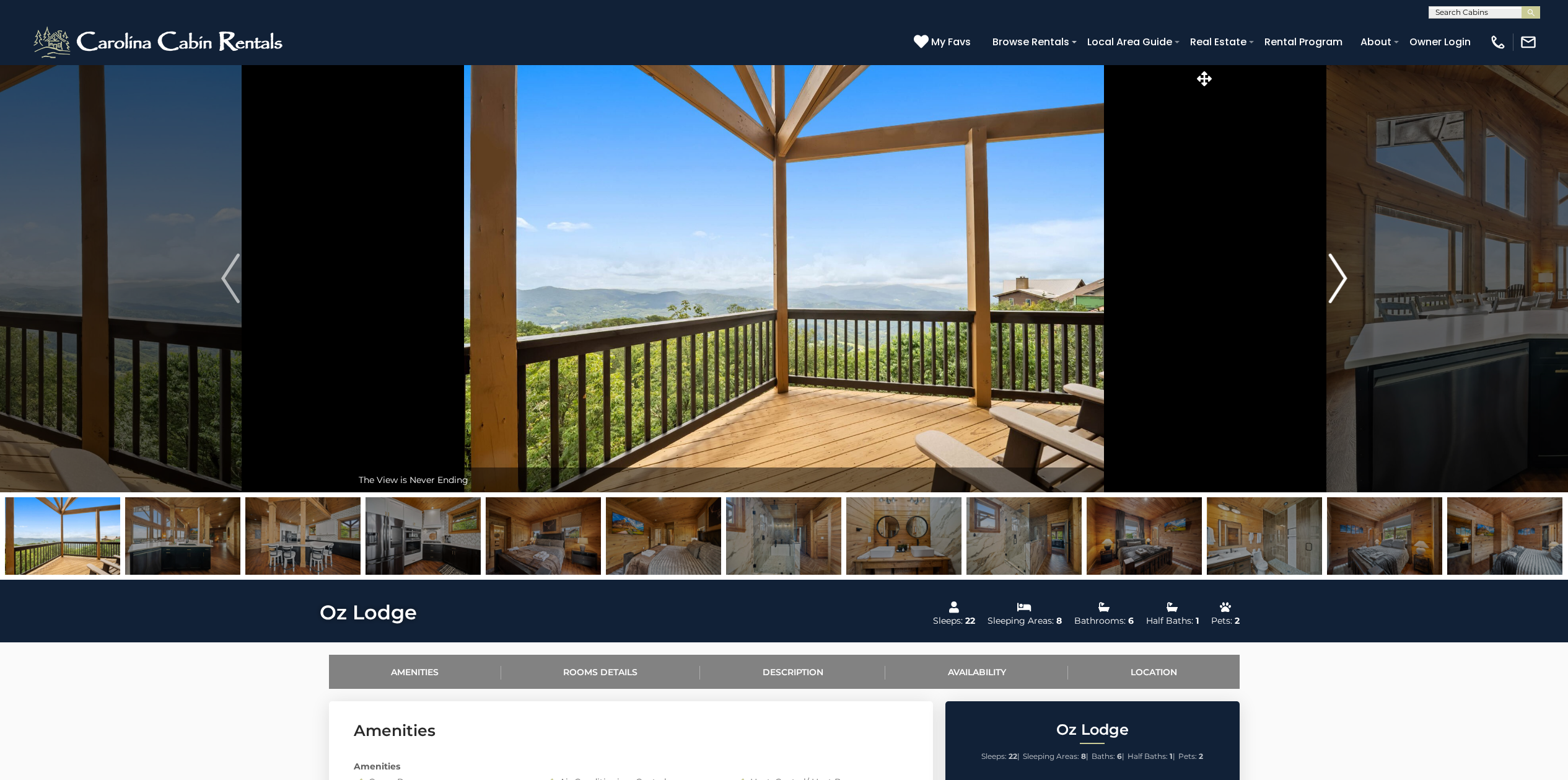
click at [1347, 279] on img "Next" at bounding box center [1337, 278] width 18 height 50
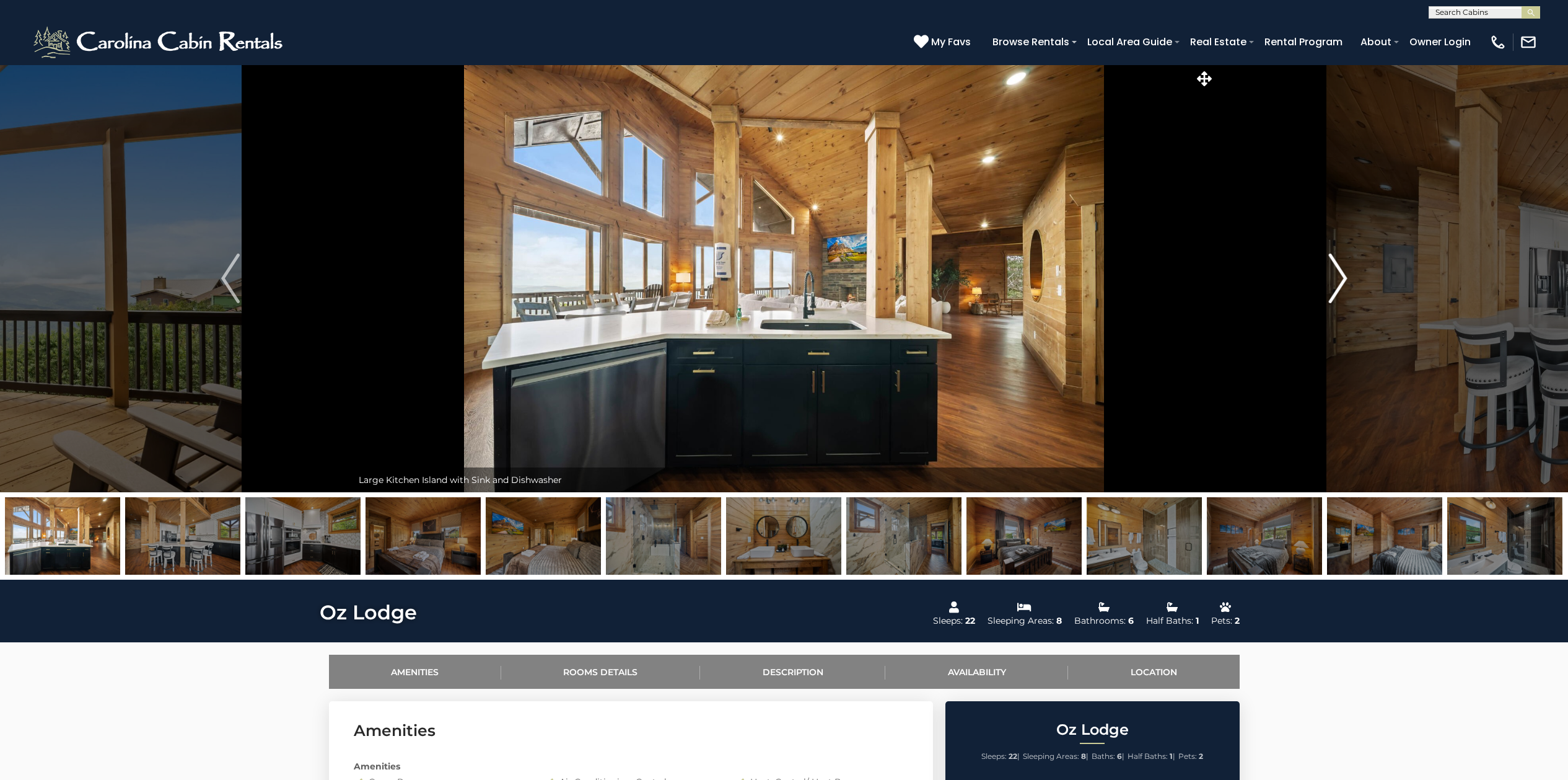
click at [1347, 279] on img "Next" at bounding box center [1337, 278] width 18 height 50
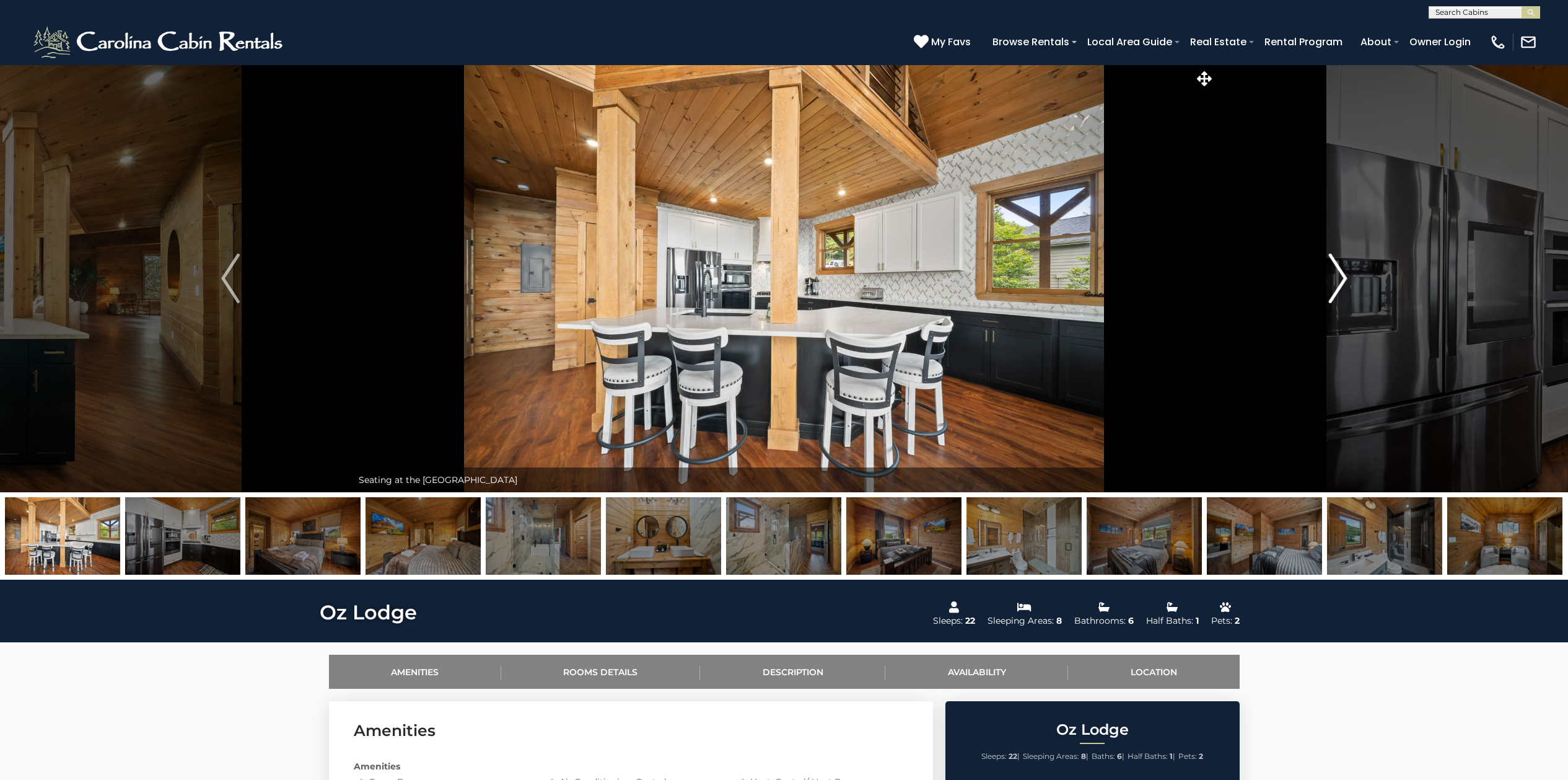
click at [1347, 279] on img "Next" at bounding box center [1337, 278] width 18 height 50
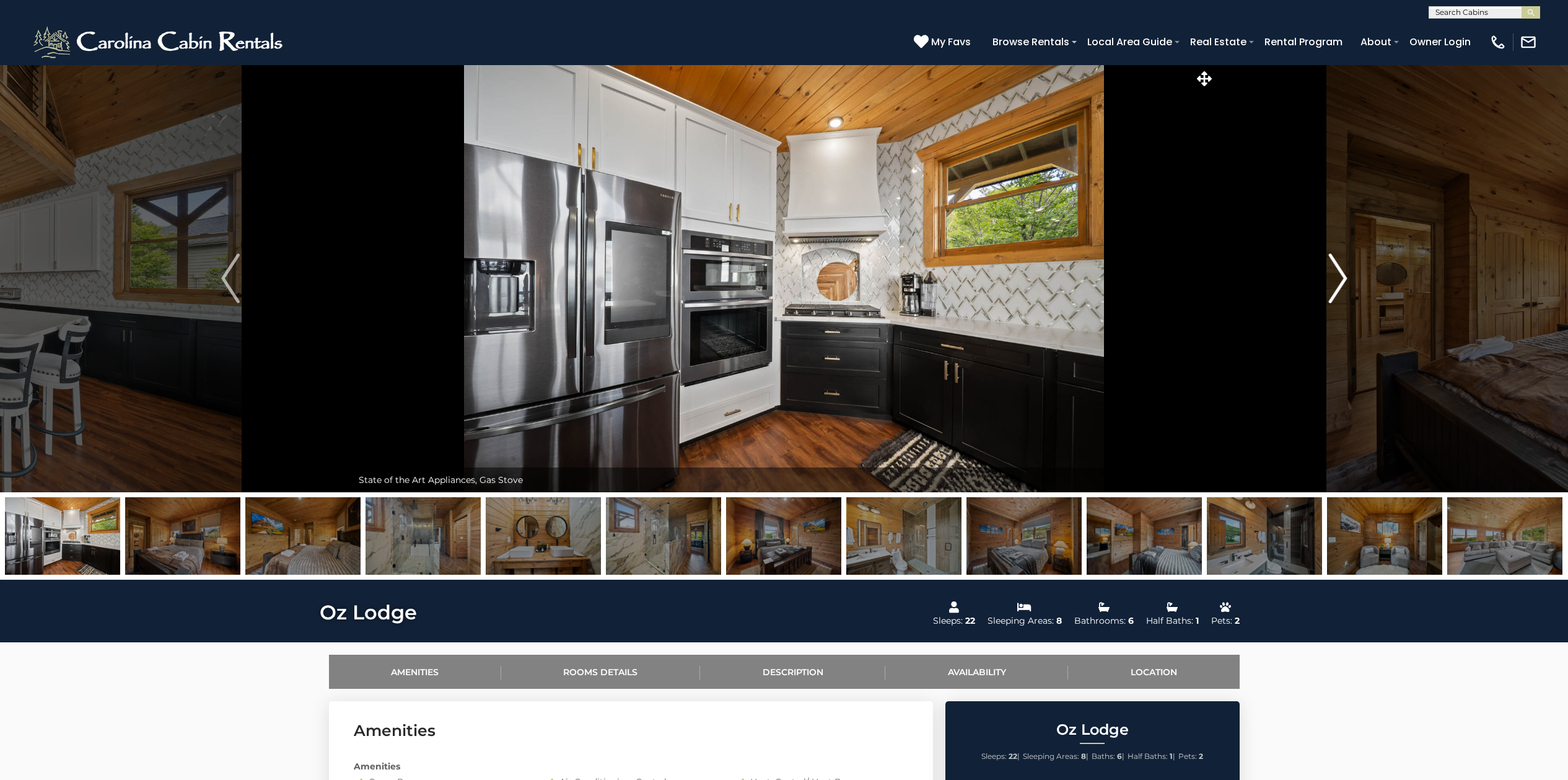
click at [1347, 279] on img "Next" at bounding box center [1337, 278] width 18 height 50
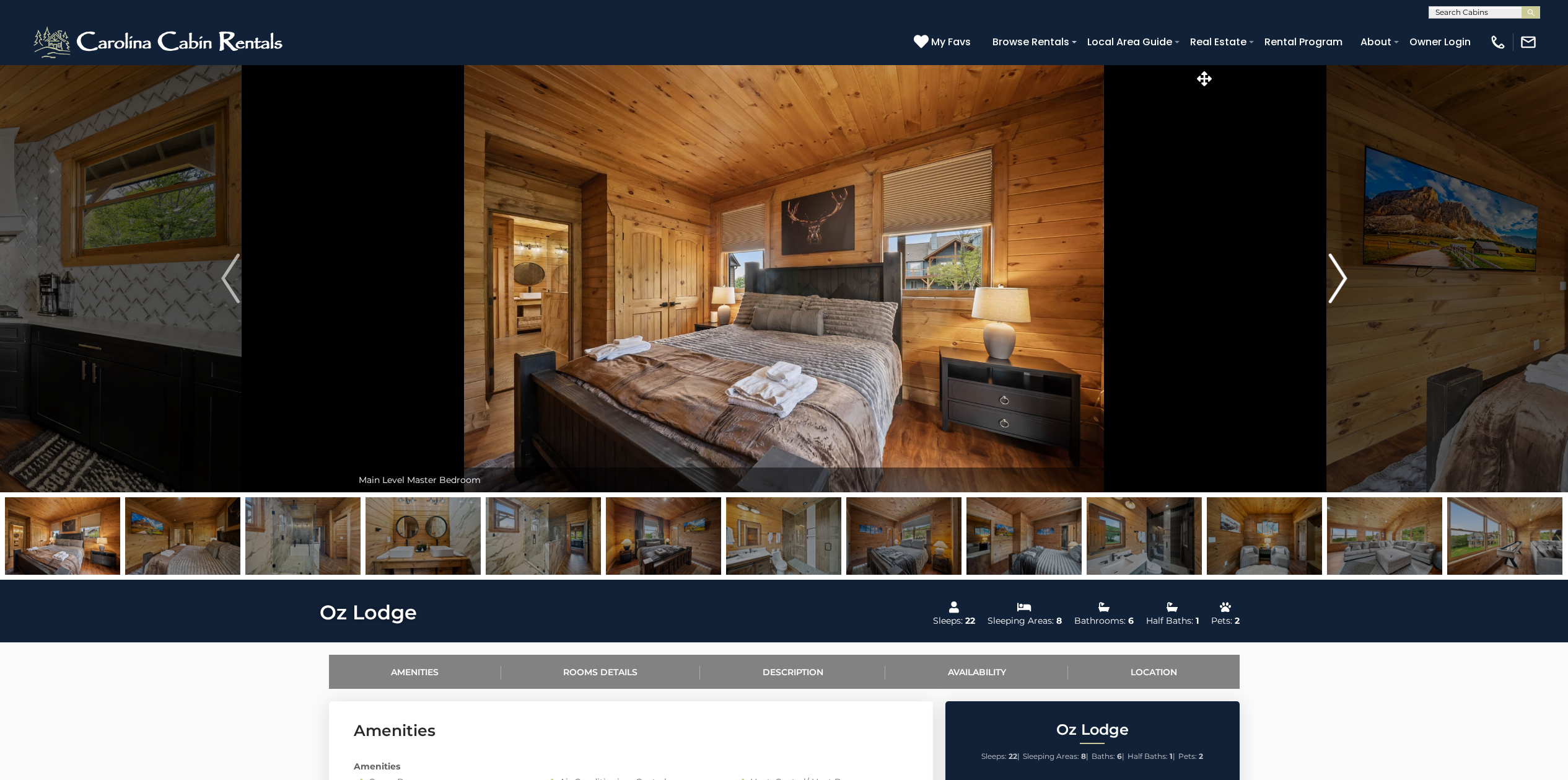
click at [1347, 279] on img "Next" at bounding box center [1337, 278] width 18 height 50
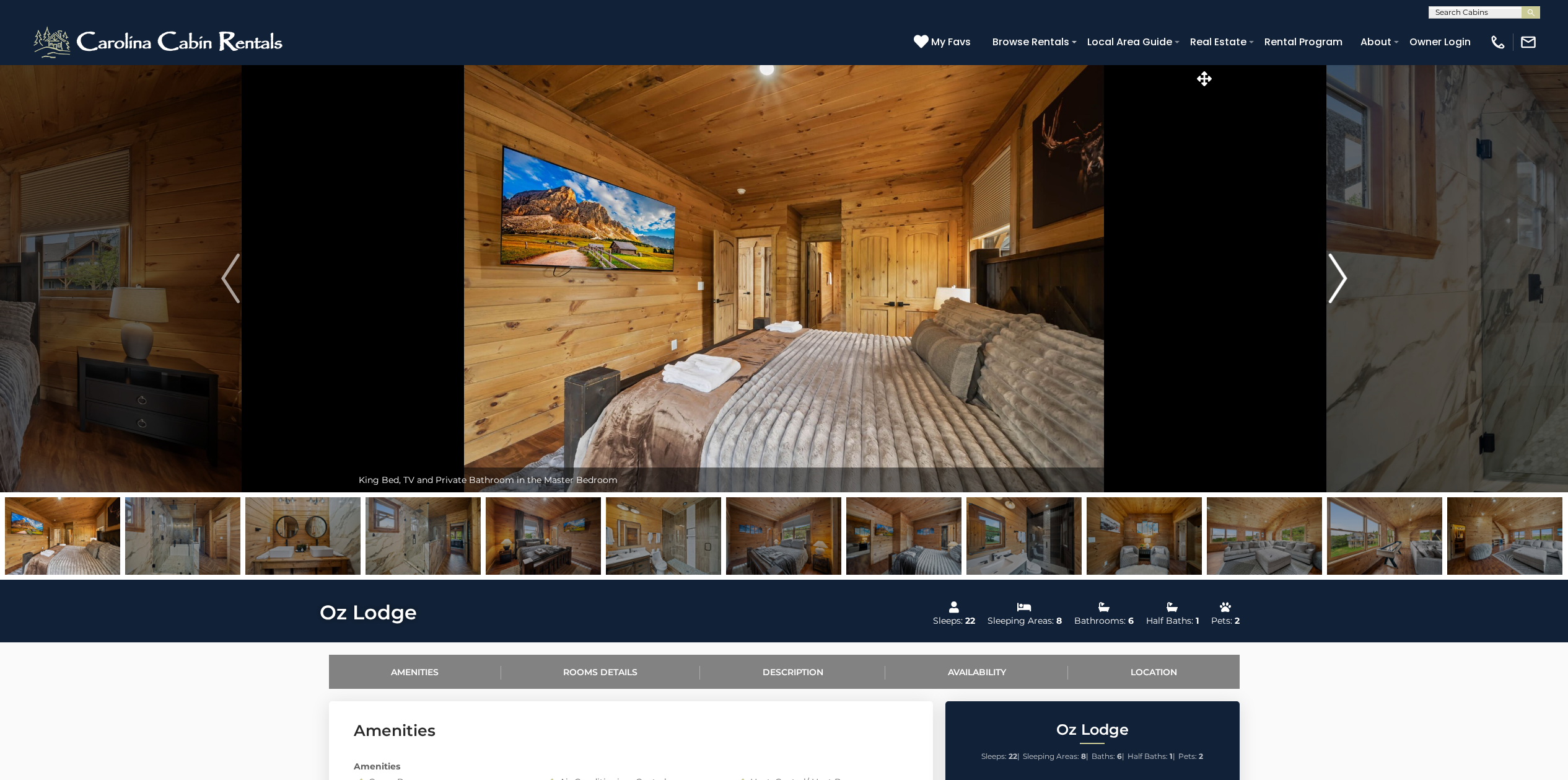
click at [1348, 279] on button "Next" at bounding box center [1338, 277] width 245 height 427
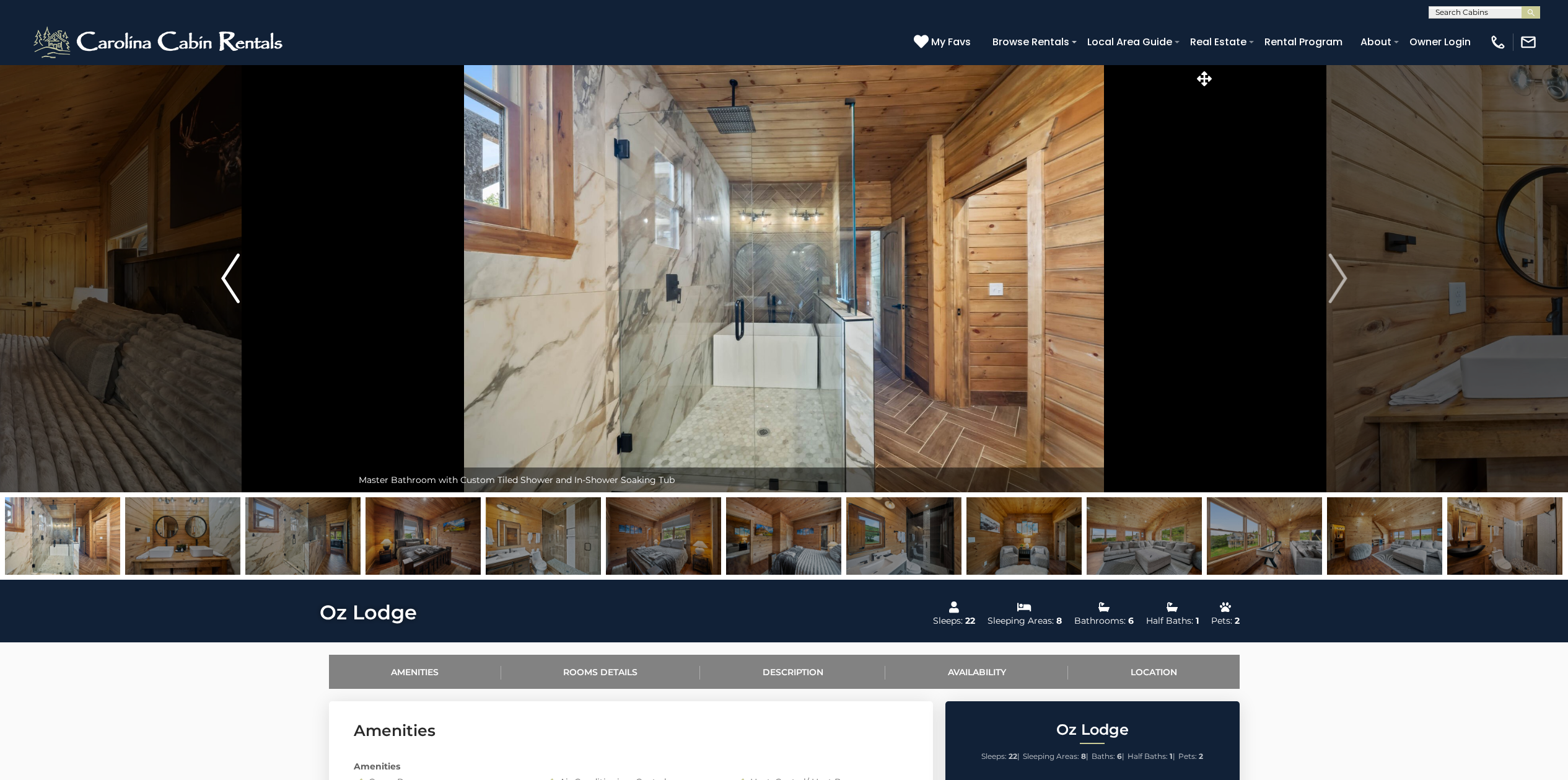
click at [225, 283] on img "Previous" at bounding box center [230, 278] width 18 height 50
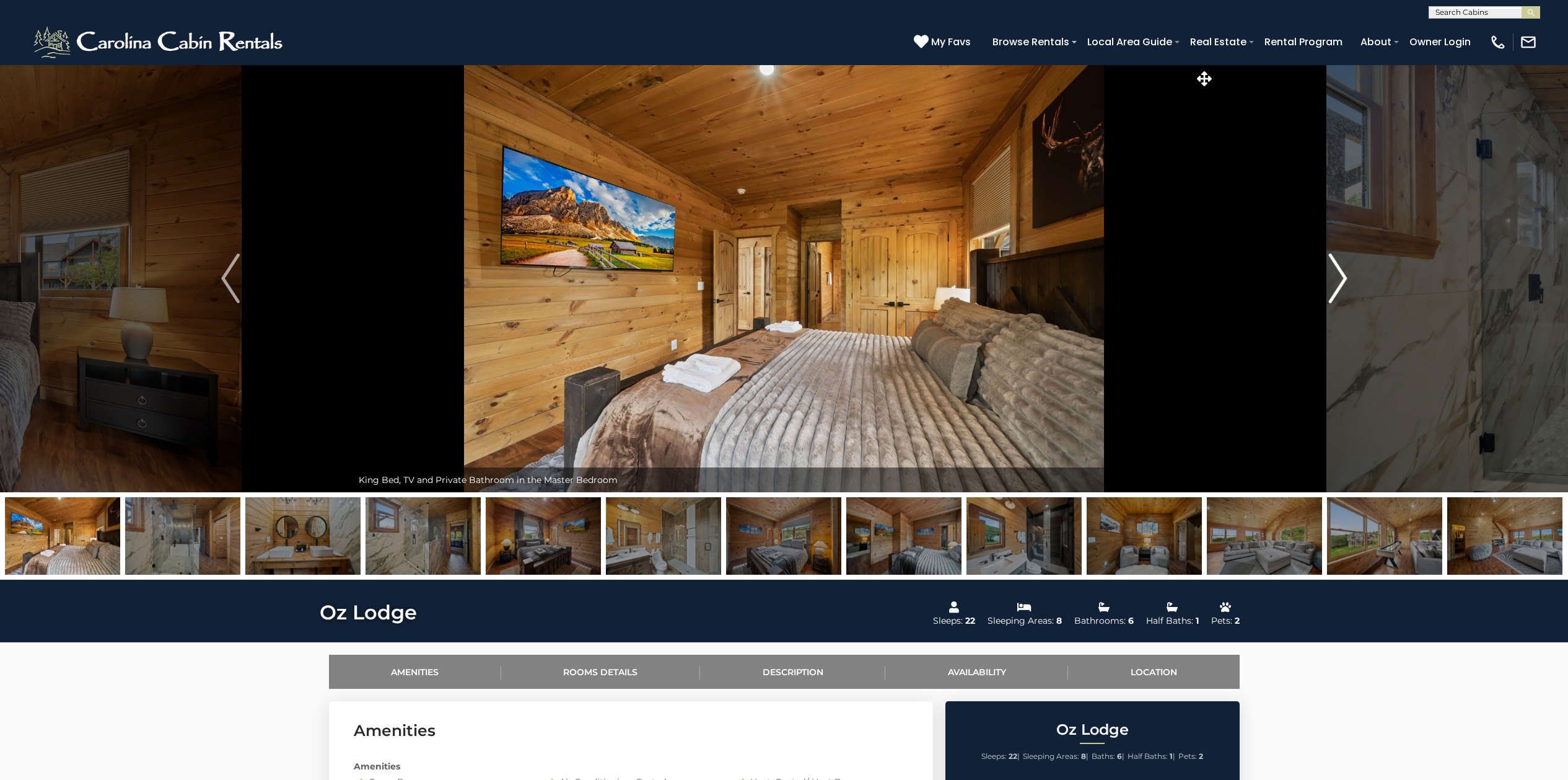
click at [1339, 273] on img "Next" at bounding box center [1337, 278] width 18 height 50
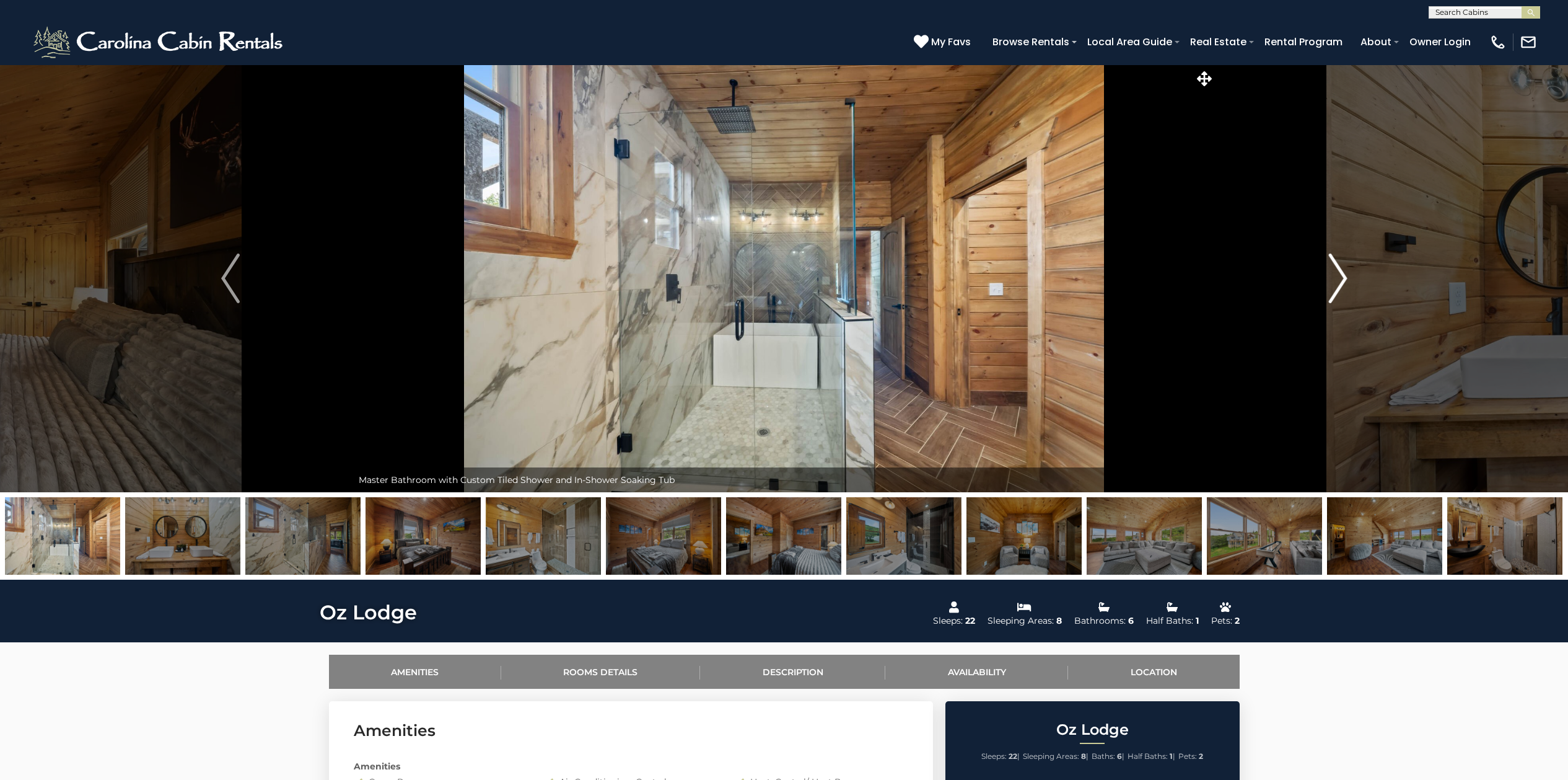
click at [1339, 272] on img "Next" at bounding box center [1337, 278] width 18 height 50
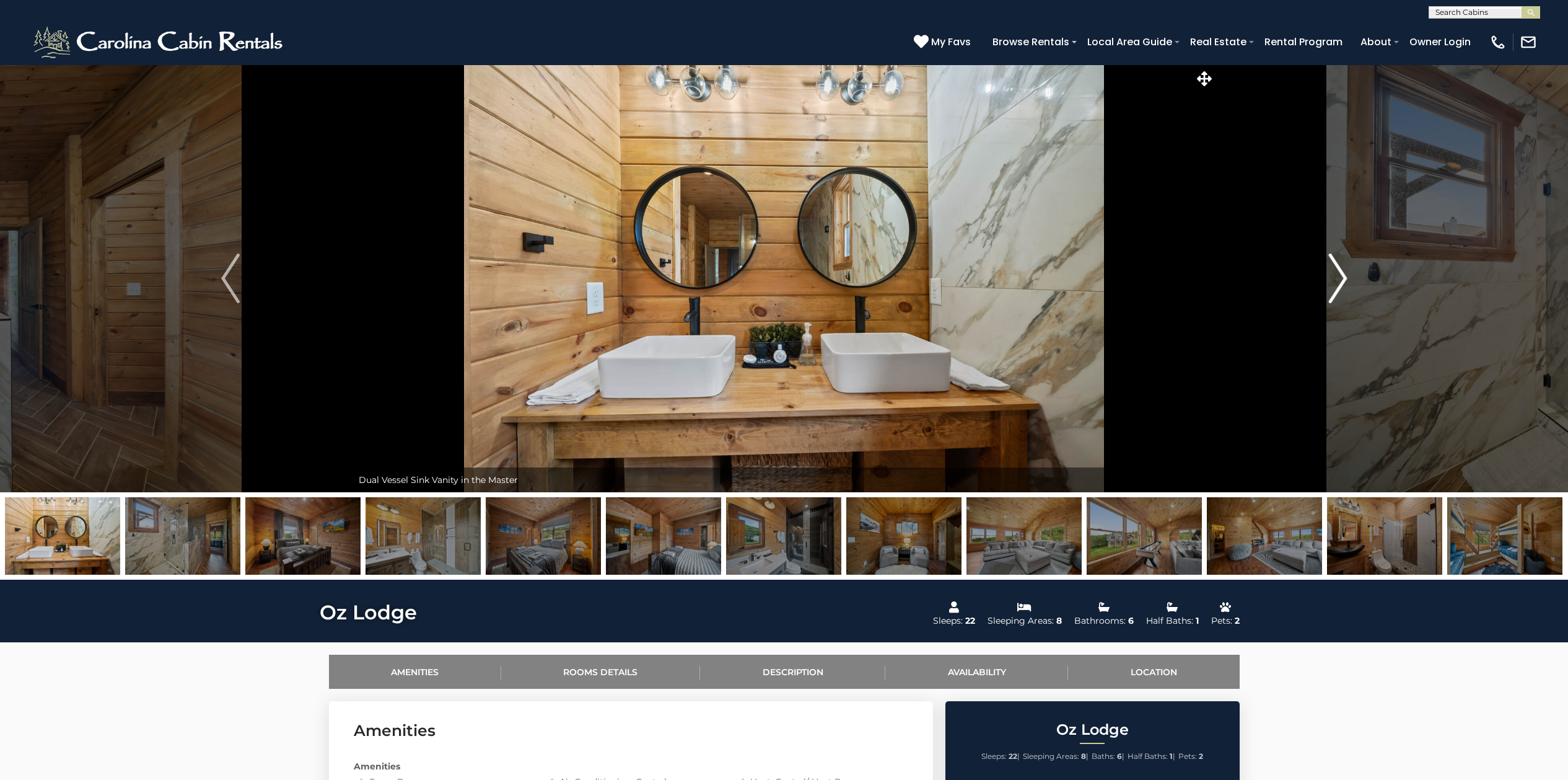
click at [1339, 272] on img "Next" at bounding box center [1337, 278] width 18 height 50
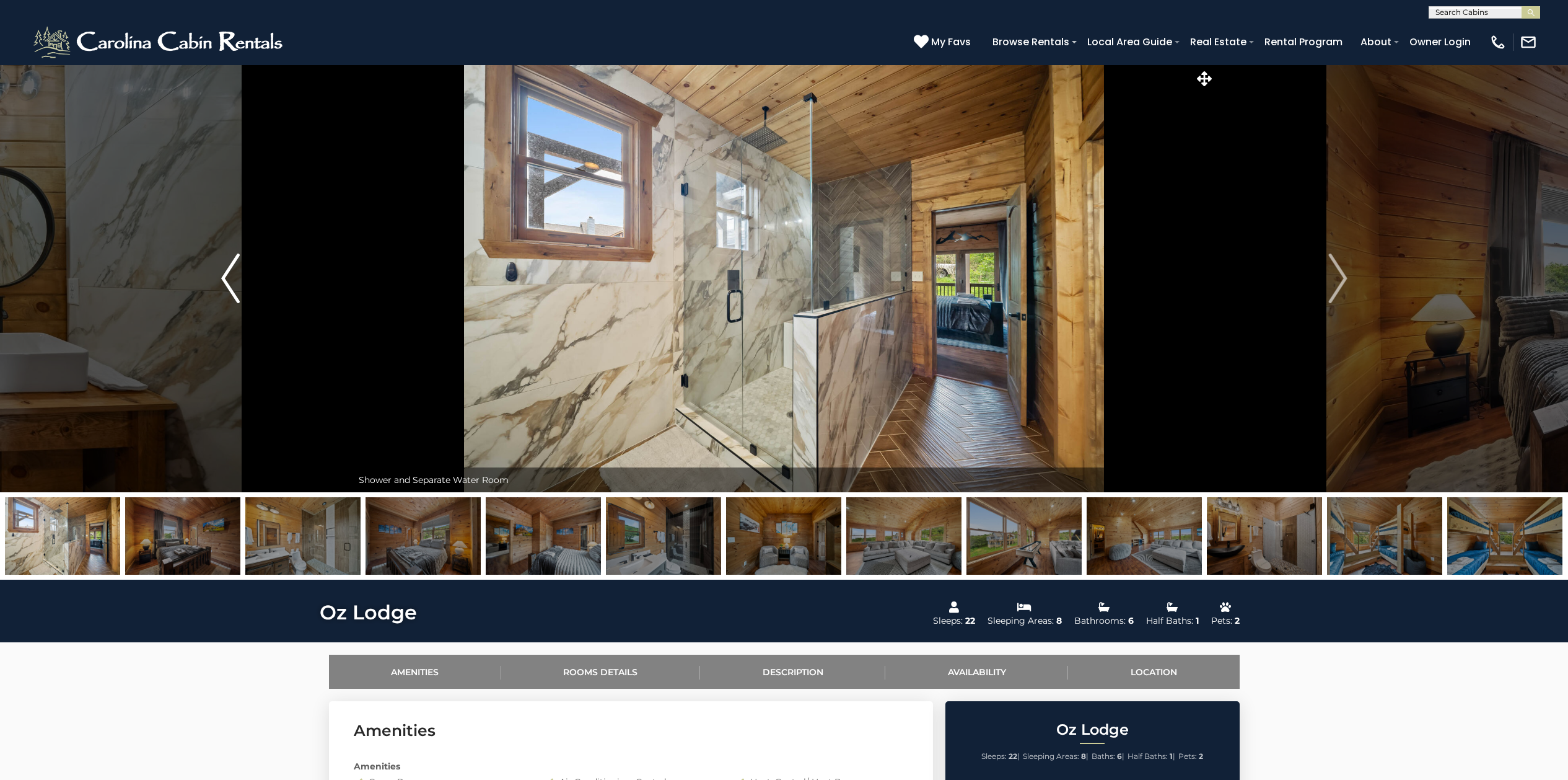
click at [234, 274] on img "Previous" at bounding box center [230, 278] width 18 height 50
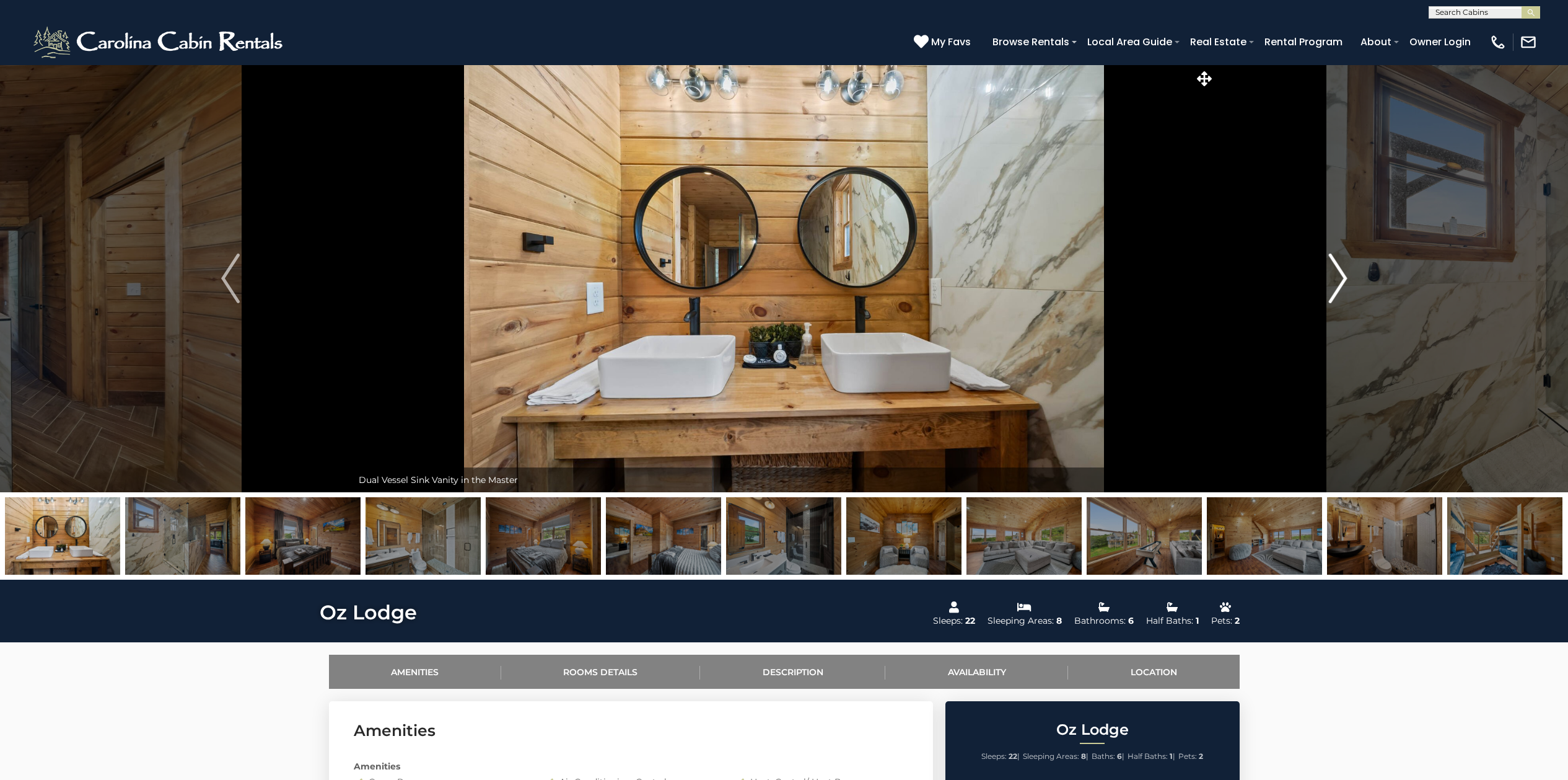
click at [1342, 273] on img "Next" at bounding box center [1337, 278] width 18 height 50
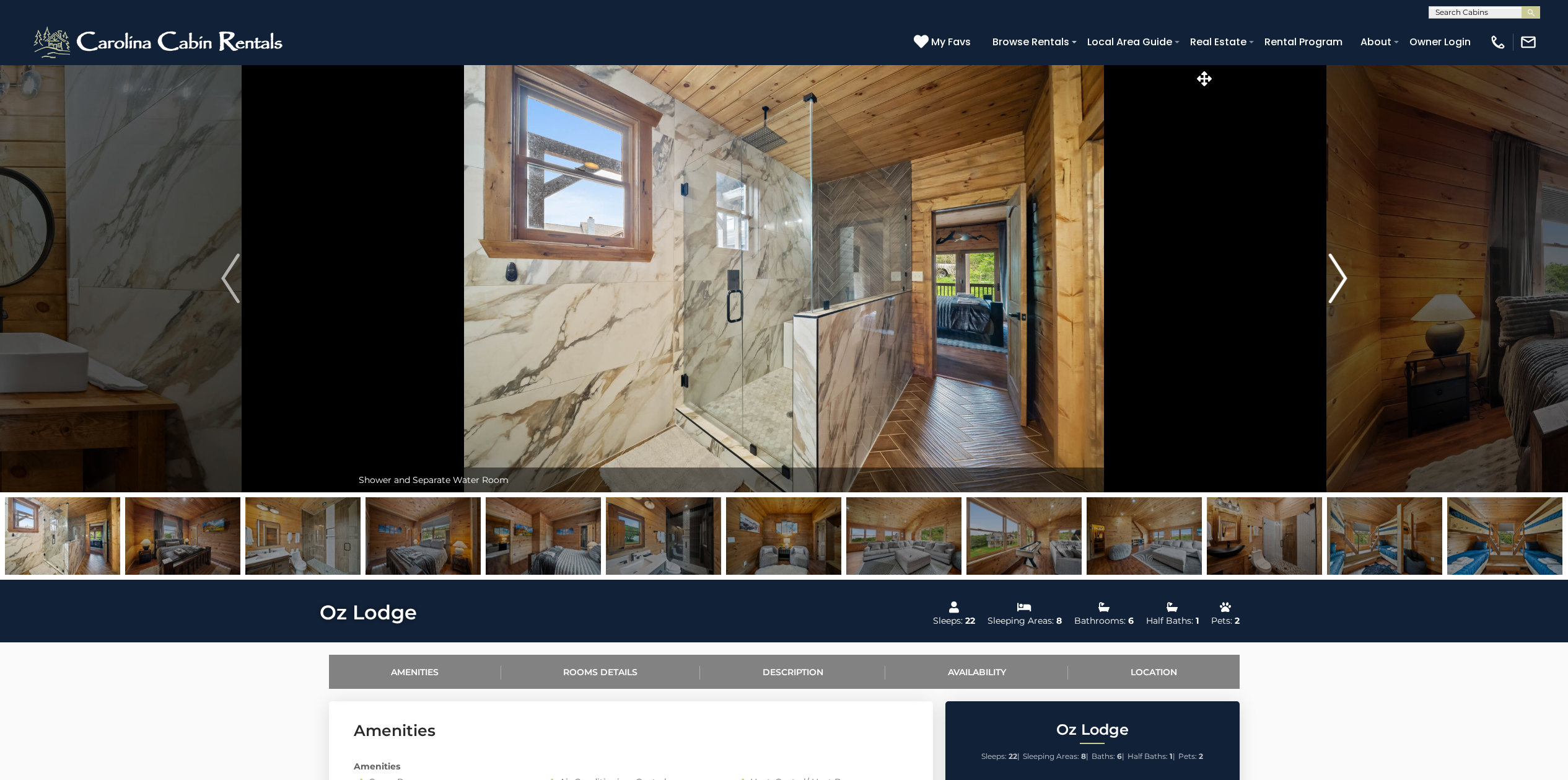
click at [1342, 274] on img "Next" at bounding box center [1337, 278] width 18 height 50
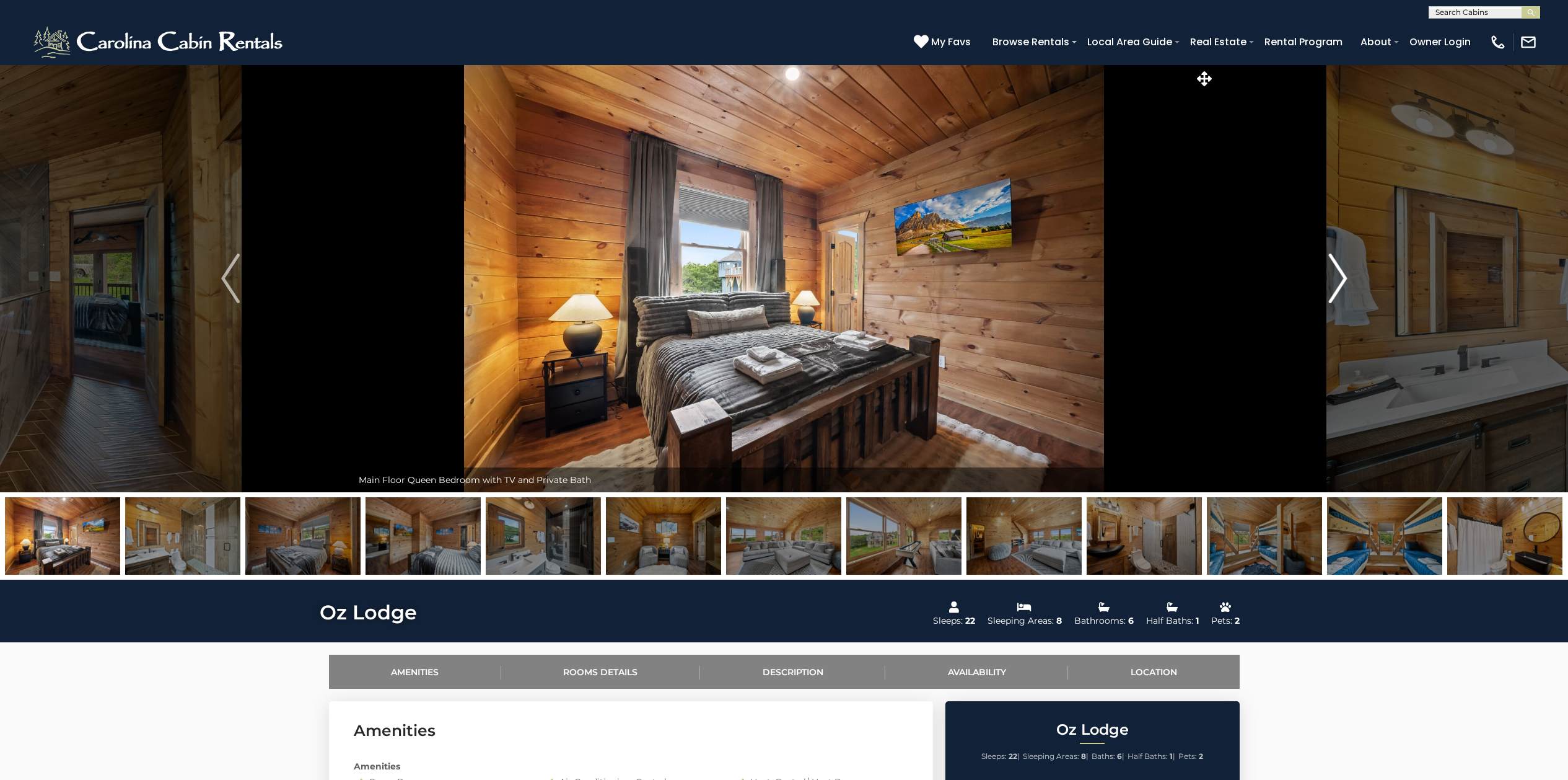
click at [1343, 274] on img "Next" at bounding box center [1337, 278] width 18 height 50
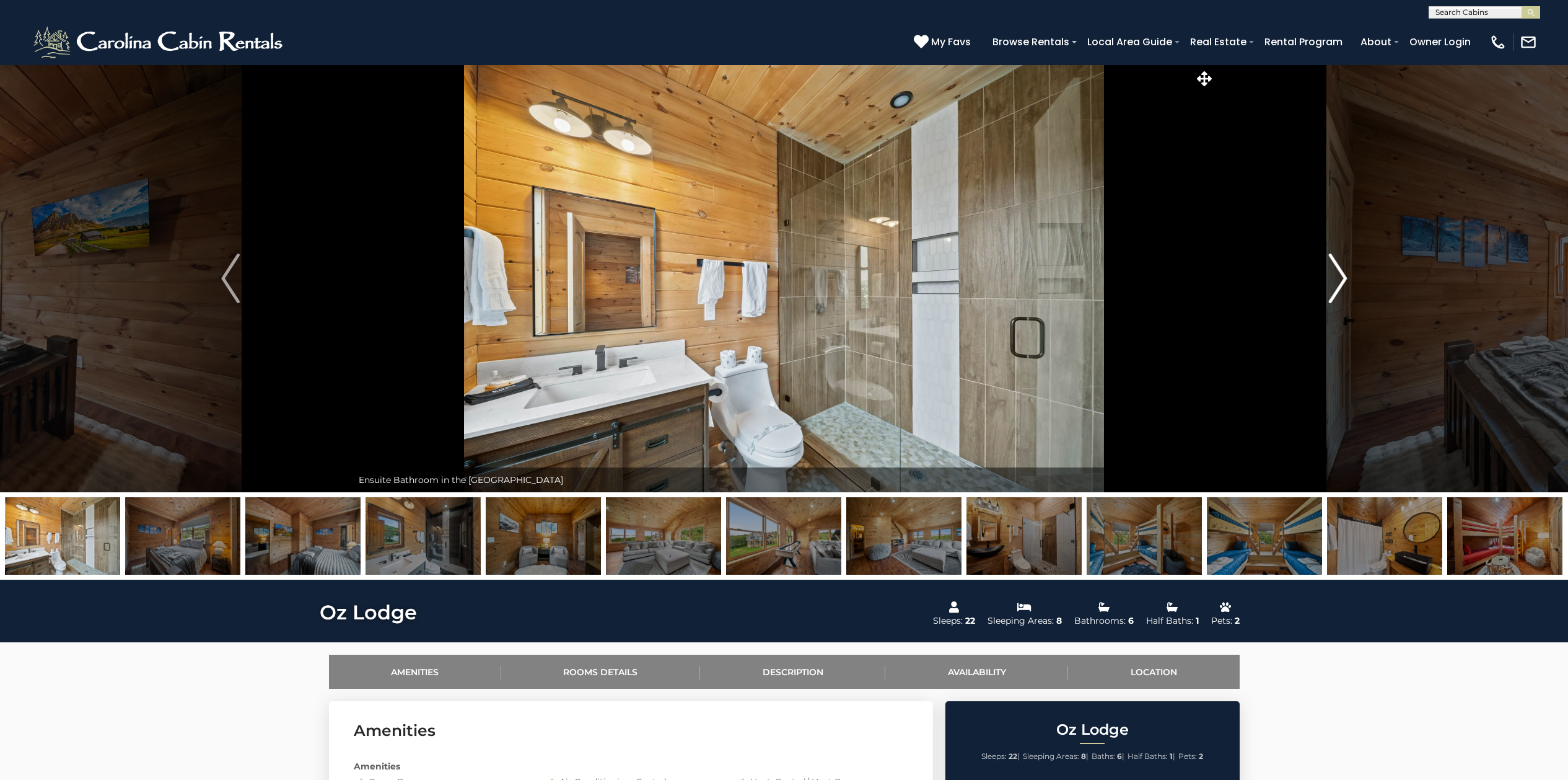
click at [1343, 274] on img "Next" at bounding box center [1337, 278] width 18 height 50
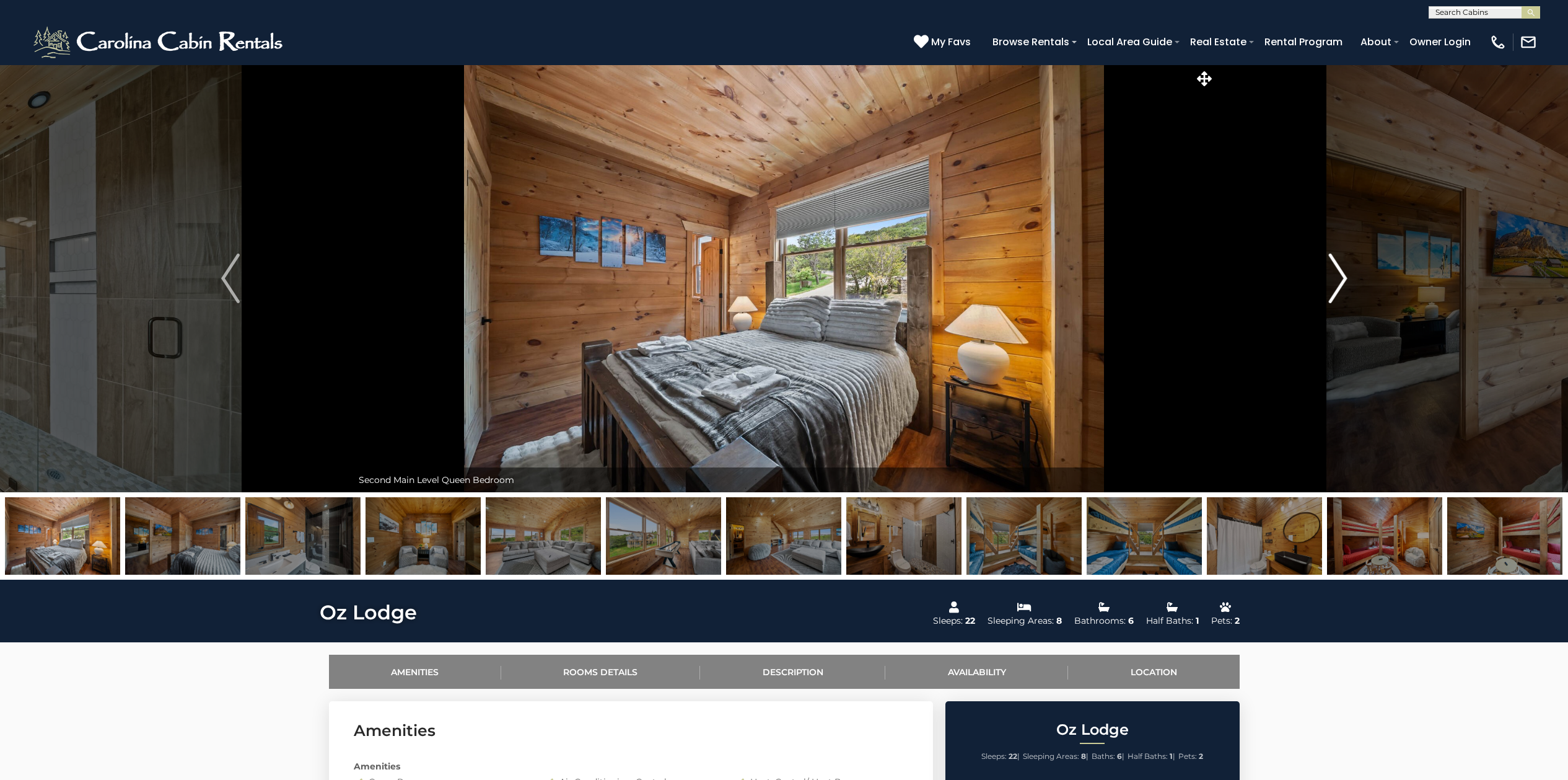
click at [1343, 274] on img "Next" at bounding box center [1337, 278] width 18 height 50
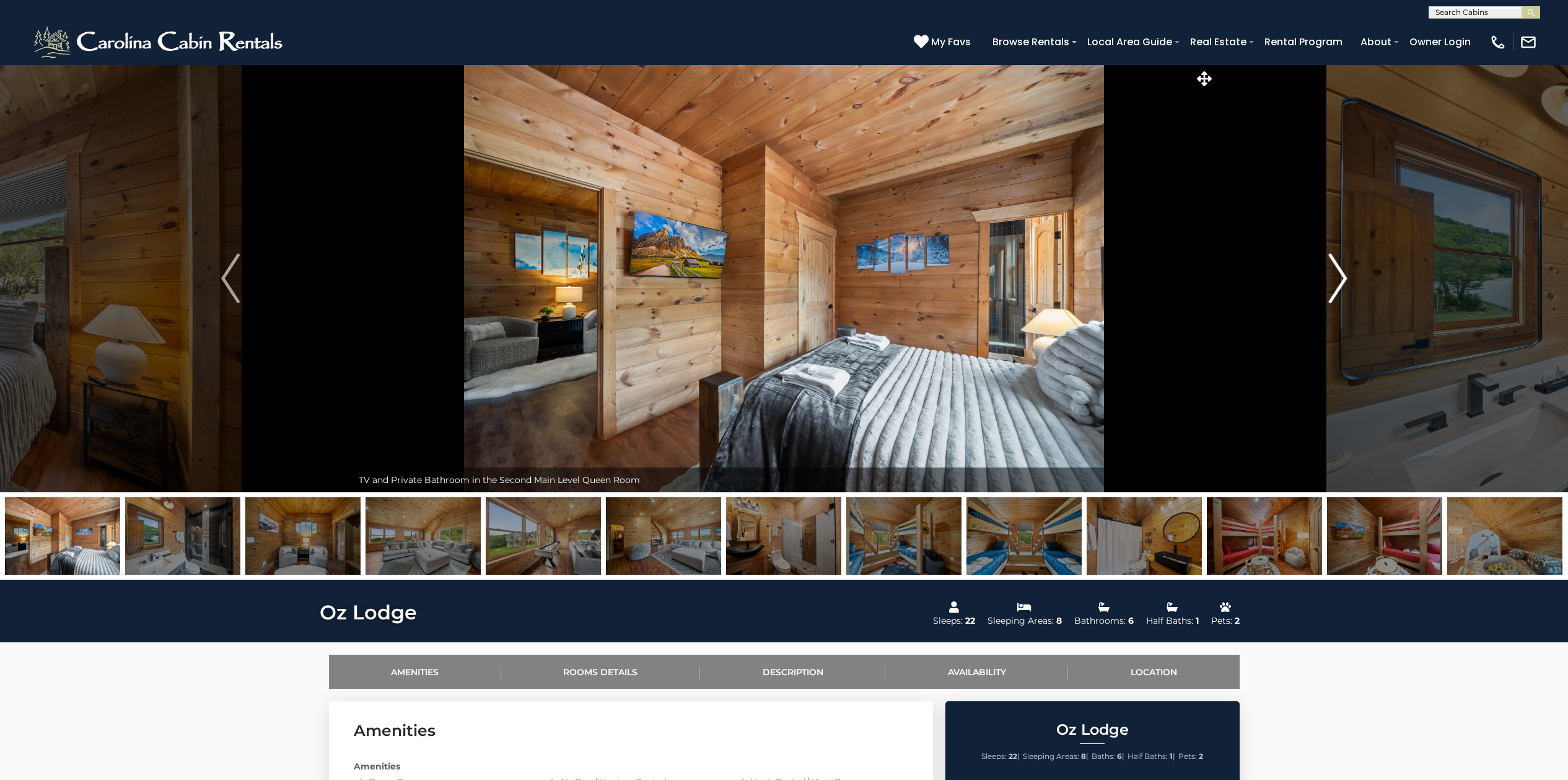
click at [1343, 274] on img "Next" at bounding box center [1337, 278] width 18 height 50
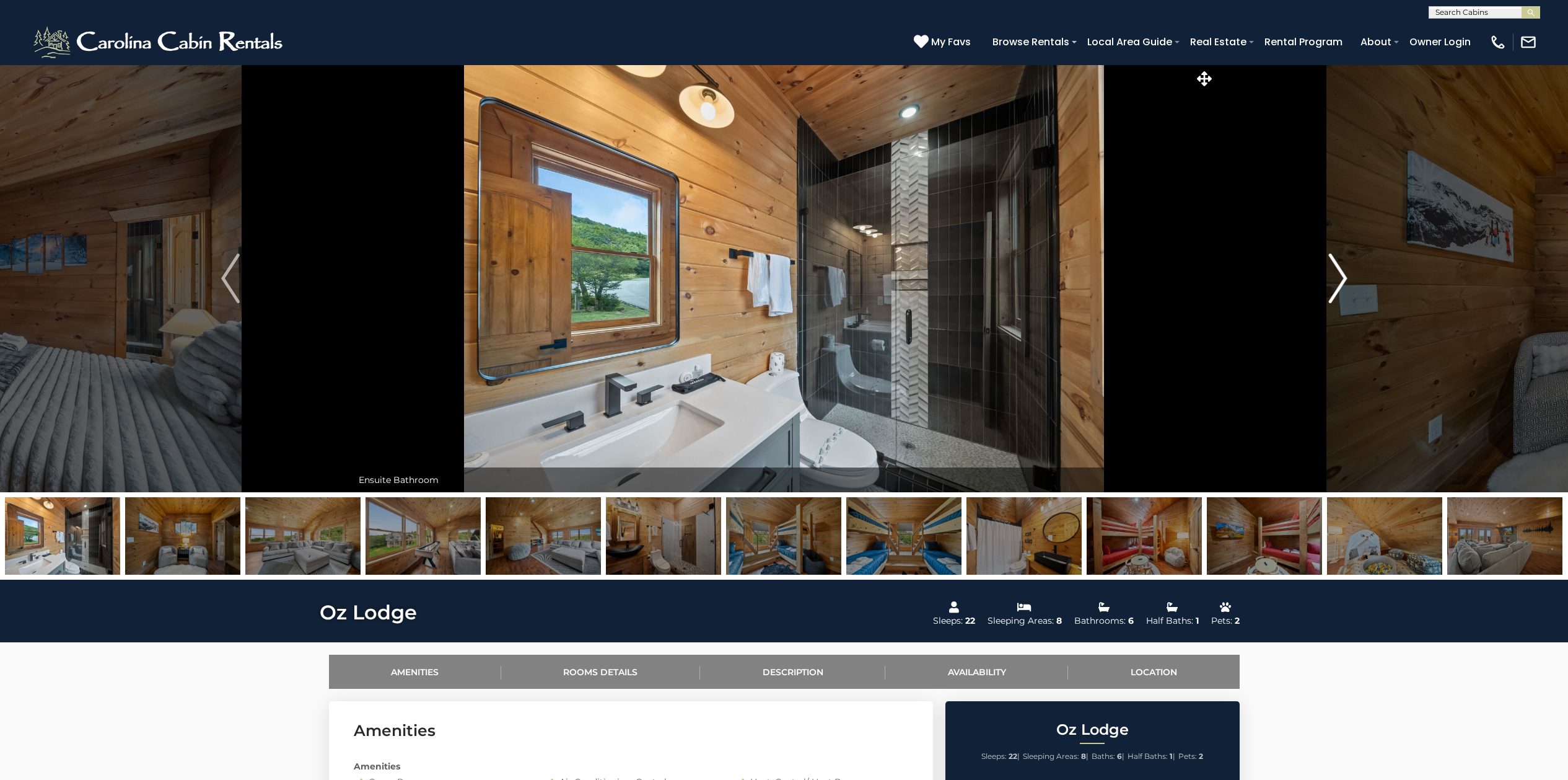
click at [1343, 274] on img "Next" at bounding box center [1337, 278] width 18 height 50
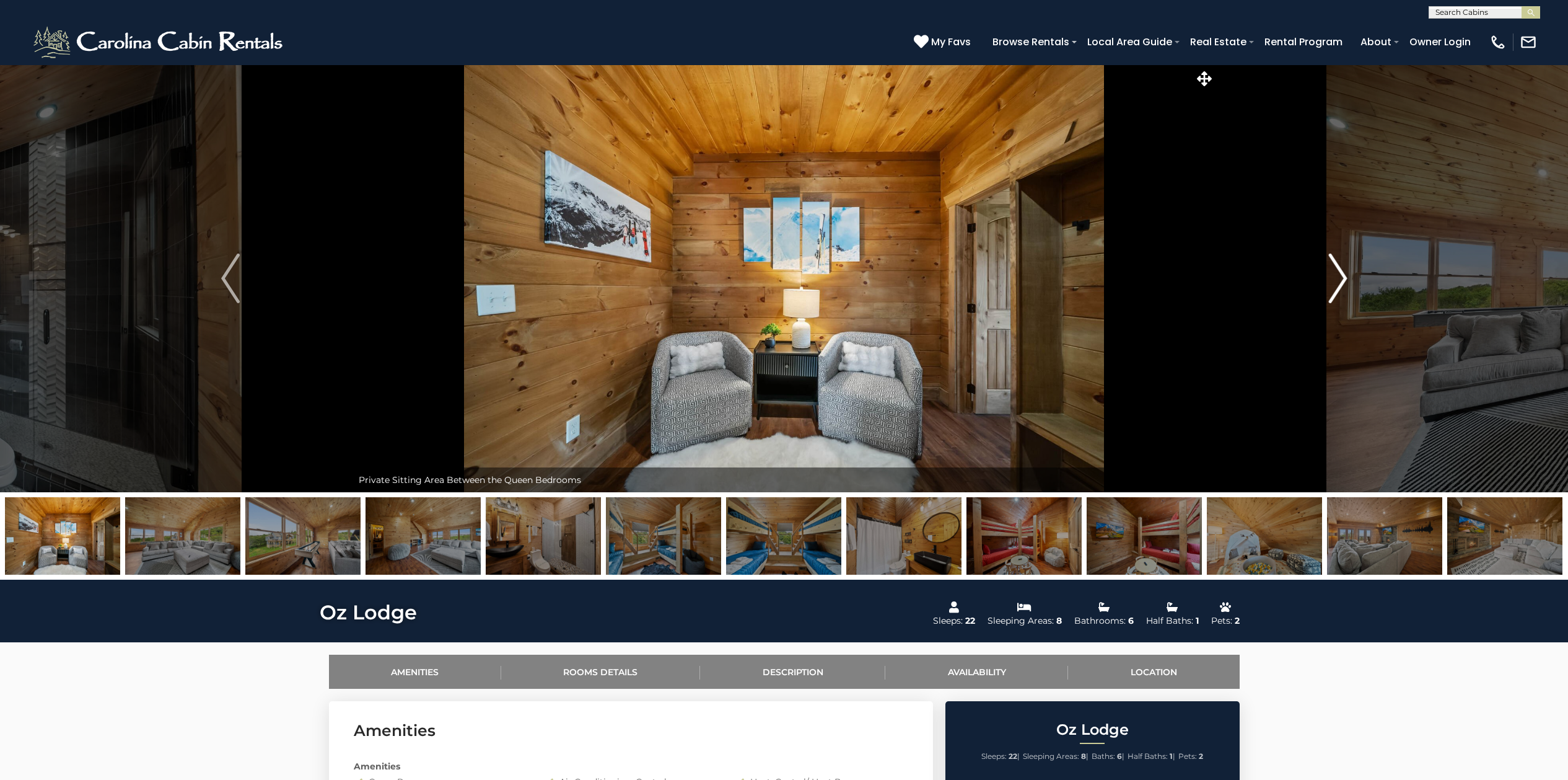
click at [1343, 274] on img "Next" at bounding box center [1337, 278] width 18 height 50
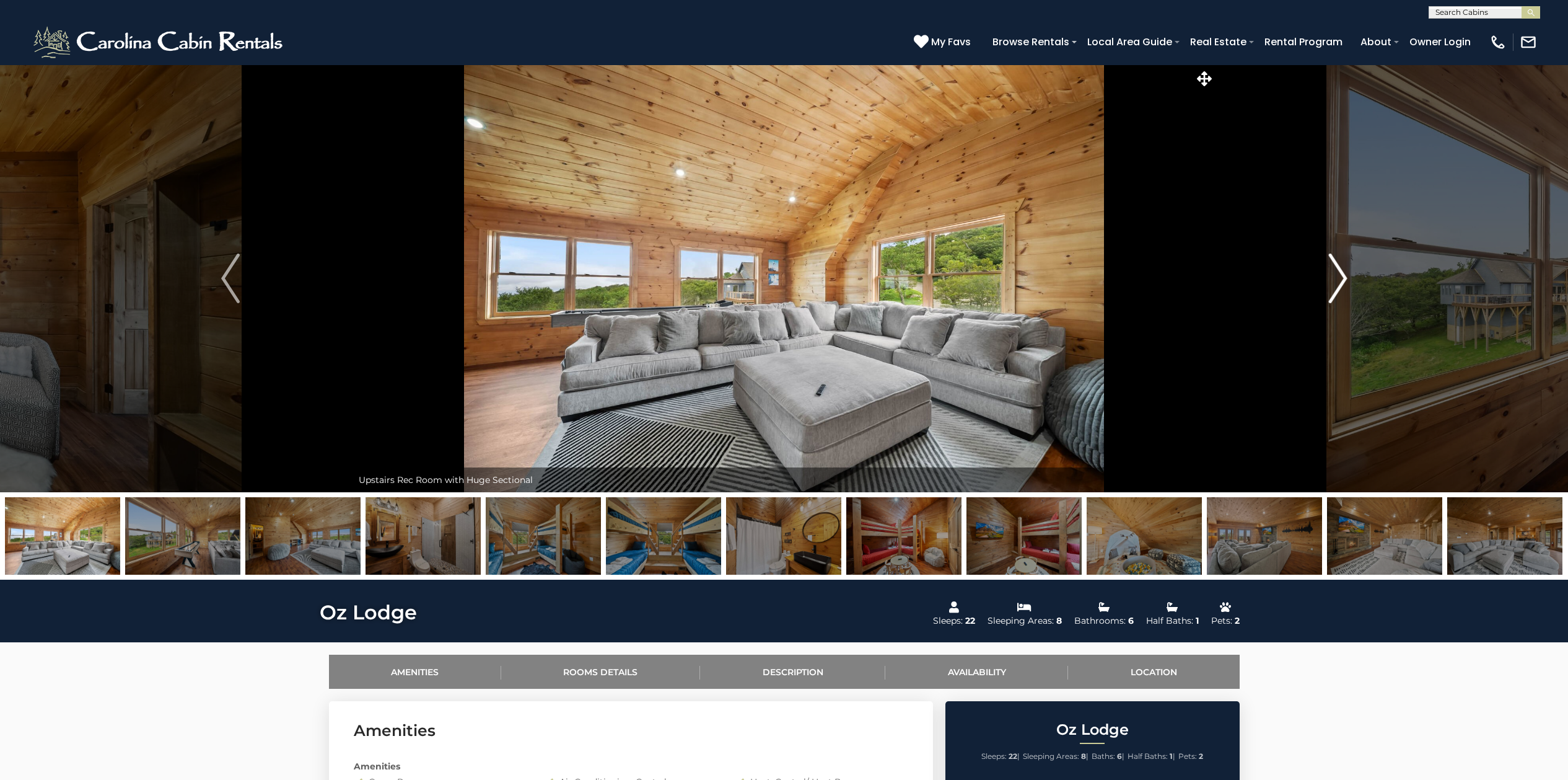
click at [1343, 274] on img "Next" at bounding box center [1337, 278] width 18 height 50
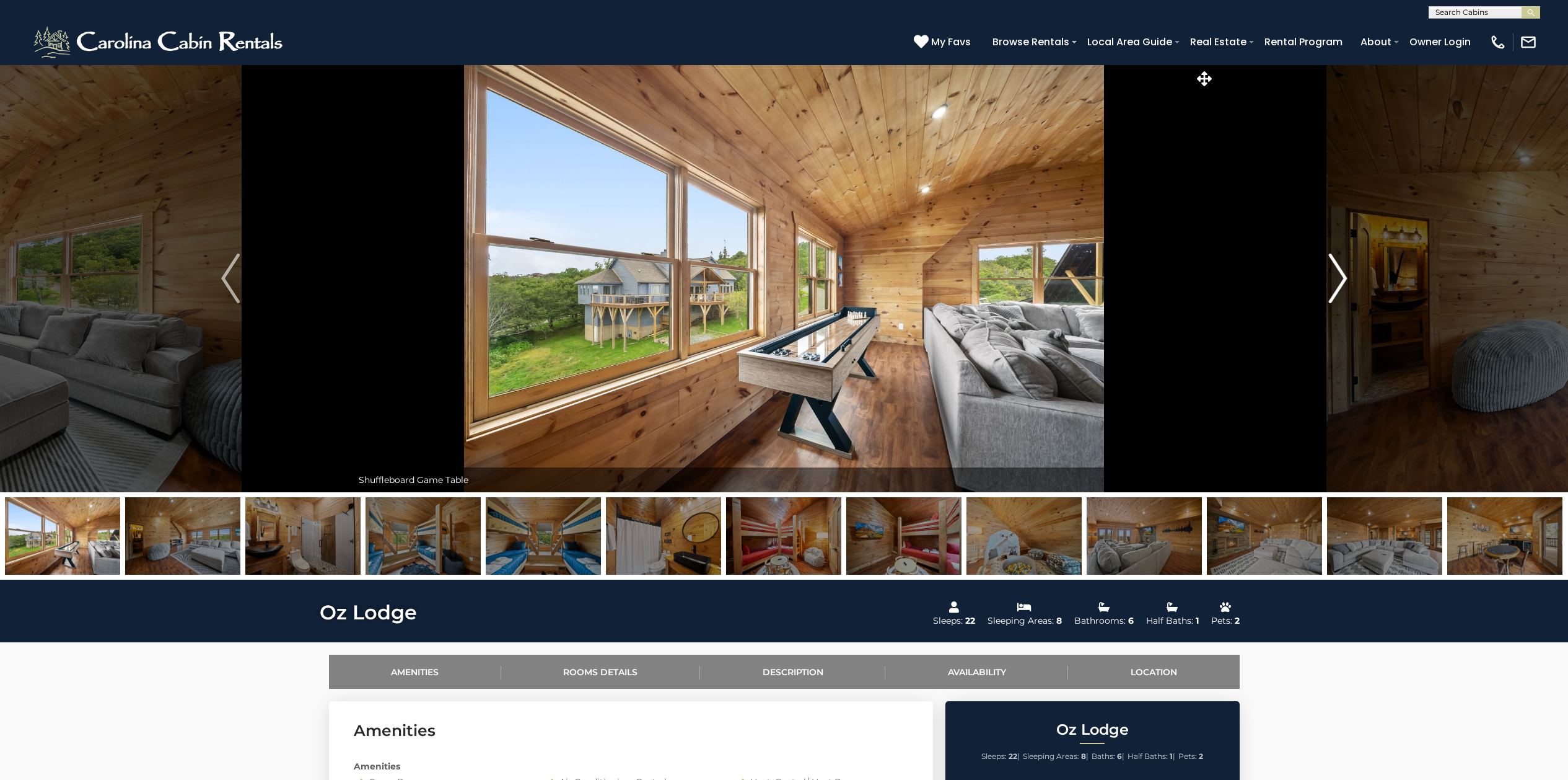
click at [1343, 274] on img "Next" at bounding box center [1337, 278] width 18 height 50
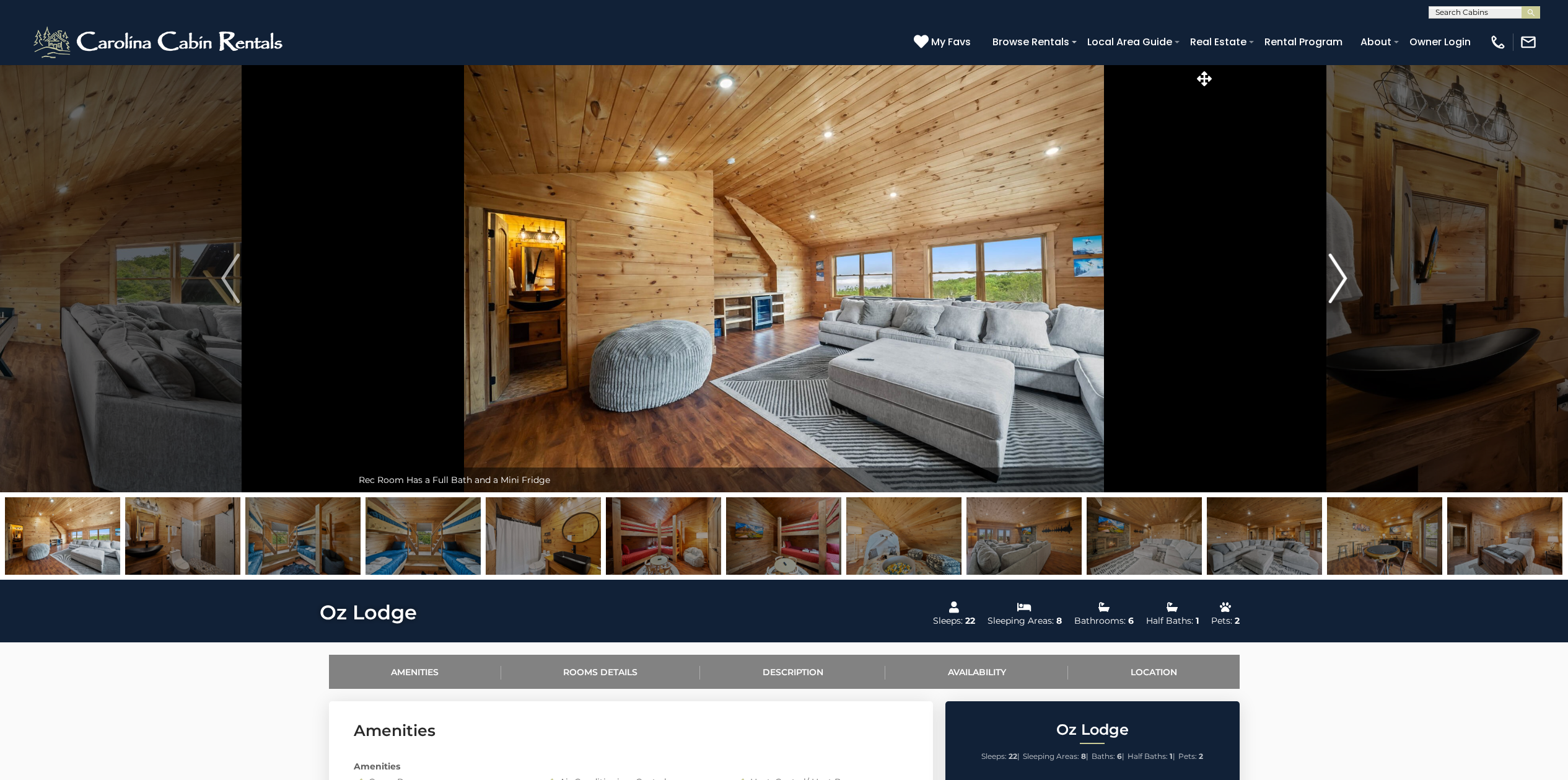
click at [1343, 274] on img "Next" at bounding box center [1337, 278] width 18 height 50
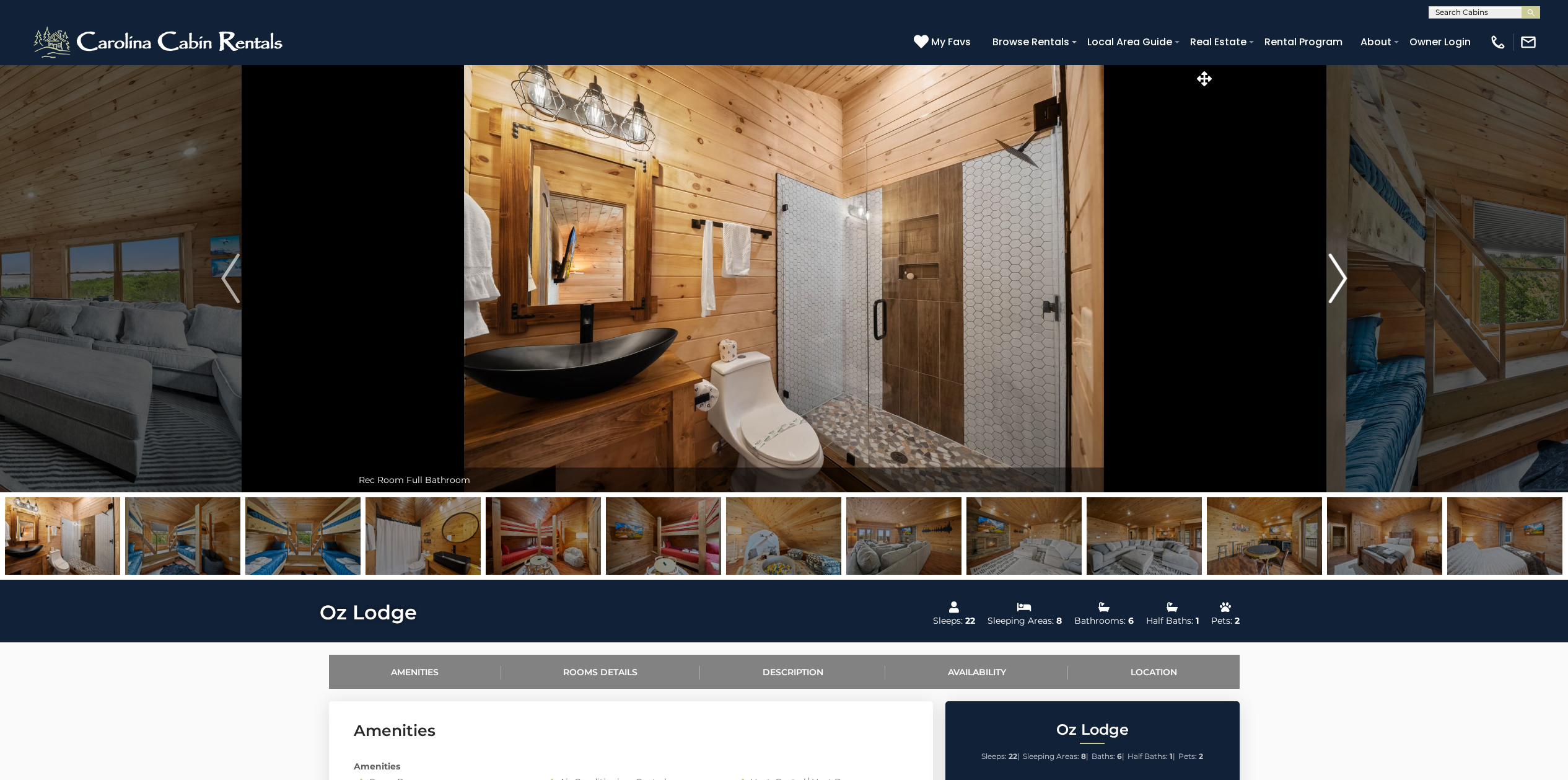
click at [1343, 274] on img "Next" at bounding box center [1337, 278] width 18 height 50
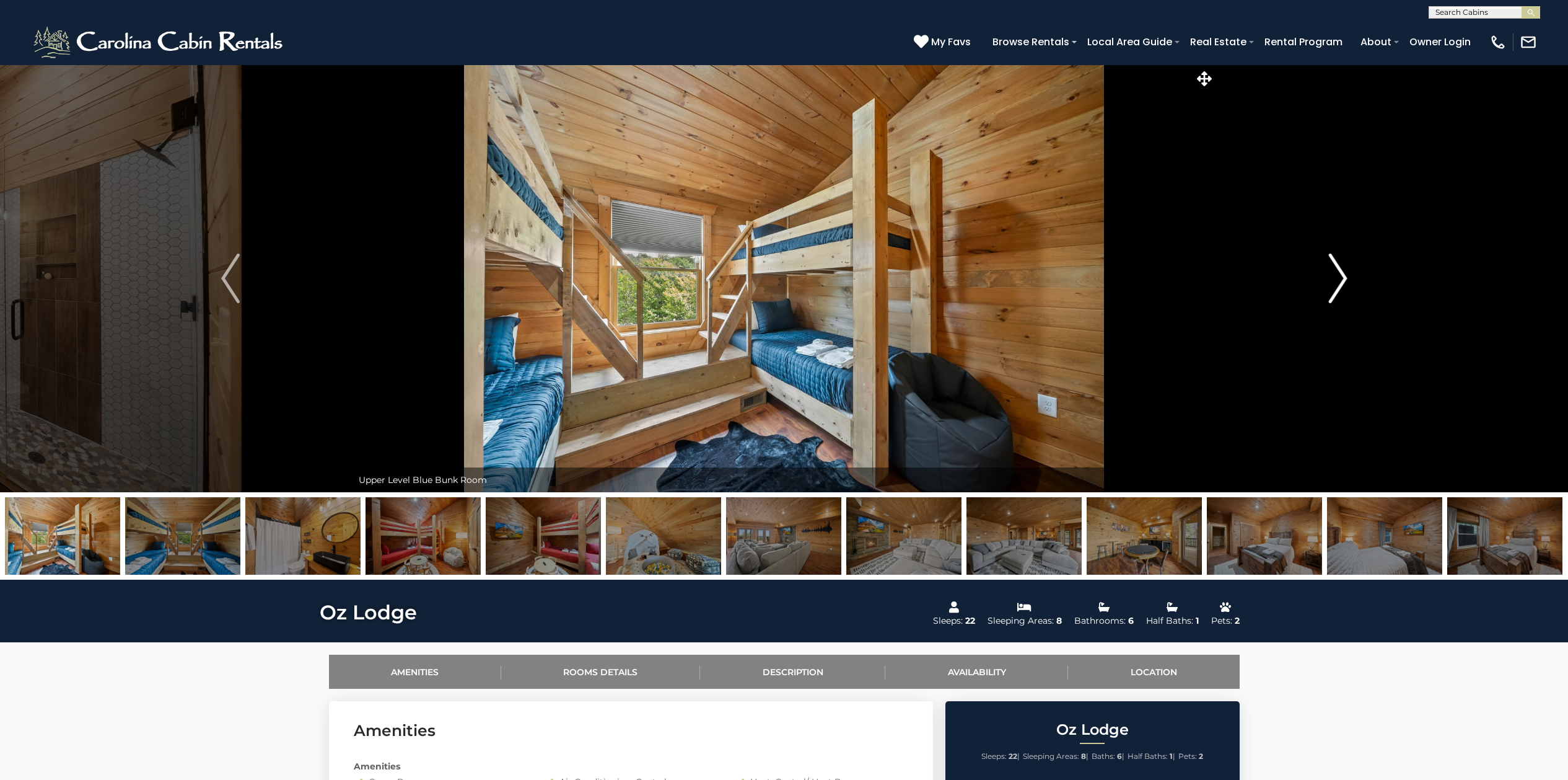
click at [1343, 274] on img "Next" at bounding box center [1337, 278] width 18 height 50
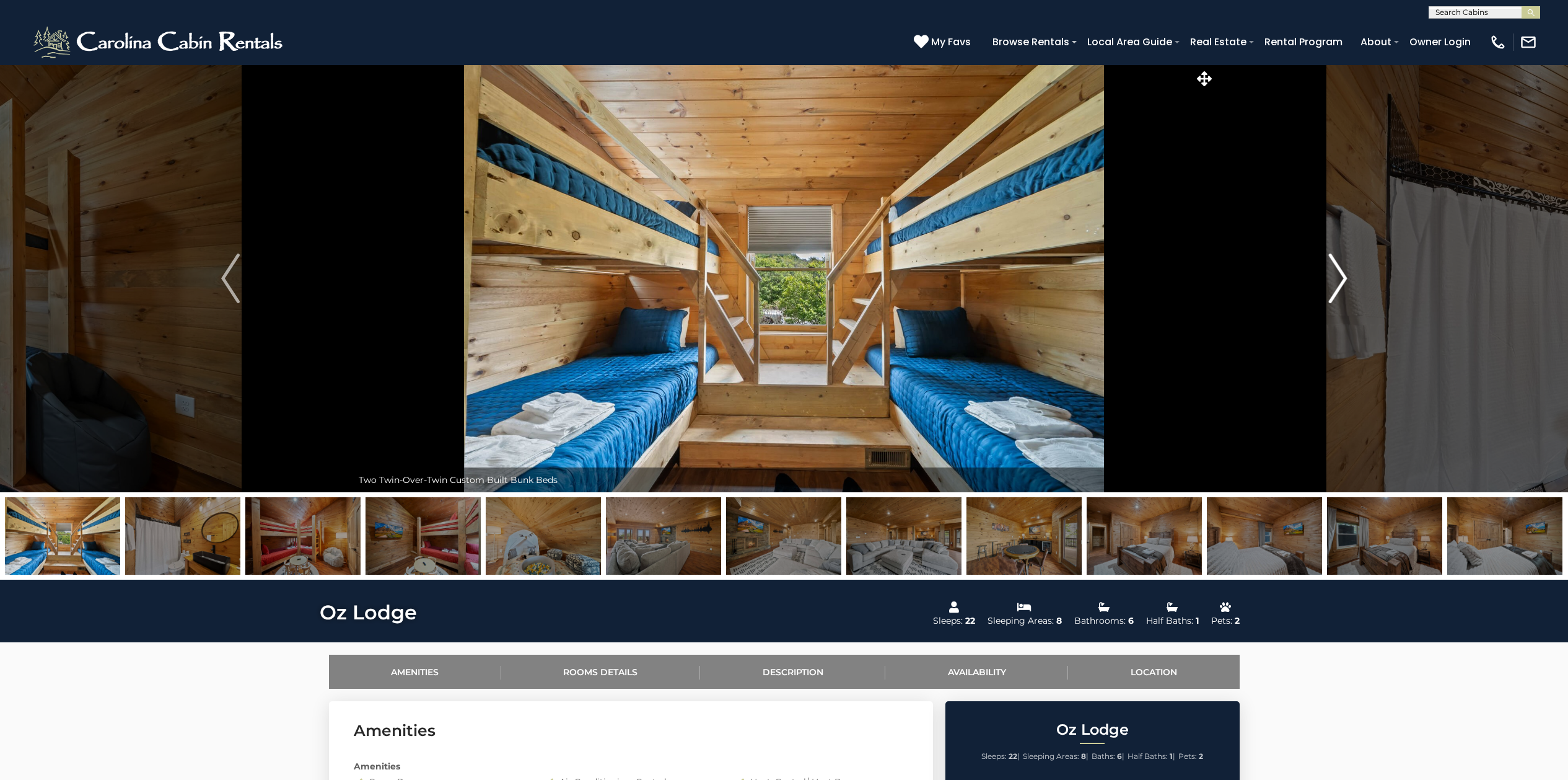
click at [1343, 274] on img "Next" at bounding box center [1337, 278] width 18 height 50
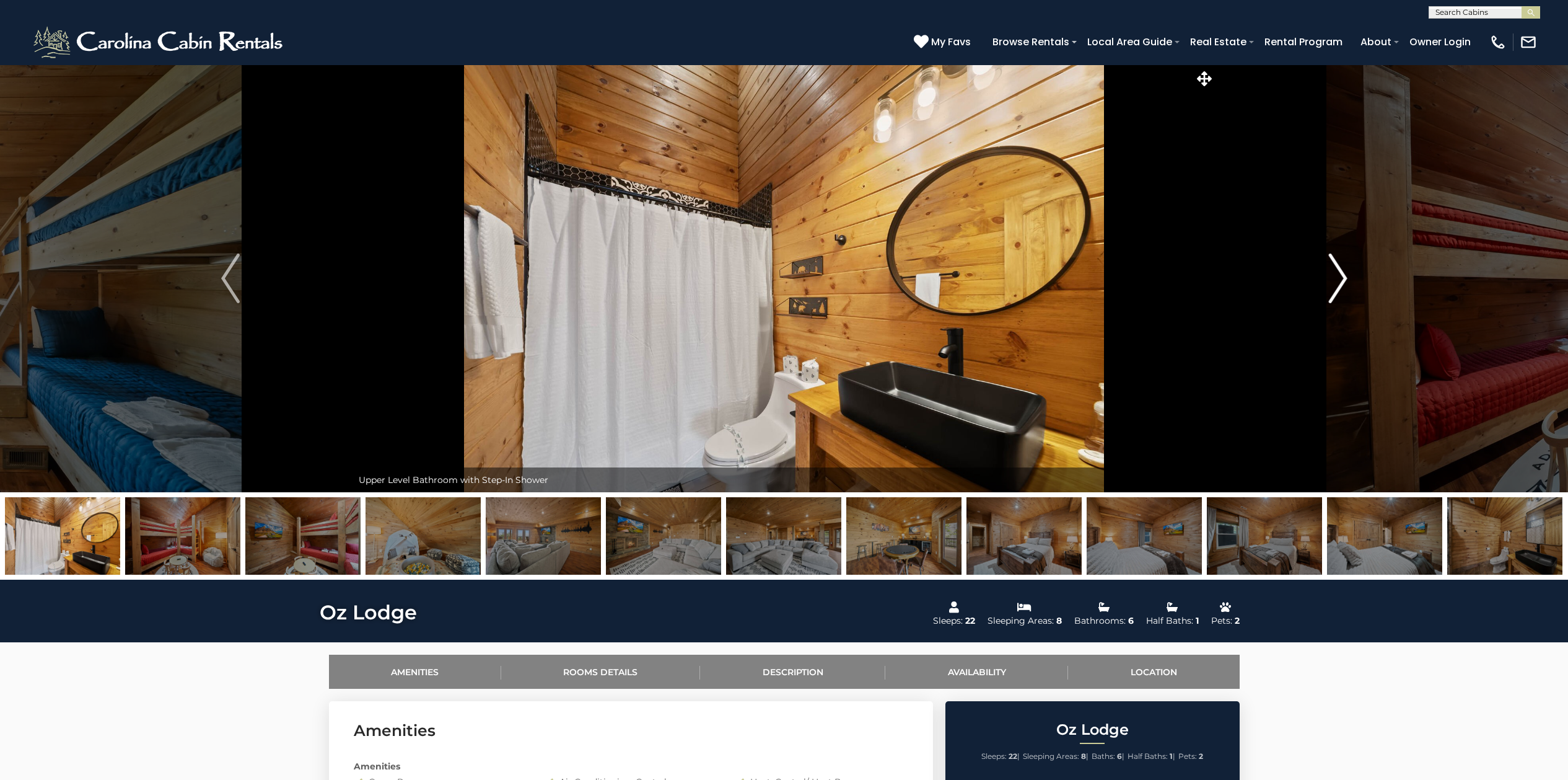
click at [1343, 274] on img "Next" at bounding box center [1337, 278] width 18 height 50
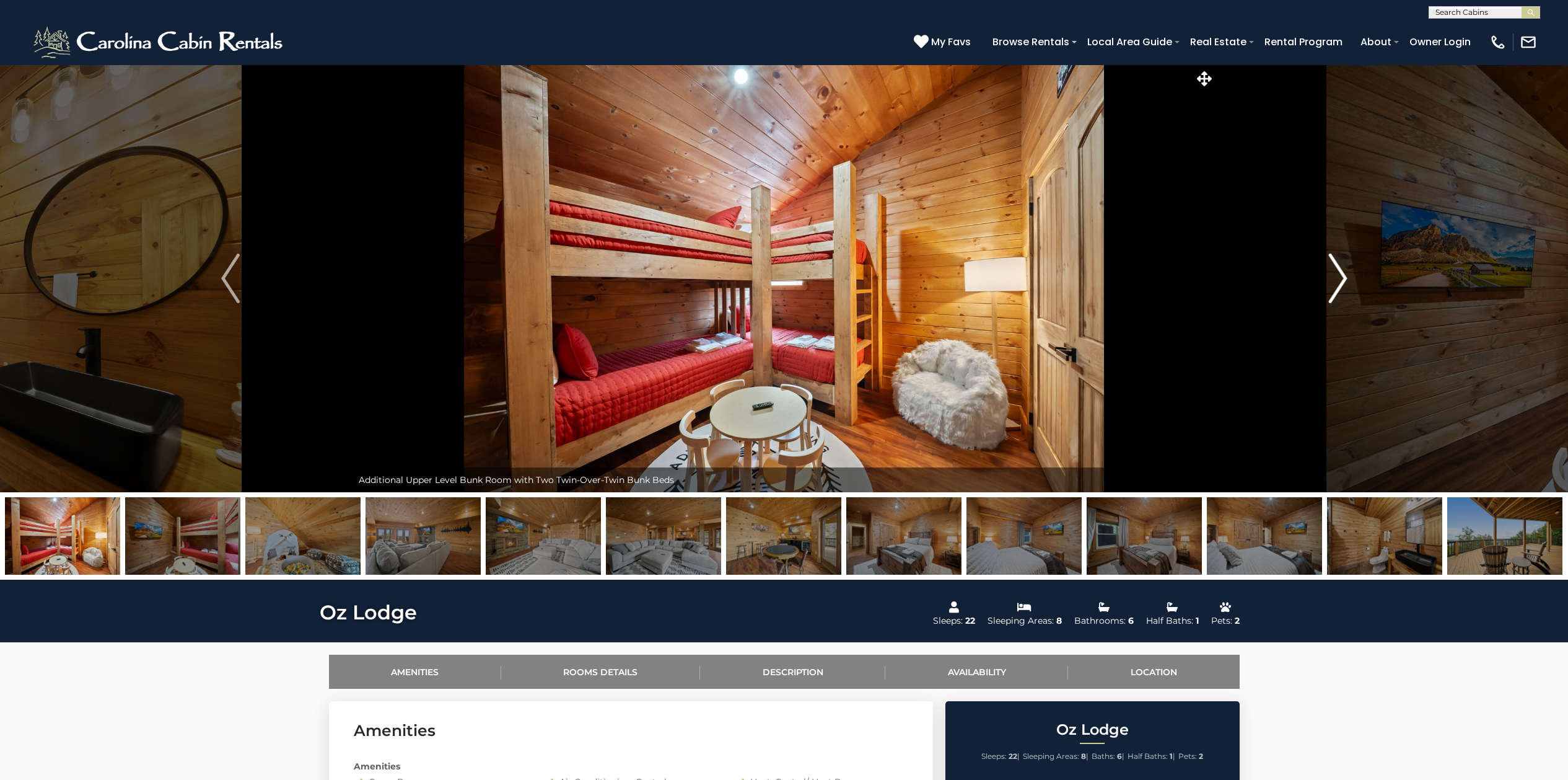
click at [1343, 274] on img "Next" at bounding box center [1337, 278] width 18 height 50
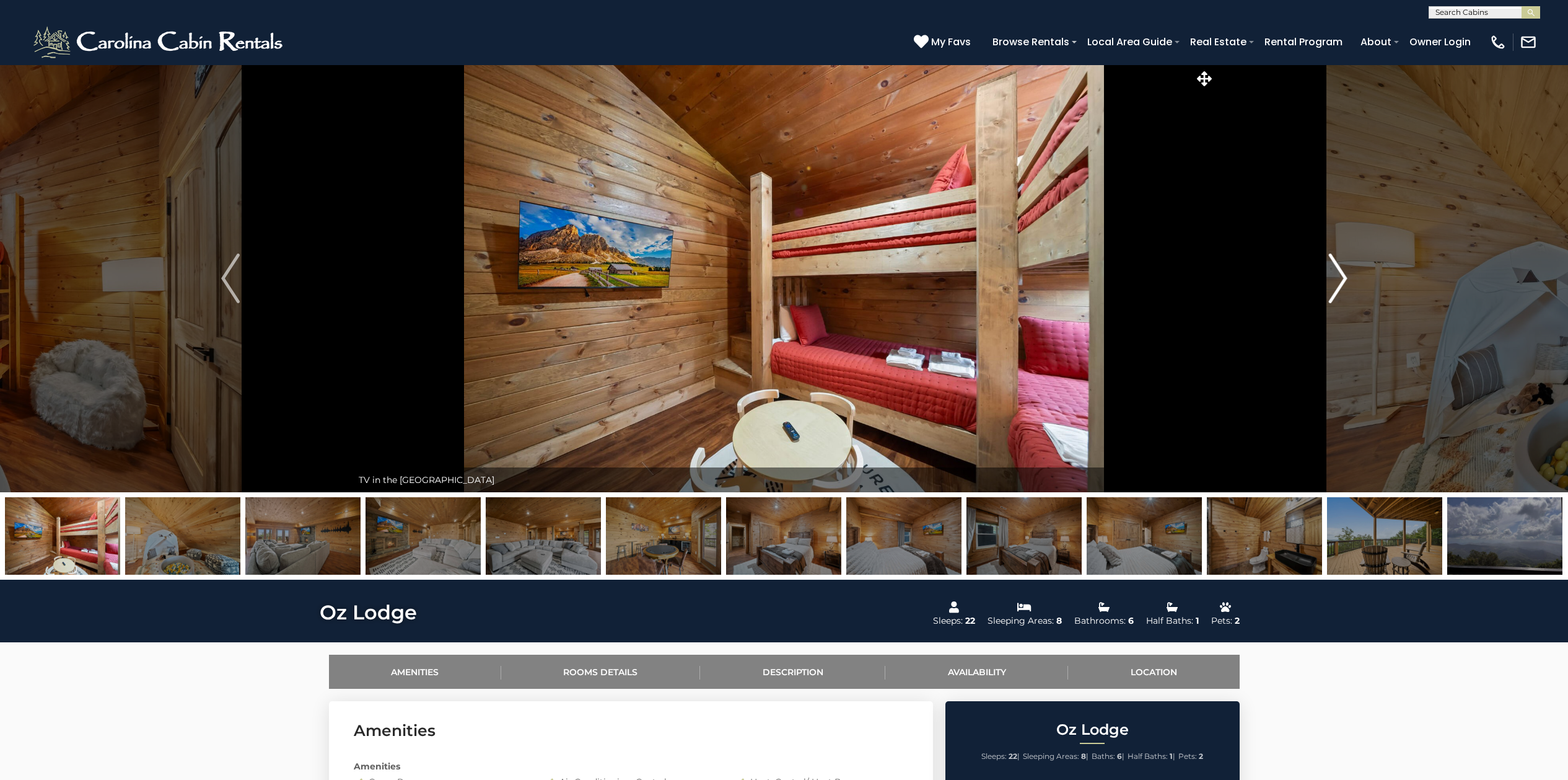
click at [1343, 274] on img "Next" at bounding box center [1337, 278] width 18 height 50
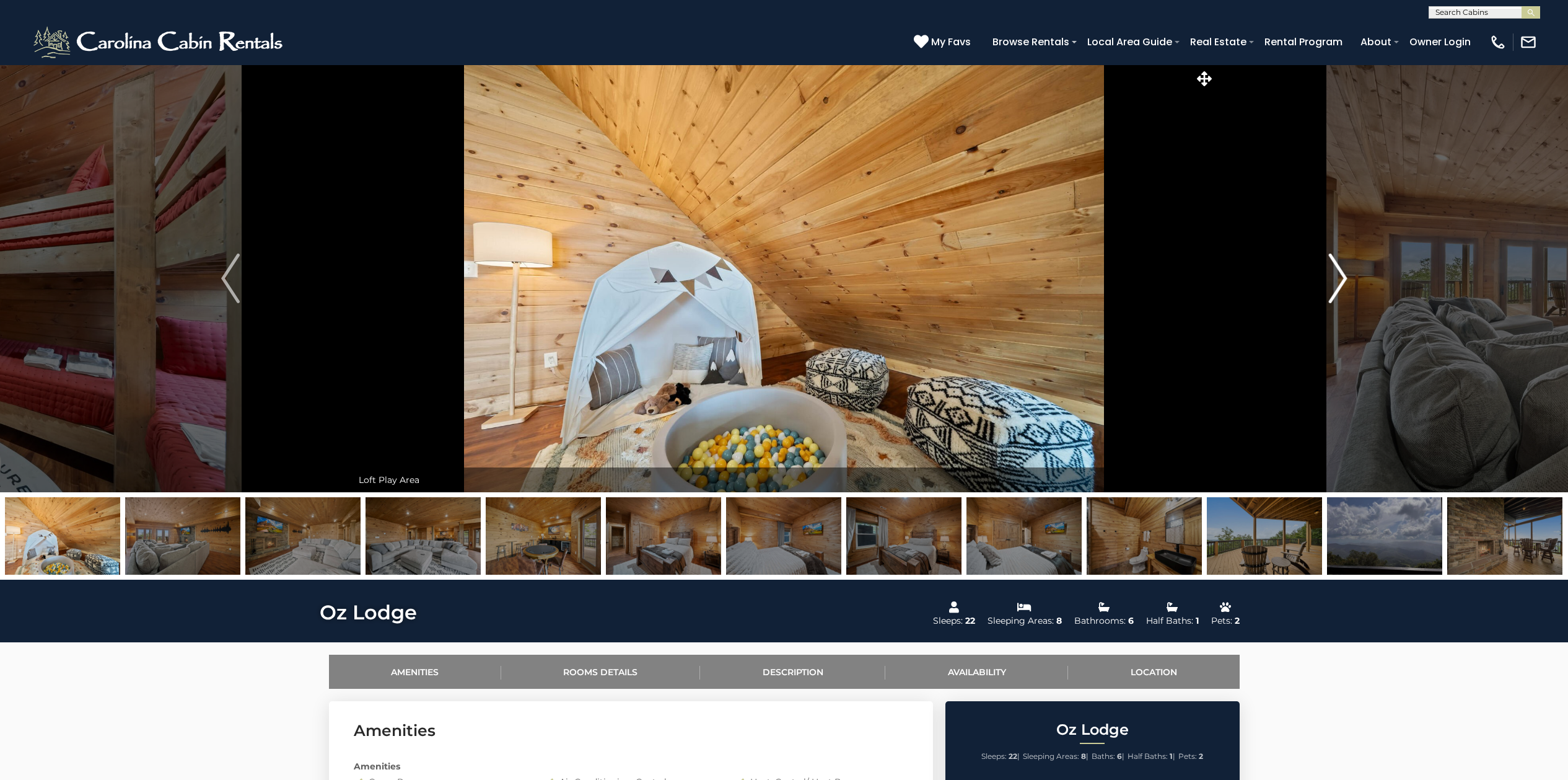
click at [1344, 274] on img "Next" at bounding box center [1337, 278] width 18 height 50
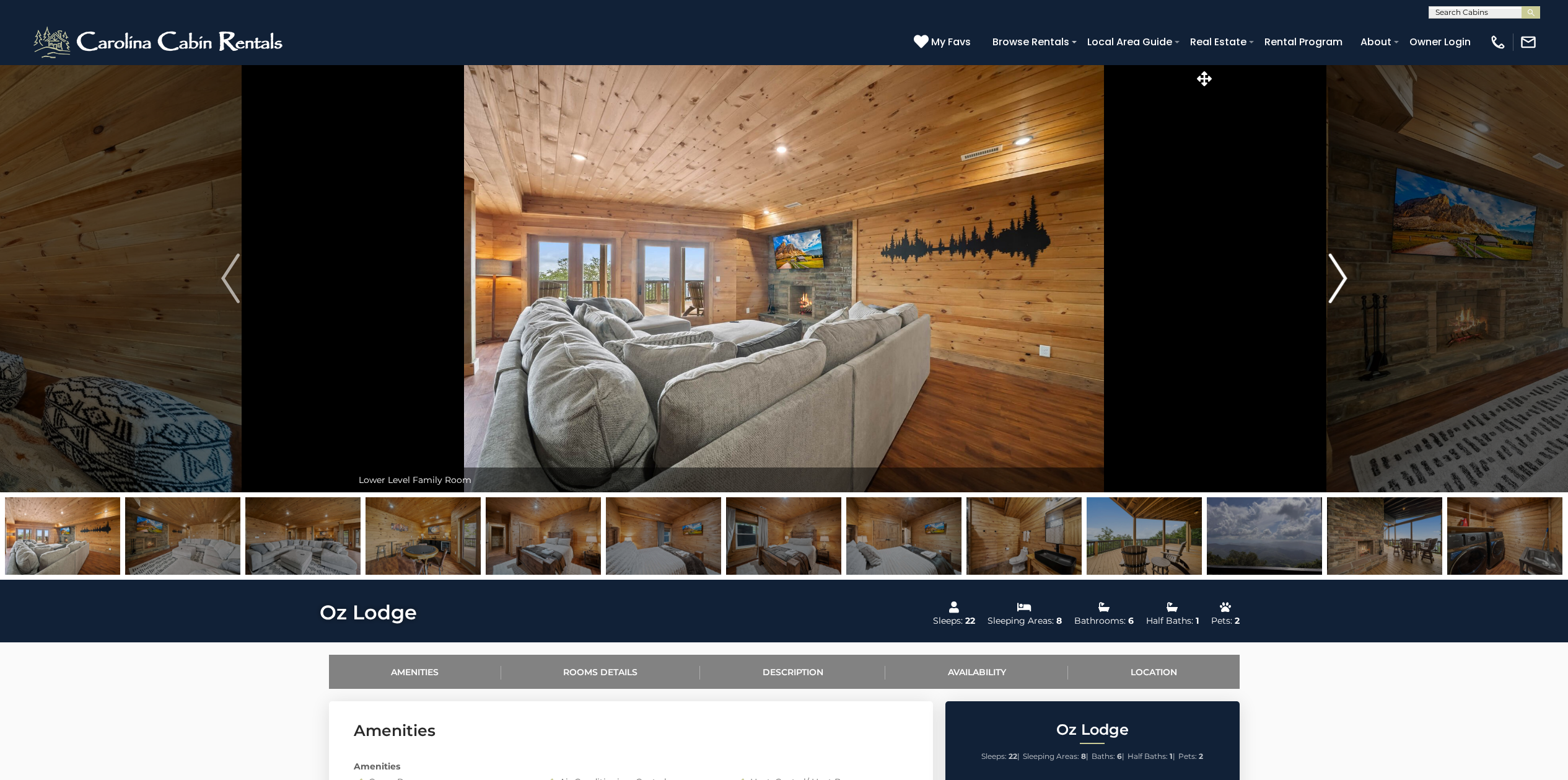
click at [1345, 274] on img "Next" at bounding box center [1337, 278] width 18 height 50
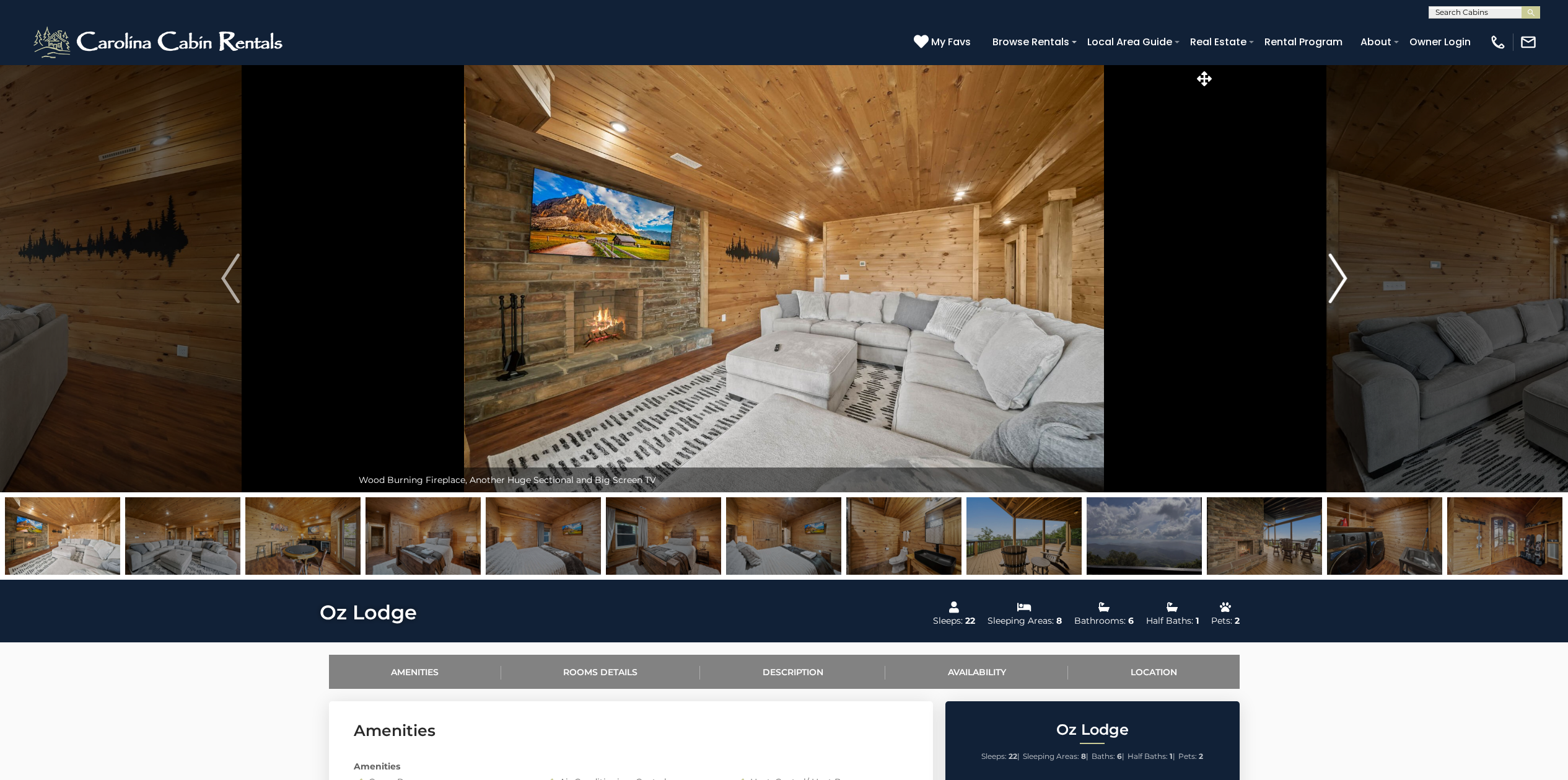
click at [1345, 274] on img "Next" at bounding box center [1337, 278] width 18 height 50
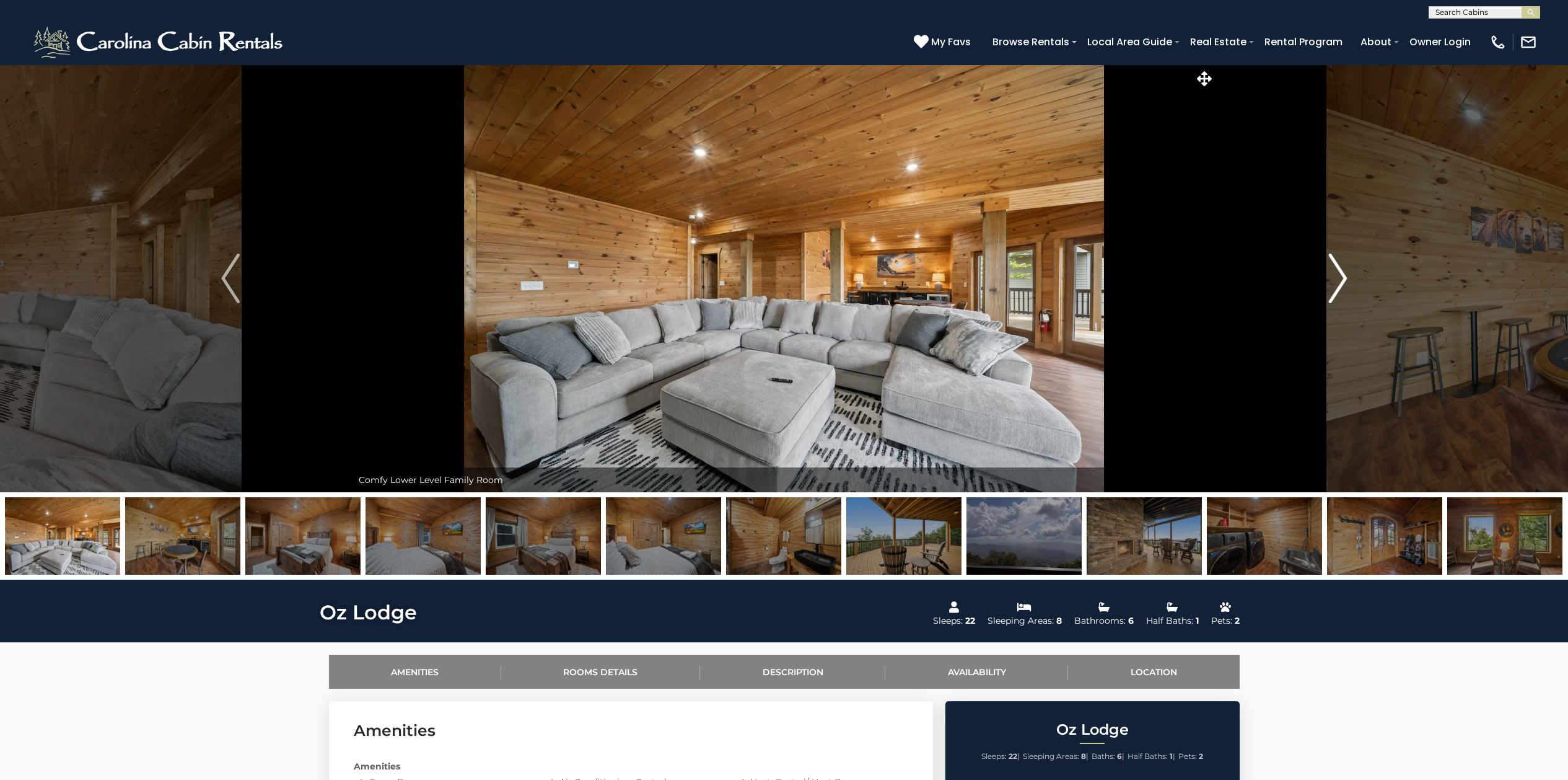
click at [1345, 274] on img "Next" at bounding box center [1337, 278] width 18 height 50
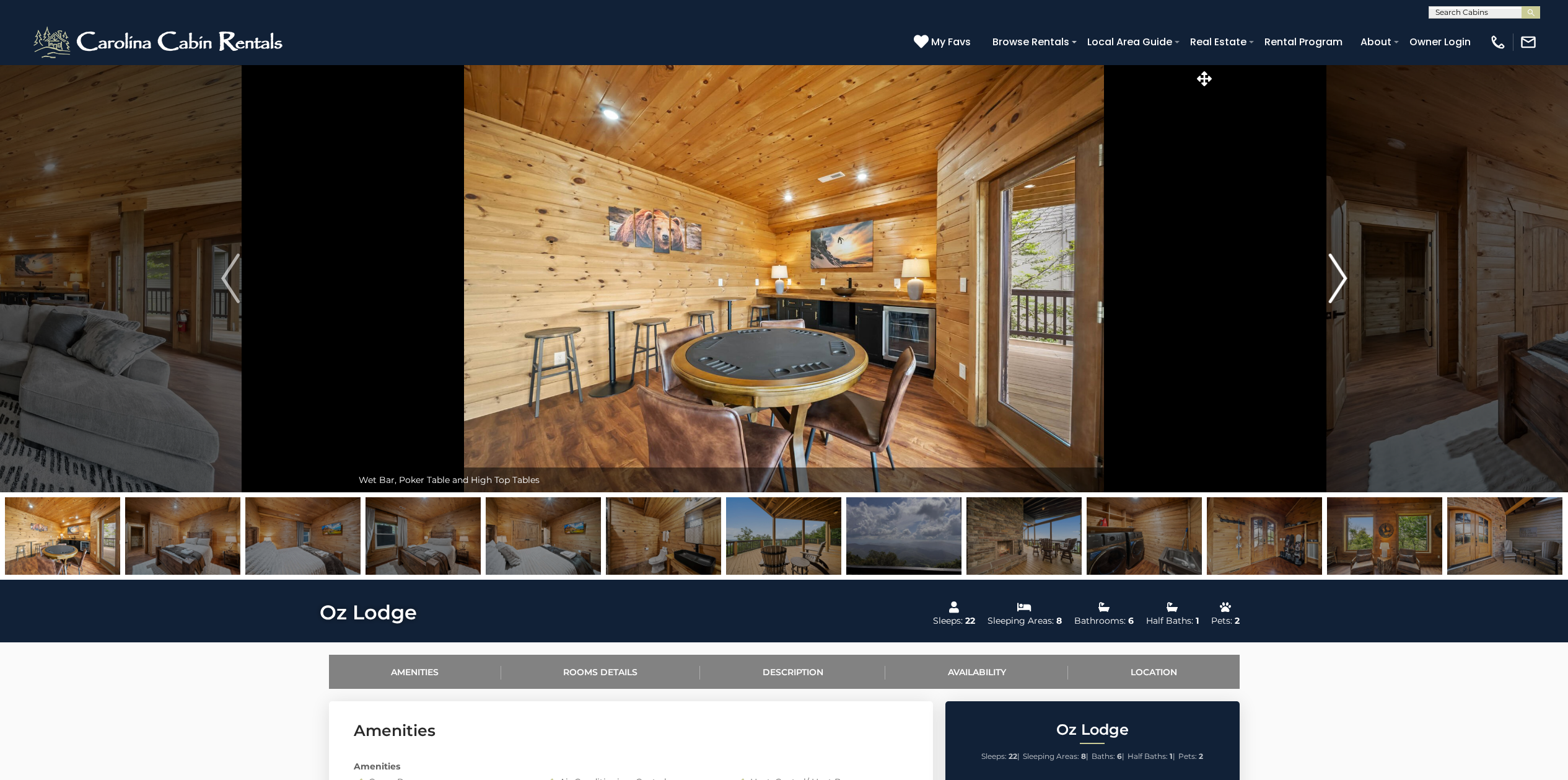
click at [1345, 274] on img "Next" at bounding box center [1337, 278] width 18 height 50
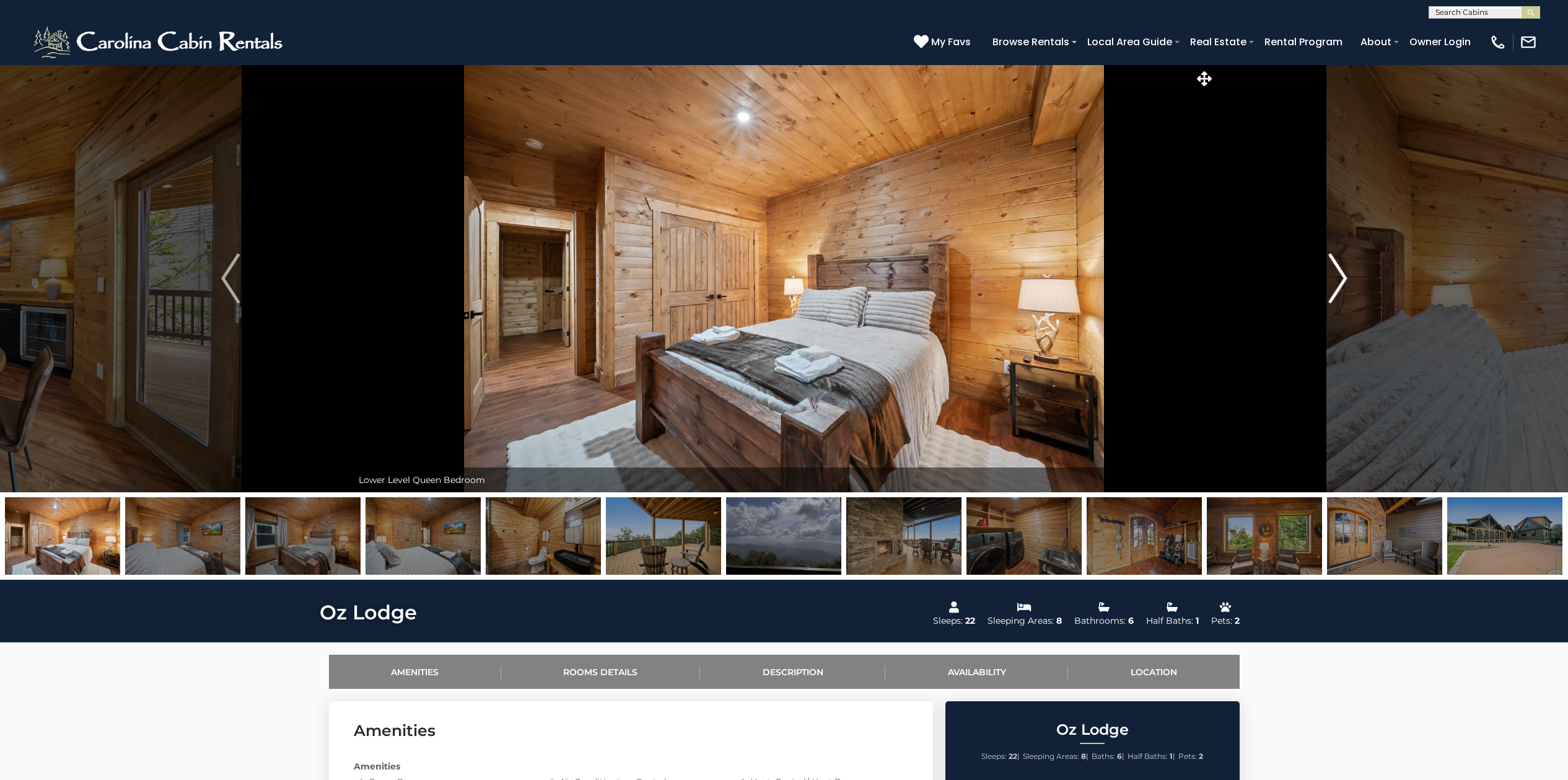
click at [1345, 274] on img "Next" at bounding box center [1337, 278] width 18 height 50
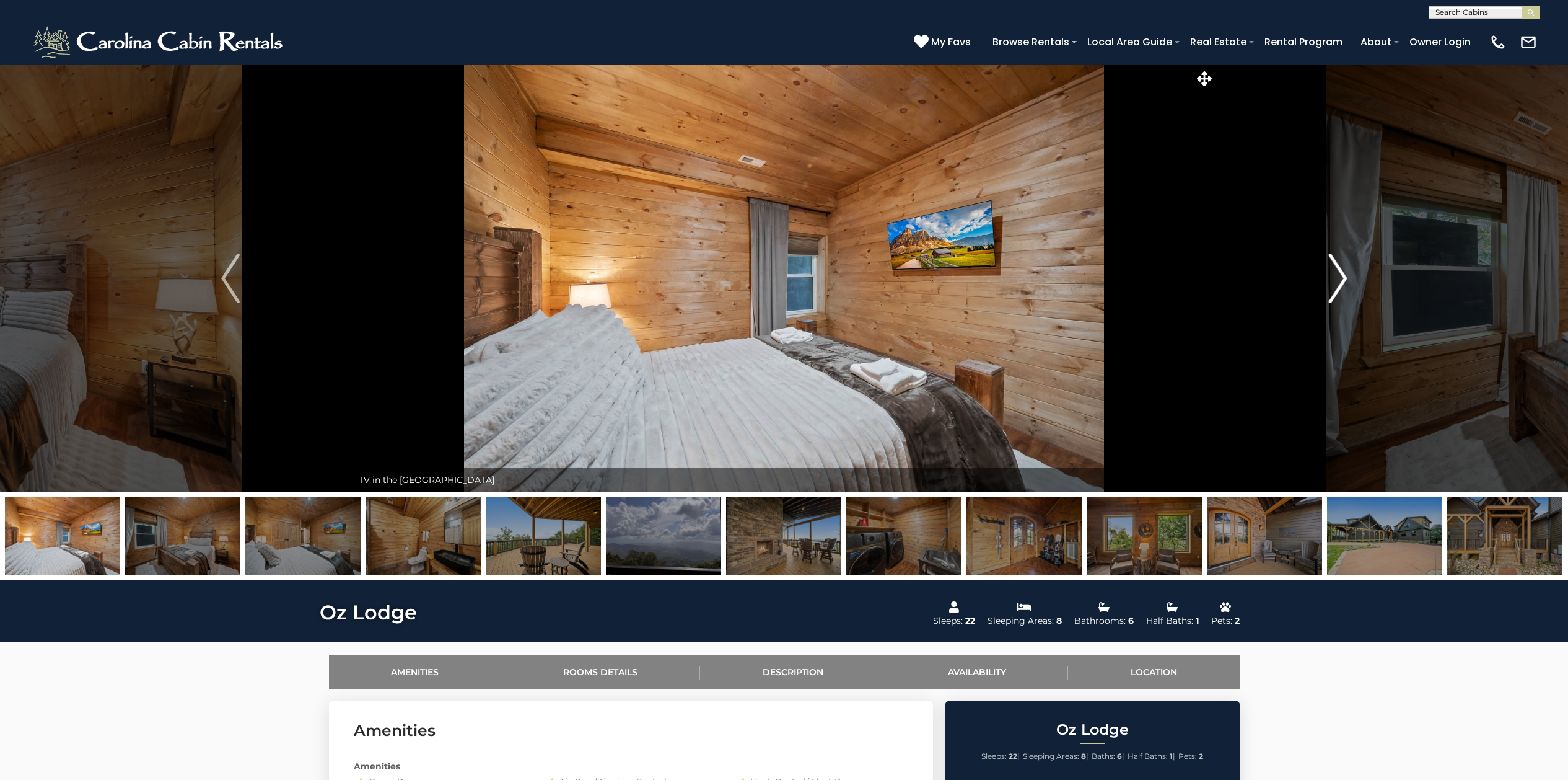
click at [1345, 274] on img "Next" at bounding box center [1337, 278] width 18 height 50
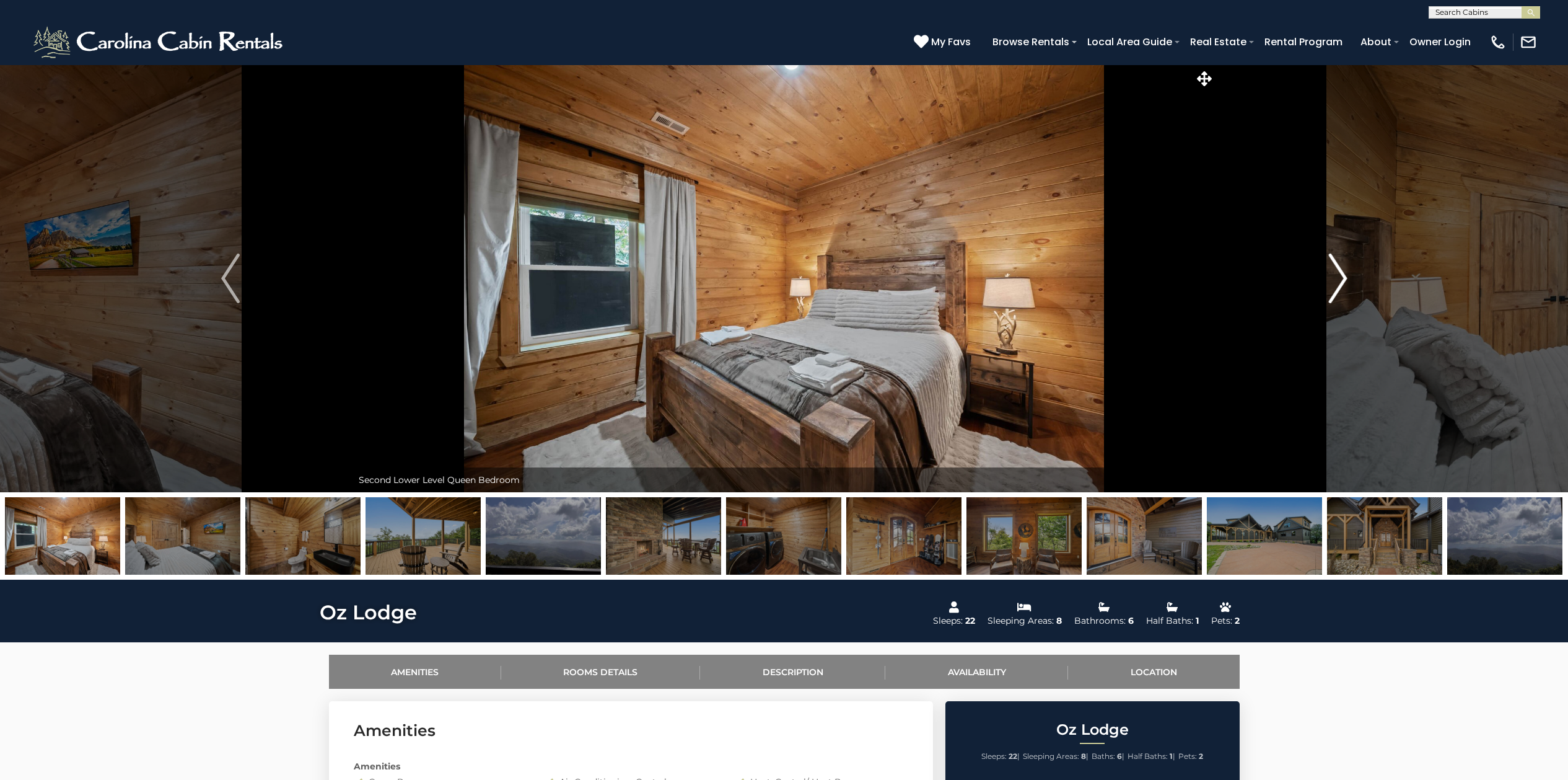
click at [1345, 274] on img "Next" at bounding box center [1337, 278] width 18 height 50
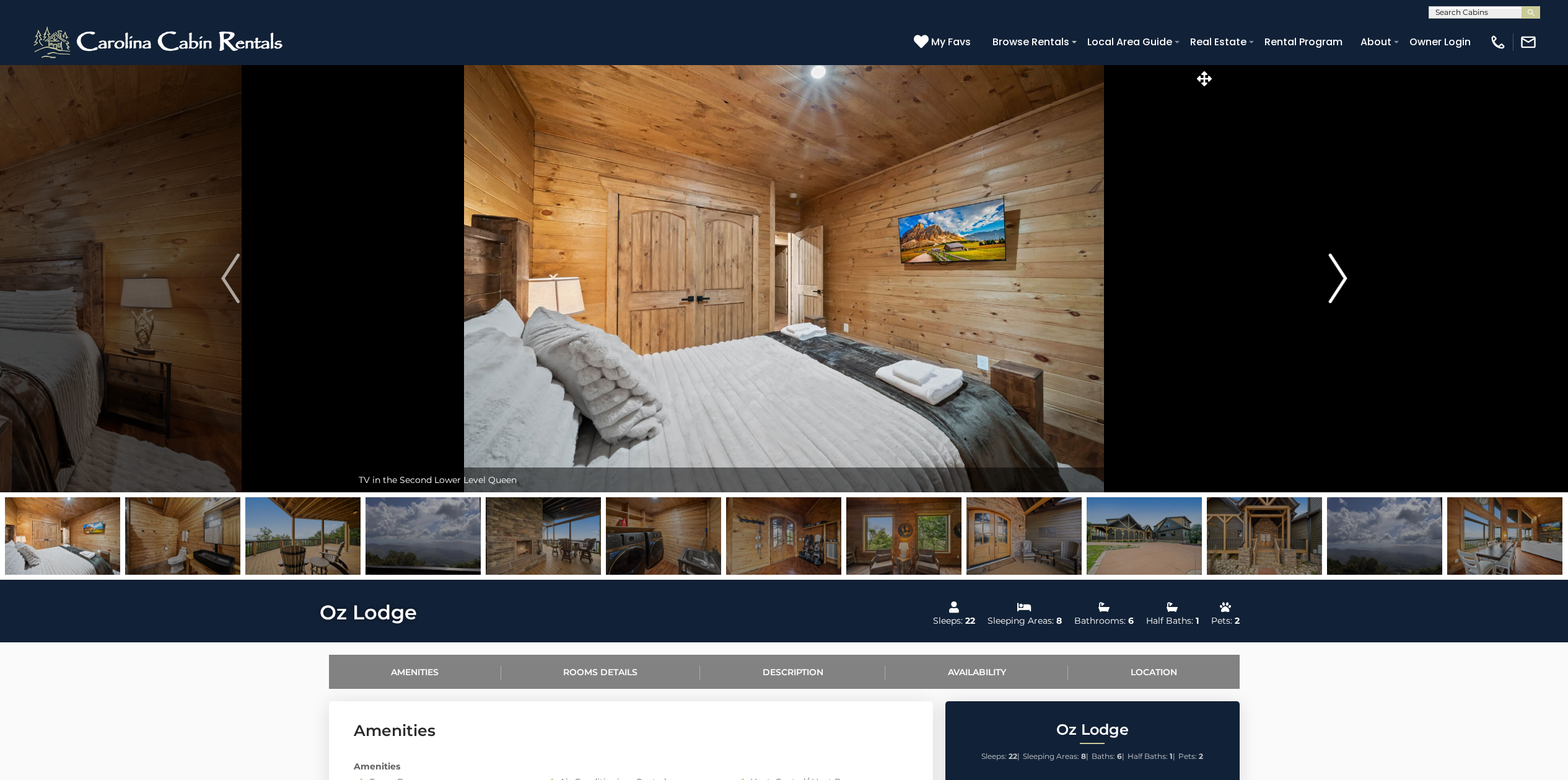
click at [1345, 274] on img "Next" at bounding box center [1337, 278] width 18 height 50
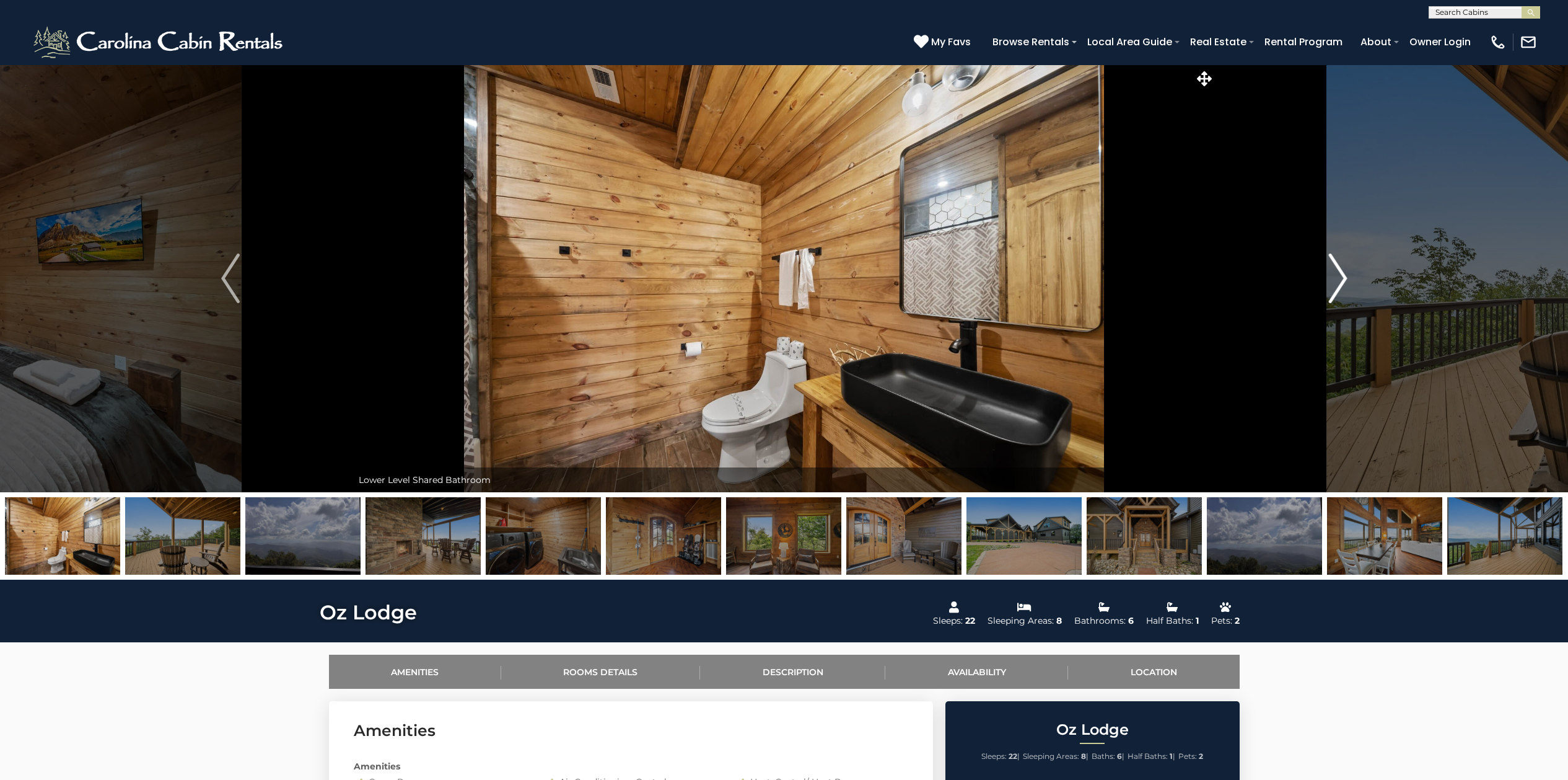
click at [1345, 274] on img "Next" at bounding box center [1337, 278] width 18 height 50
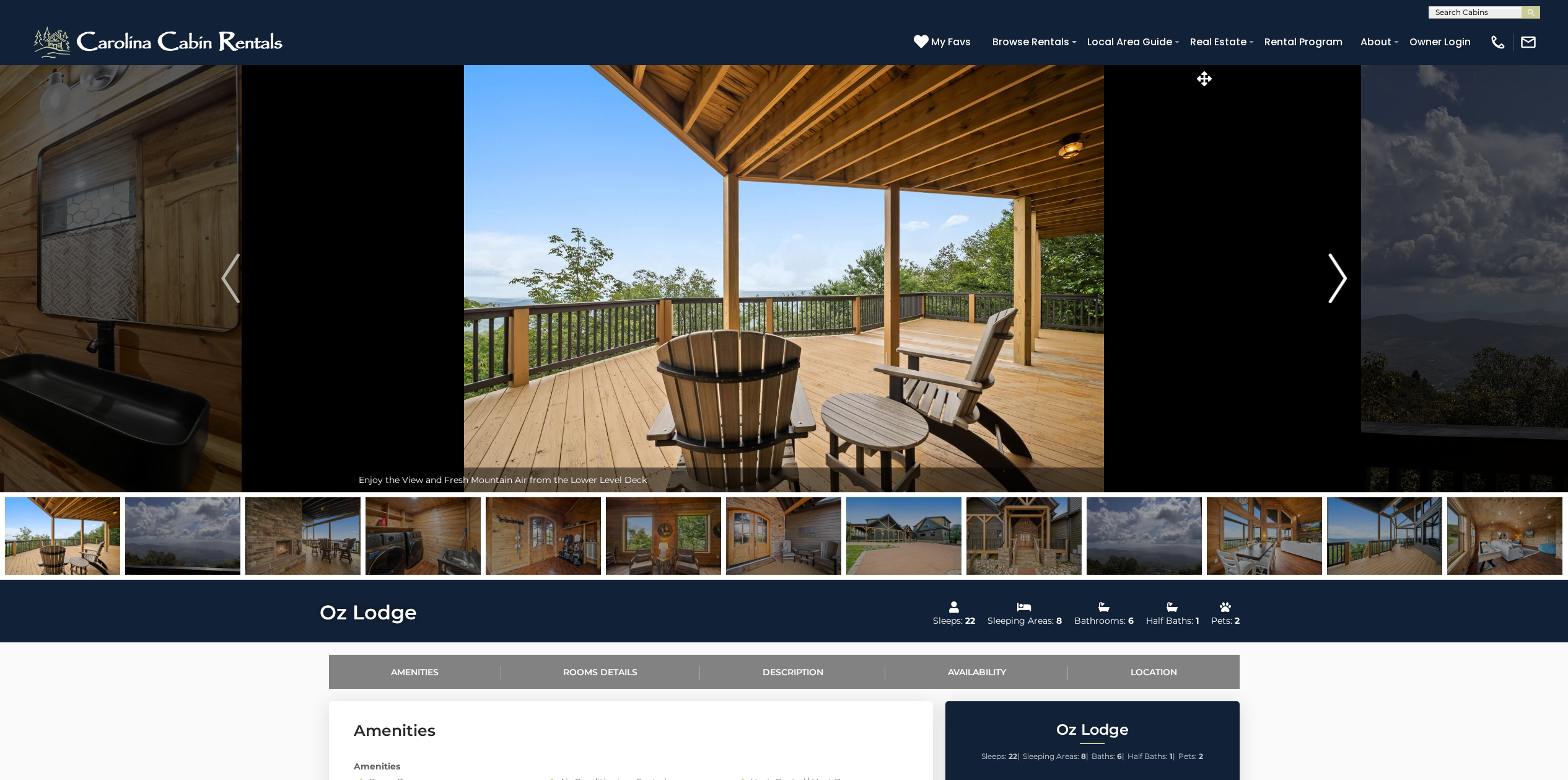
click at [1345, 274] on img "Next" at bounding box center [1337, 278] width 18 height 50
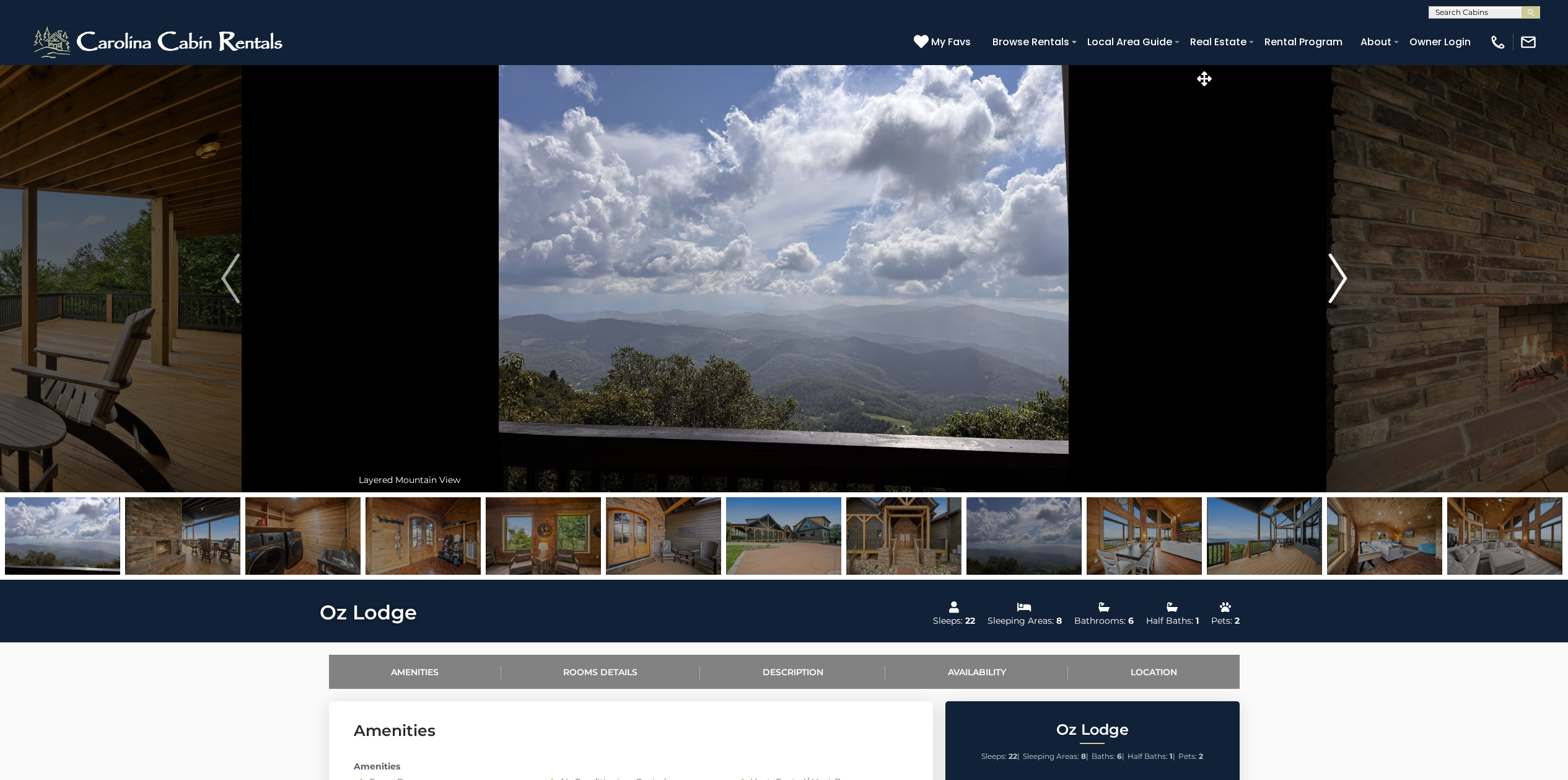
click at [1342, 278] on img "Next" at bounding box center [1337, 278] width 18 height 50
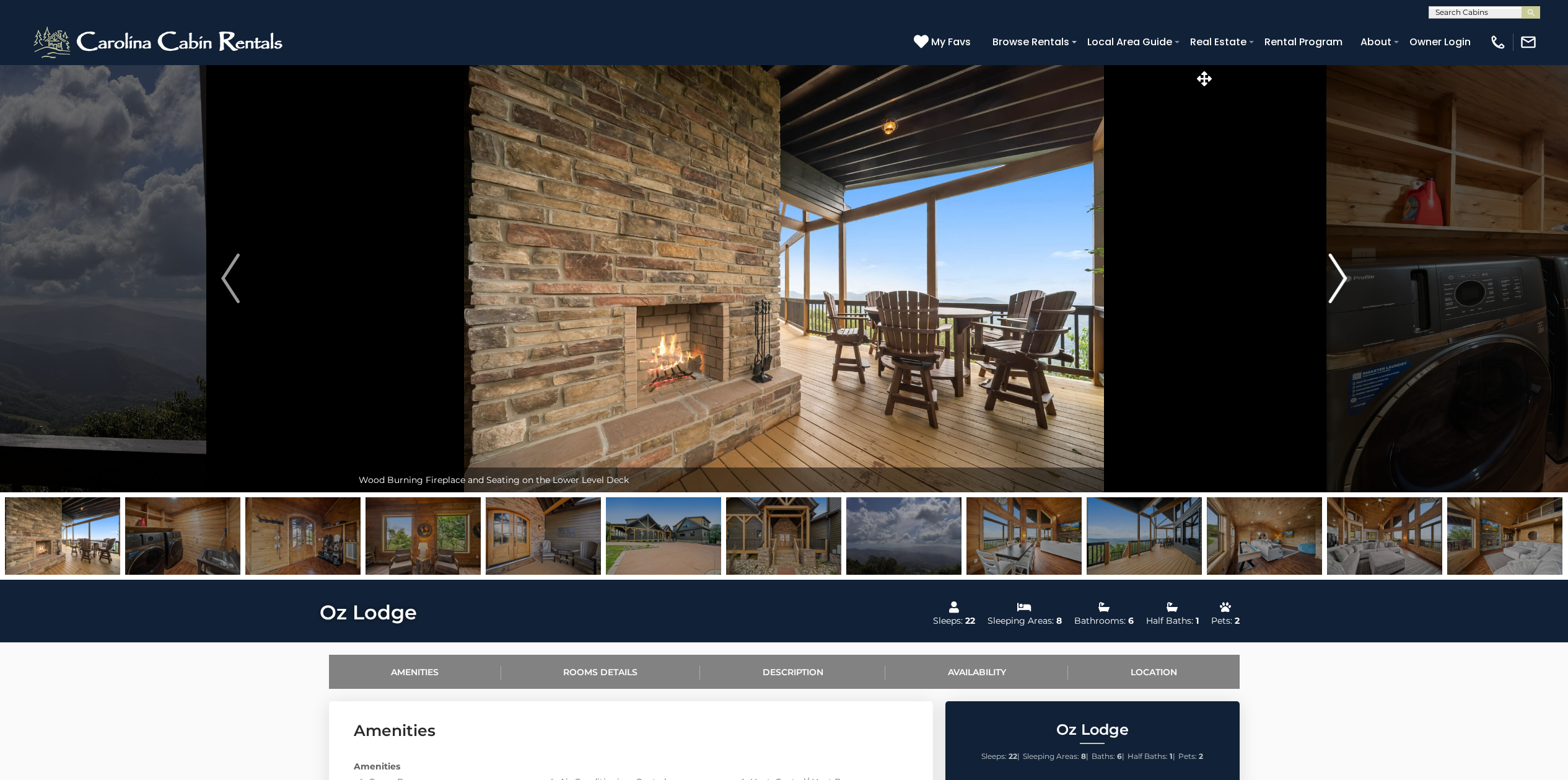
click at [1342, 278] on img "Next" at bounding box center [1337, 278] width 18 height 50
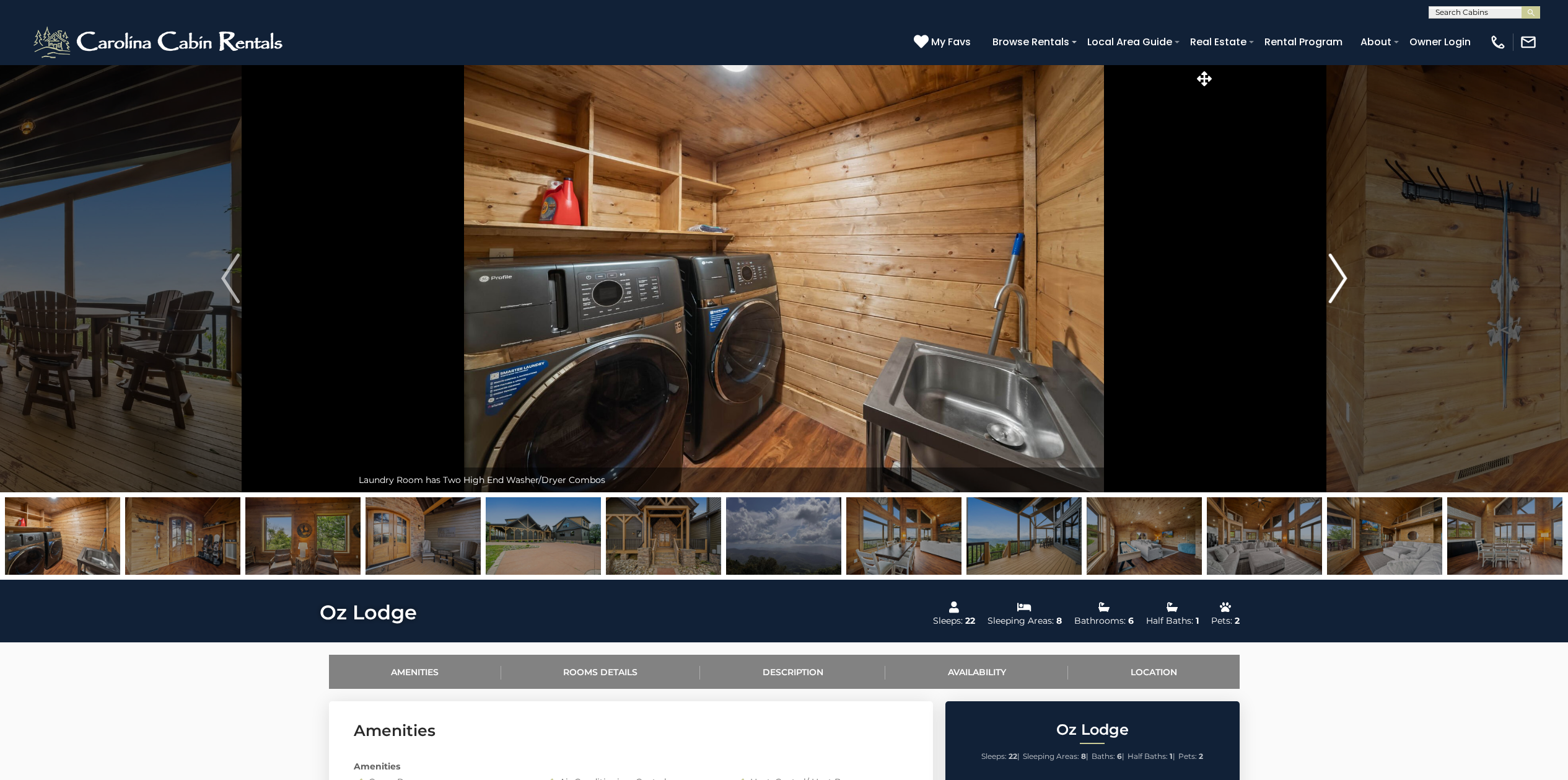
click at [1342, 278] on img "Next" at bounding box center [1337, 278] width 18 height 50
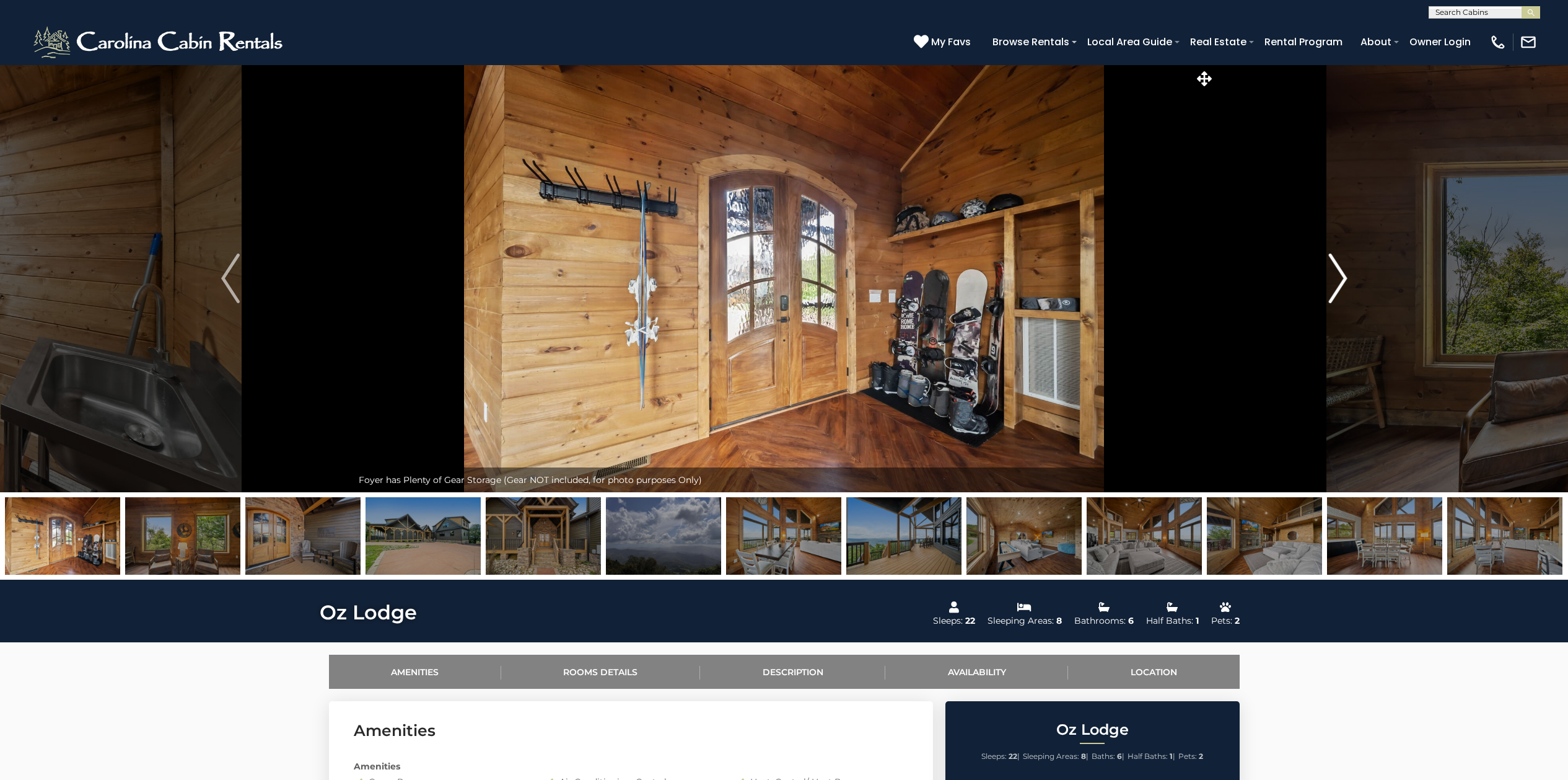
click at [1342, 278] on img "Next" at bounding box center [1337, 278] width 18 height 50
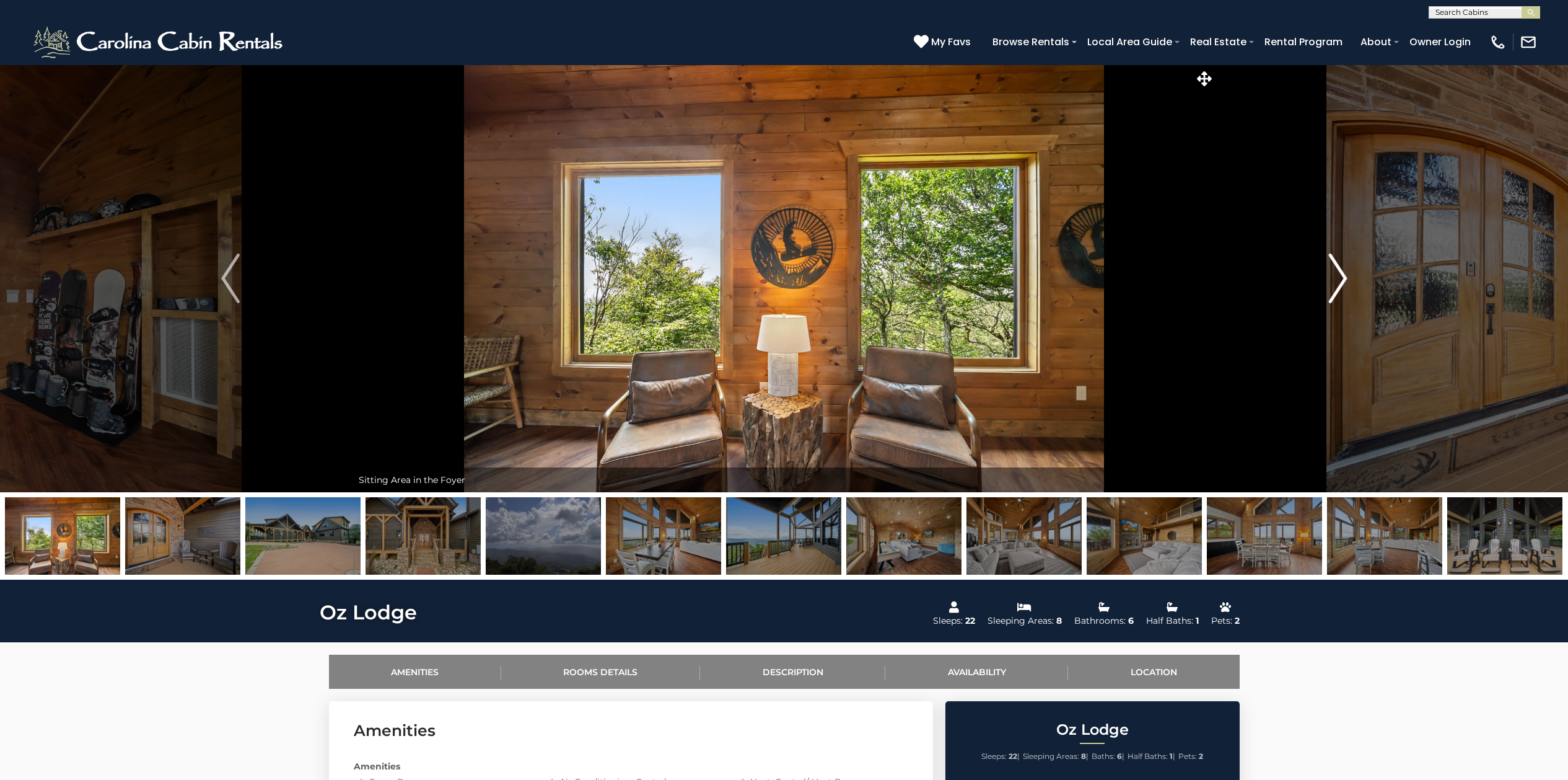
click at [1342, 278] on img "Next" at bounding box center [1337, 278] width 18 height 50
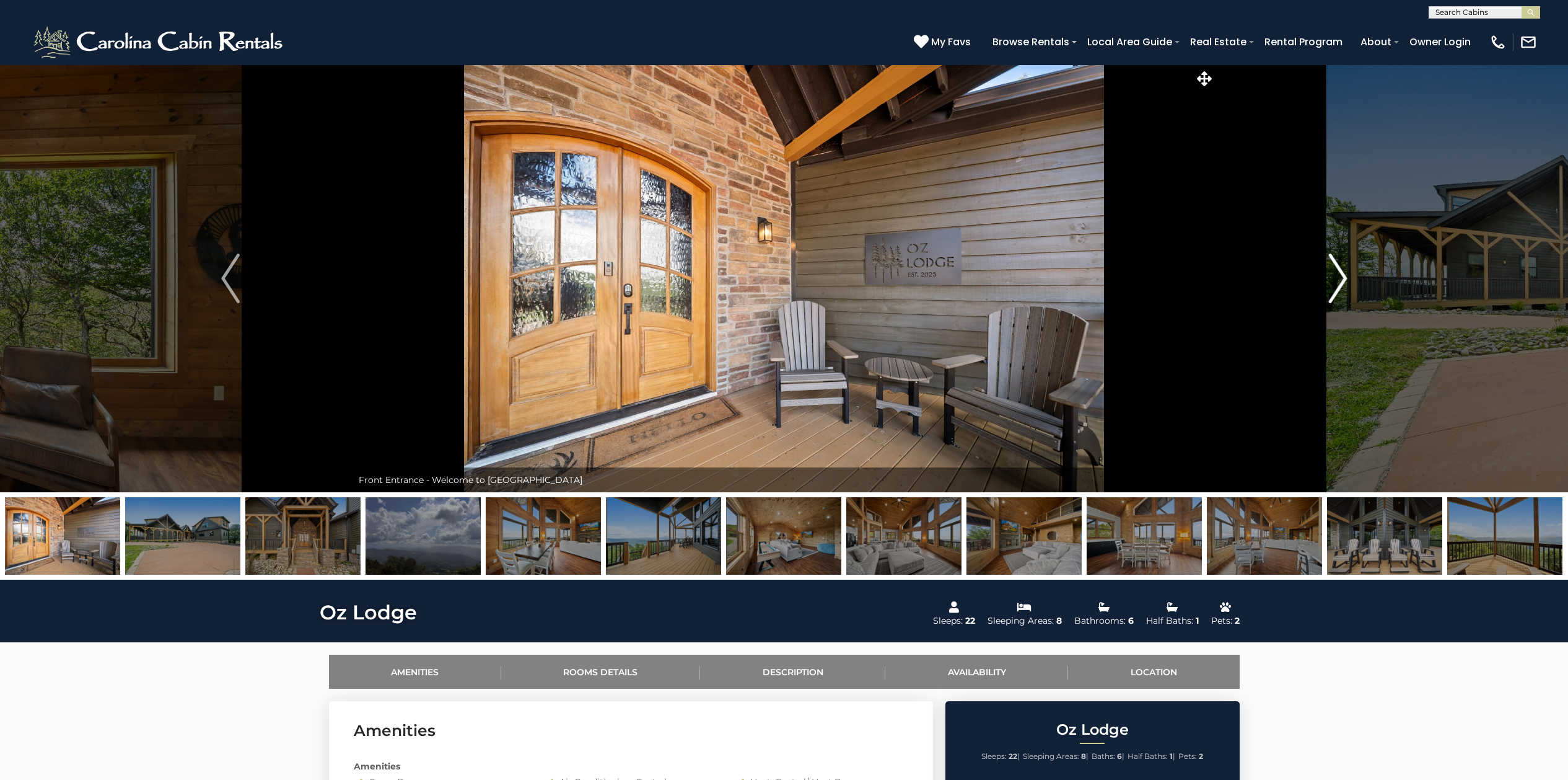
click at [1342, 278] on img "Next" at bounding box center [1337, 278] width 18 height 50
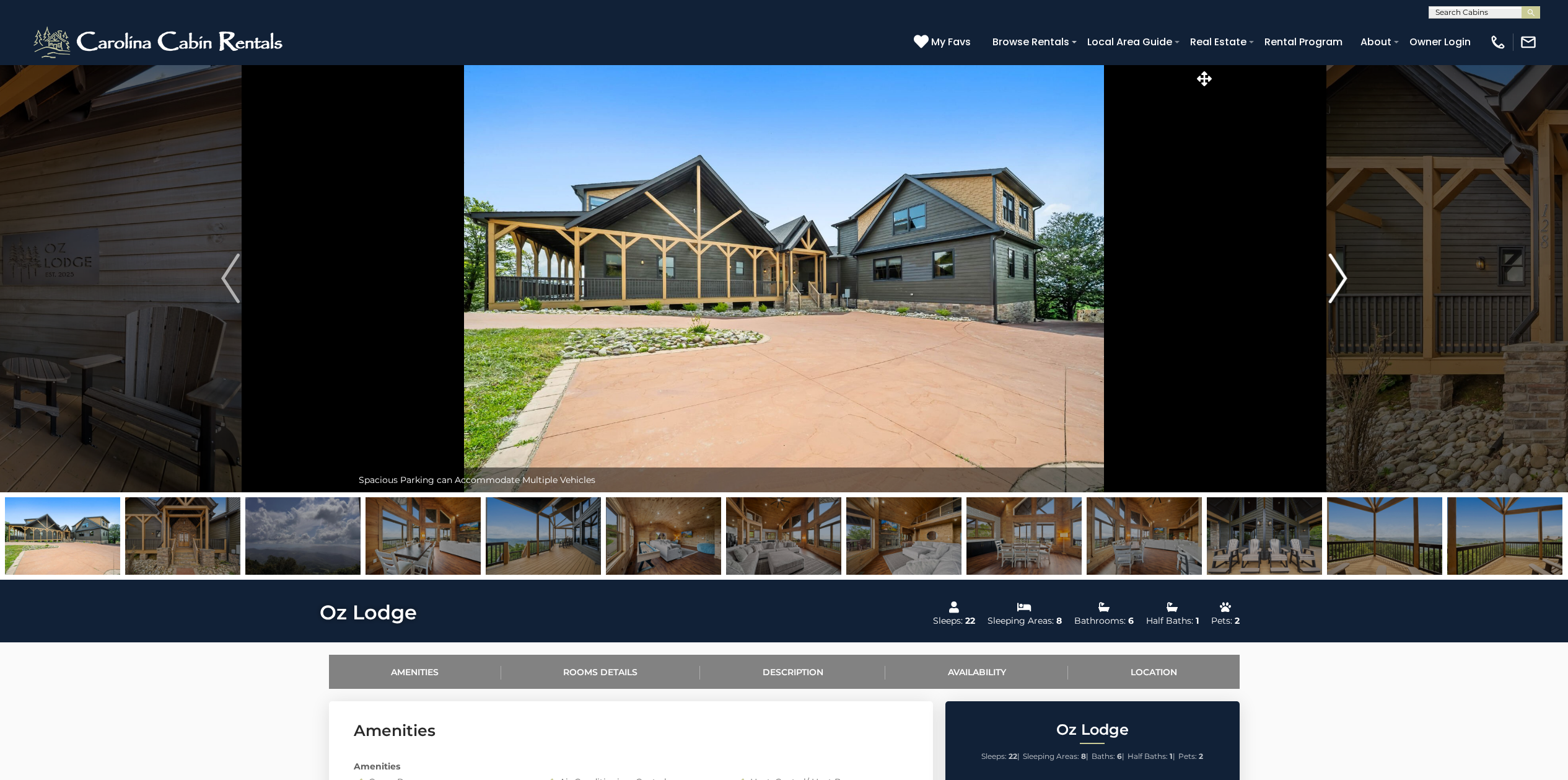
click at [1342, 278] on img "Next" at bounding box center [1337, 278] width 18 height 50
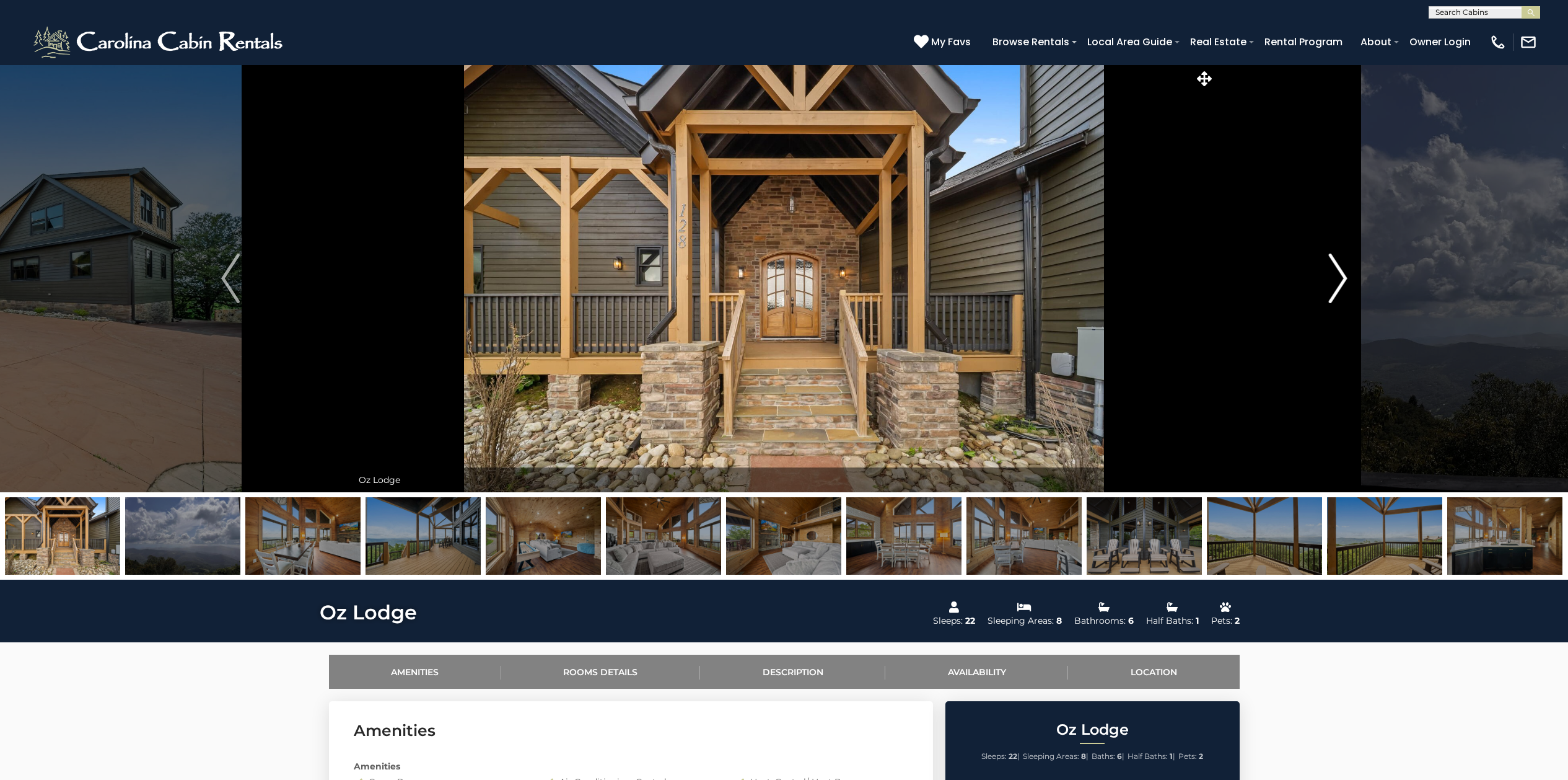
click at [1342, 278] on img "Next" at bounding box center [1337, 278] width 18 height 50
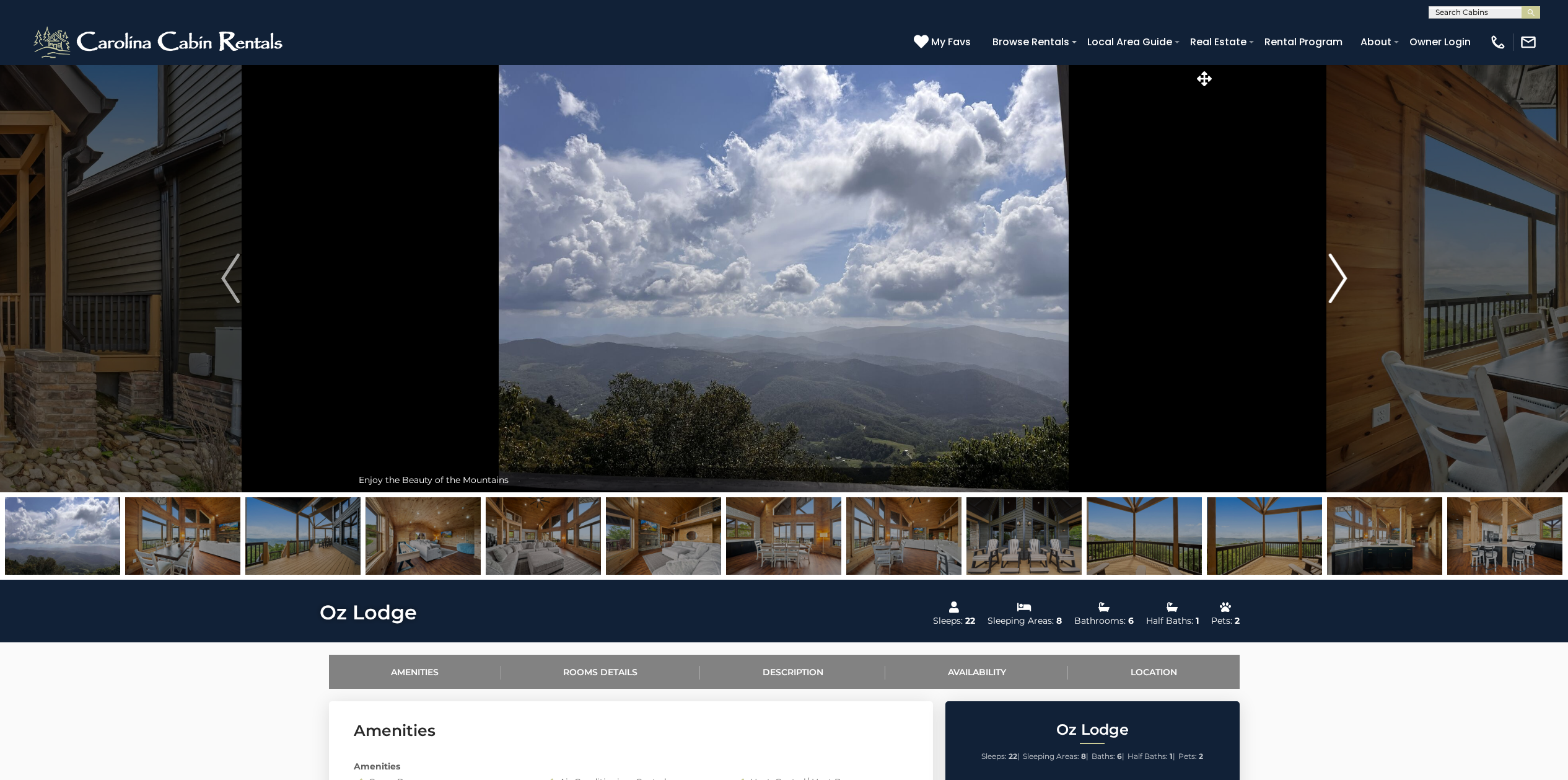
click at [1342, 278] on img "Next" at bounding box center [1337, 278] width 18 height 50
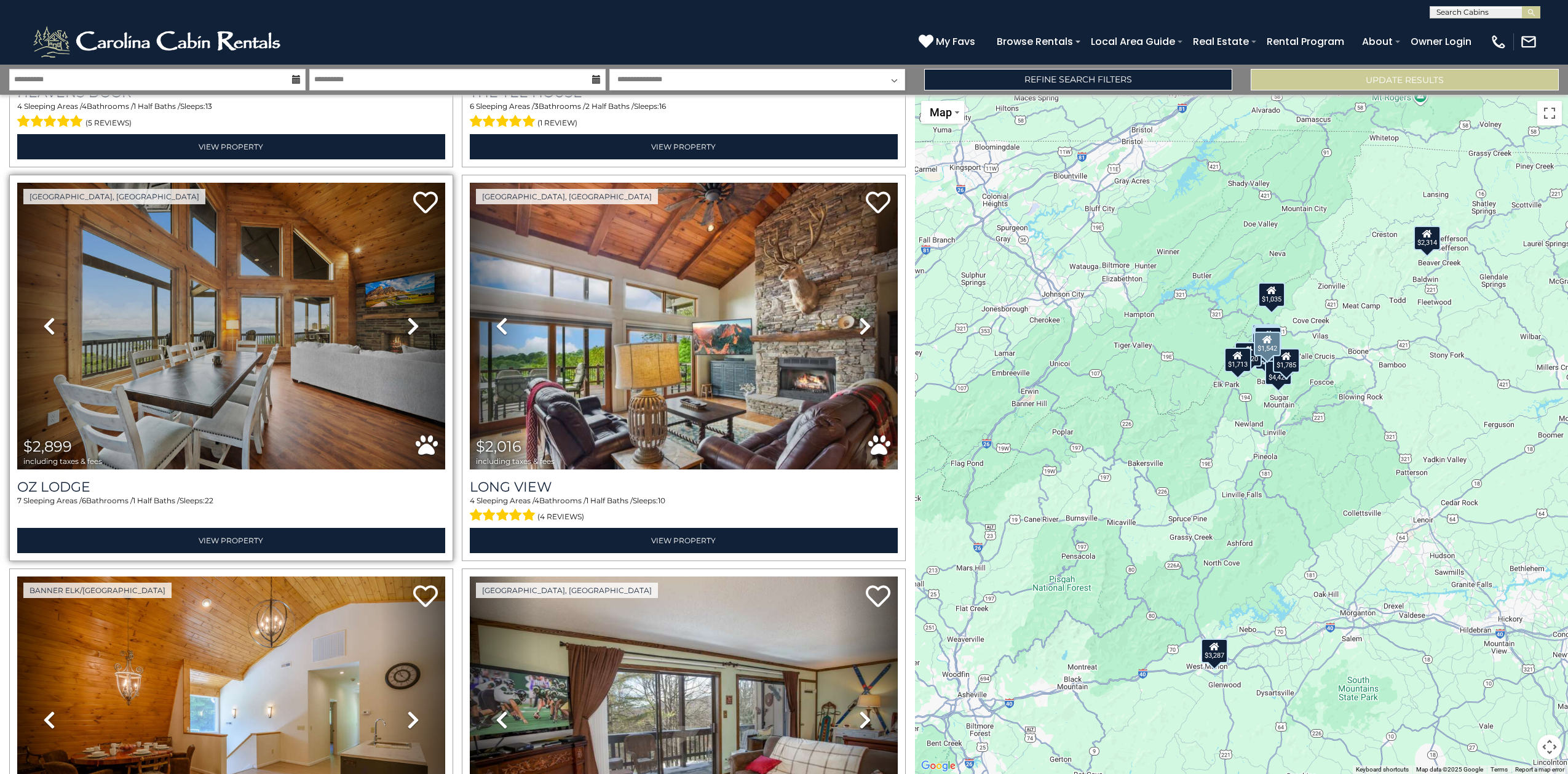
scroll to position [1538, 0]
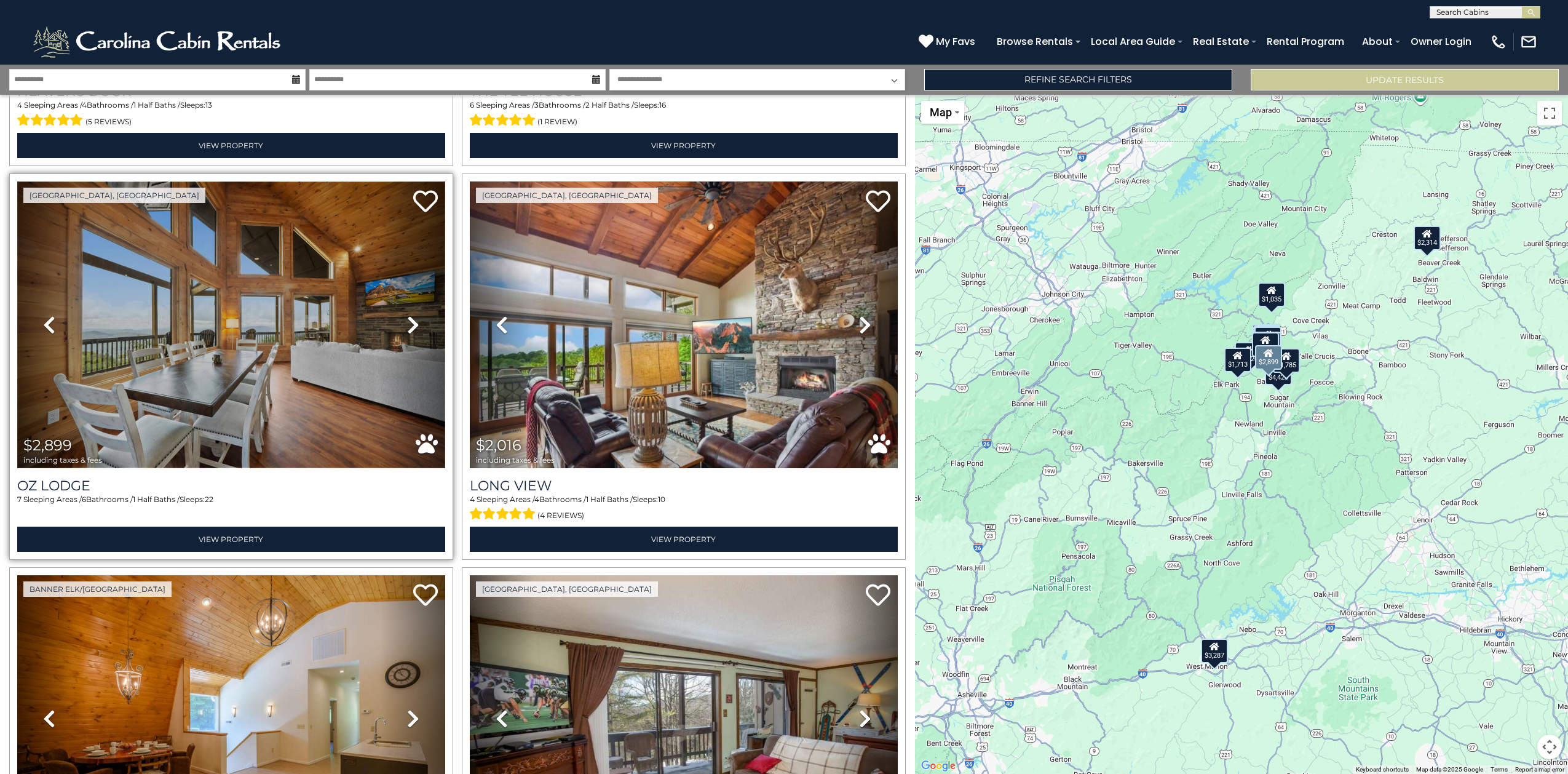
click at [186, 337] on img at bounding box center [230, 324] width 428 height 286
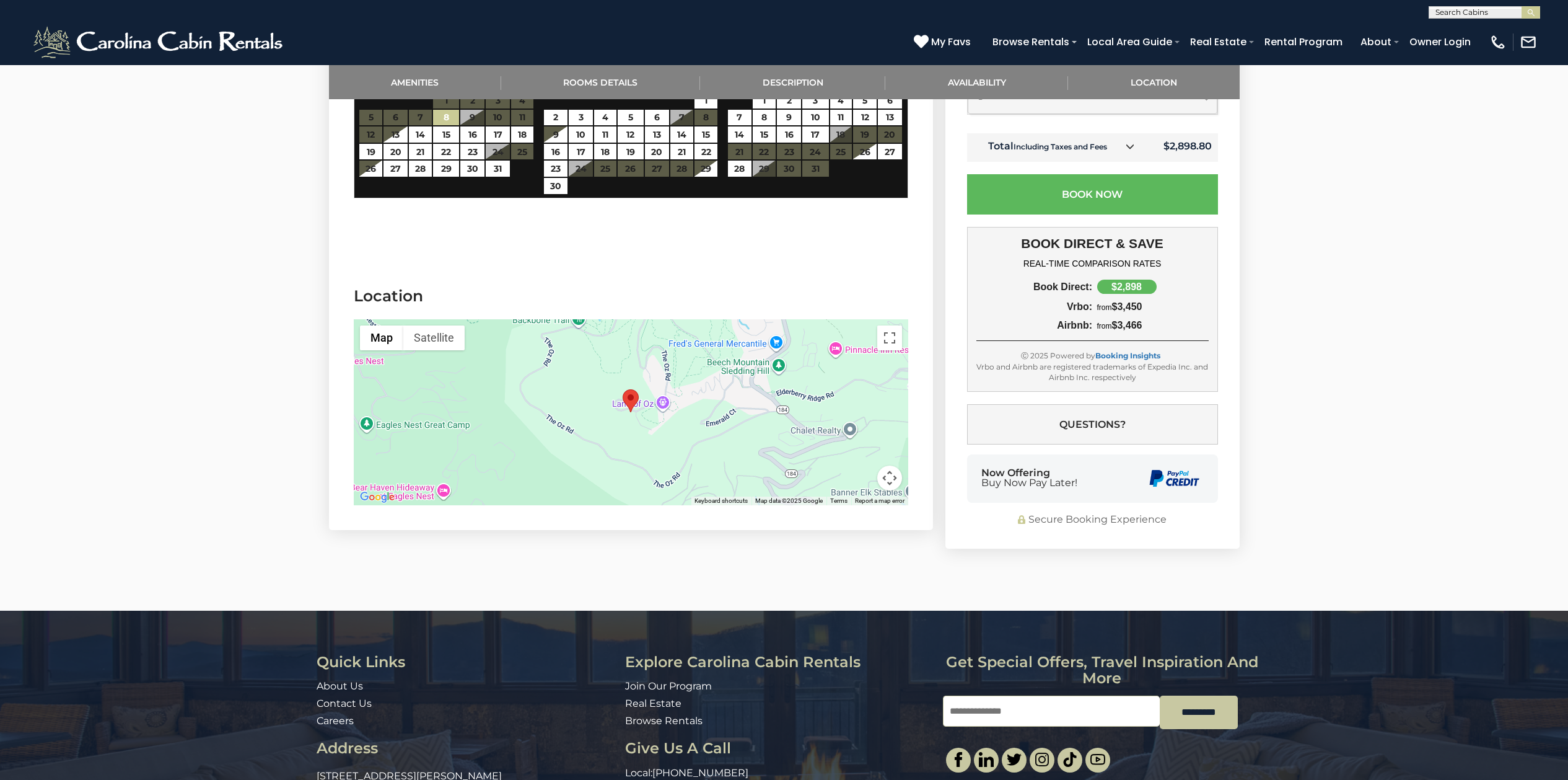
scroll to position [2642, 0]
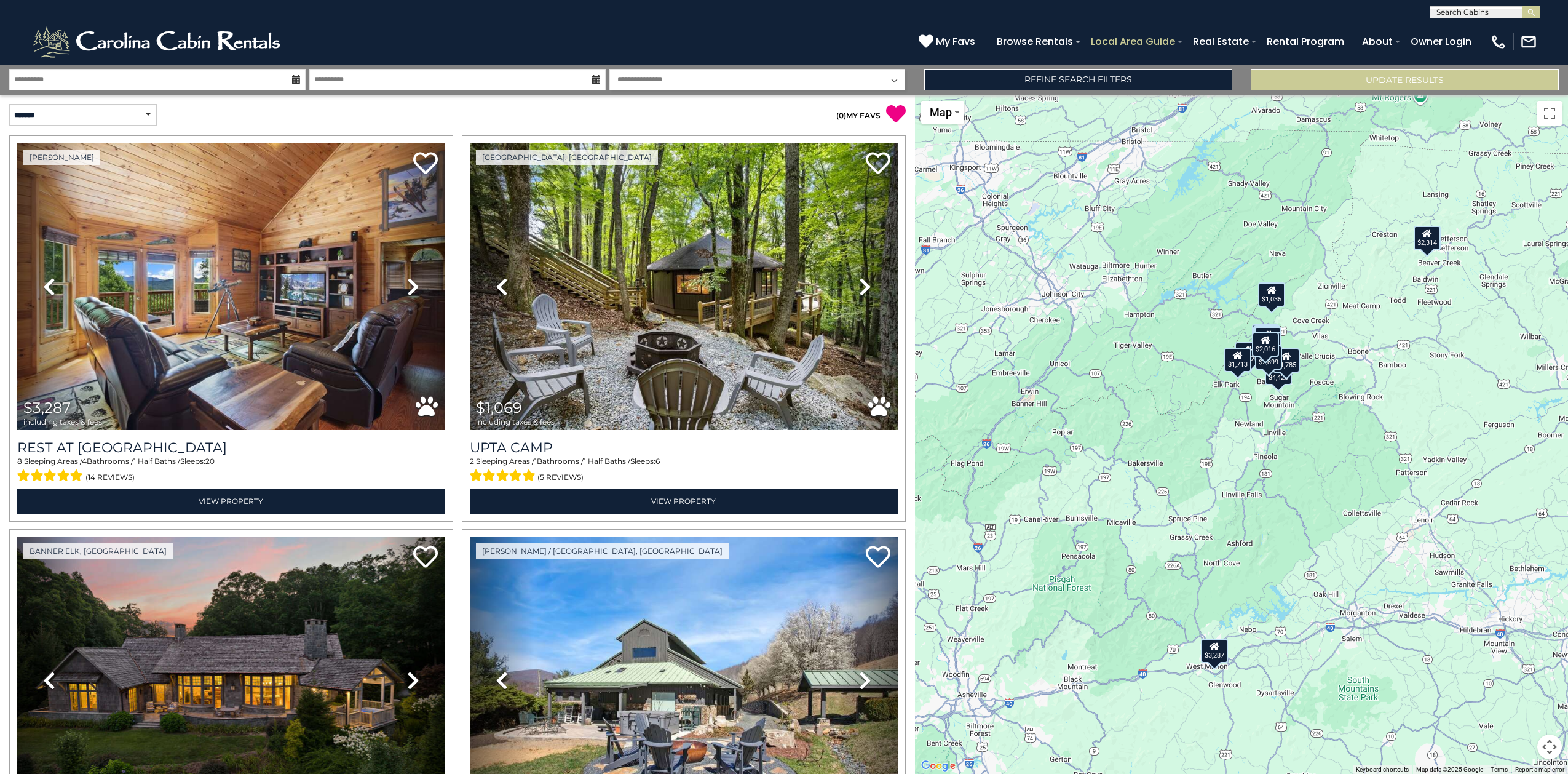
scroll to position [1538, 0]
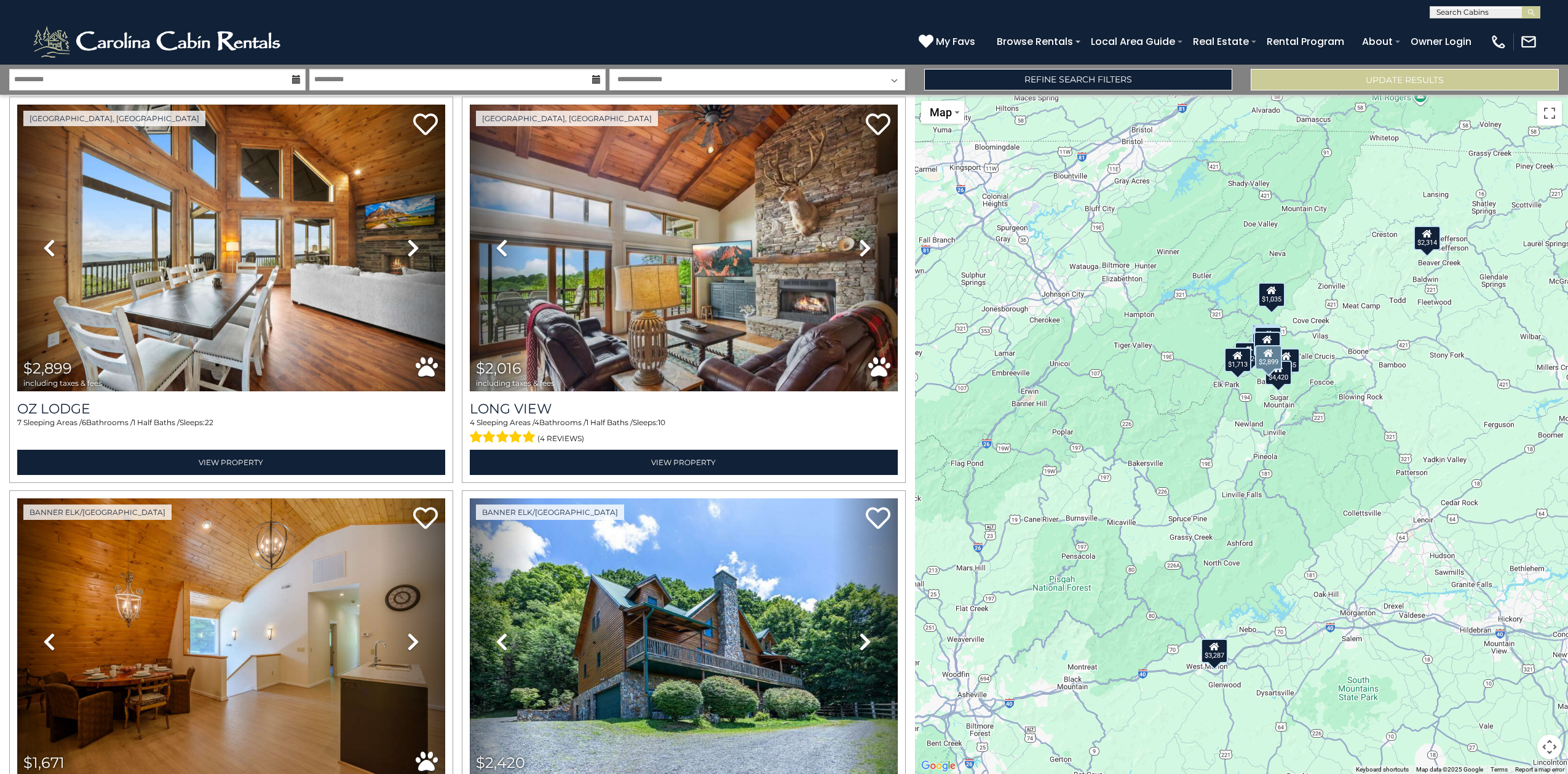
scroll to position [1384, 0]
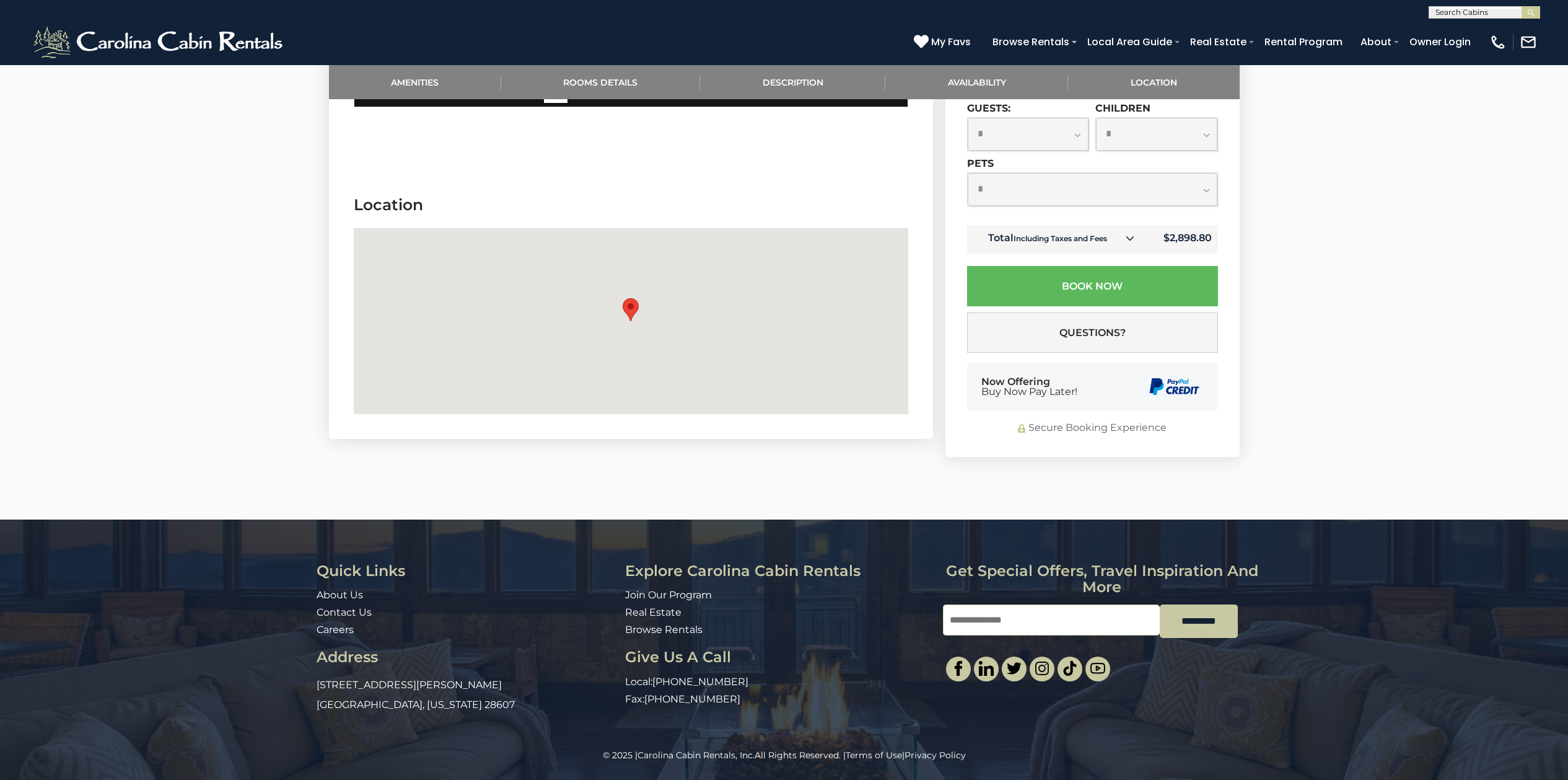
scroll to position [2642, 0]
